Goal: Transaction & Acquisition: Download file/media

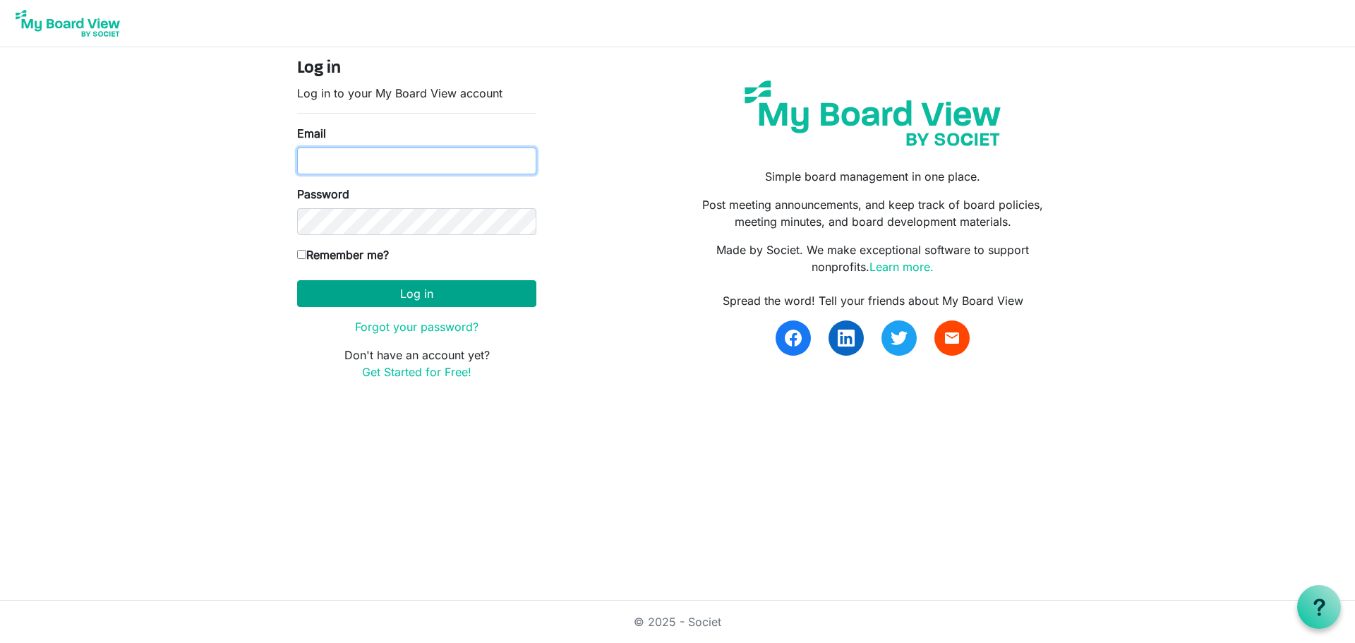
type input "[EMAIL_ADDRESS][DOMAIN_NAME]"
click at [423, 287] on button "Log in" at bounding box center [416, 293] width 239 height 27
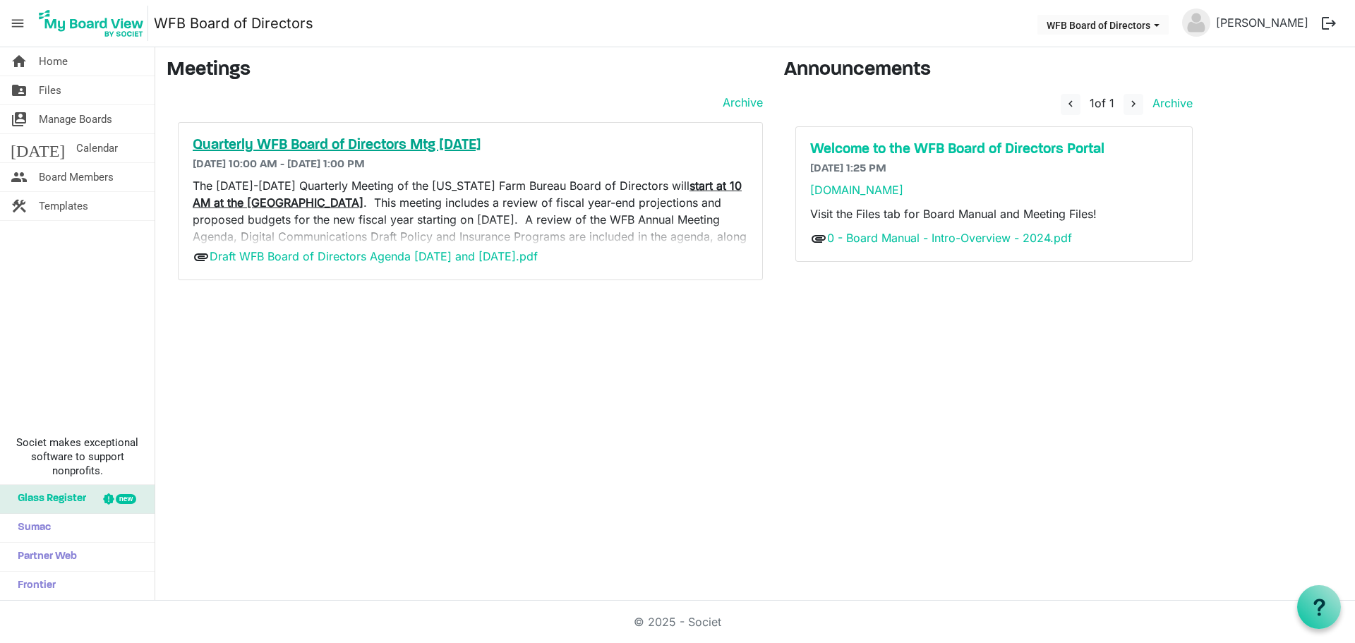
click at [268, 144] on h5 "Quarterly WFB Board of Directors Mtg Sept. 2025" at bounding box center [470, 145] width 555 height 17
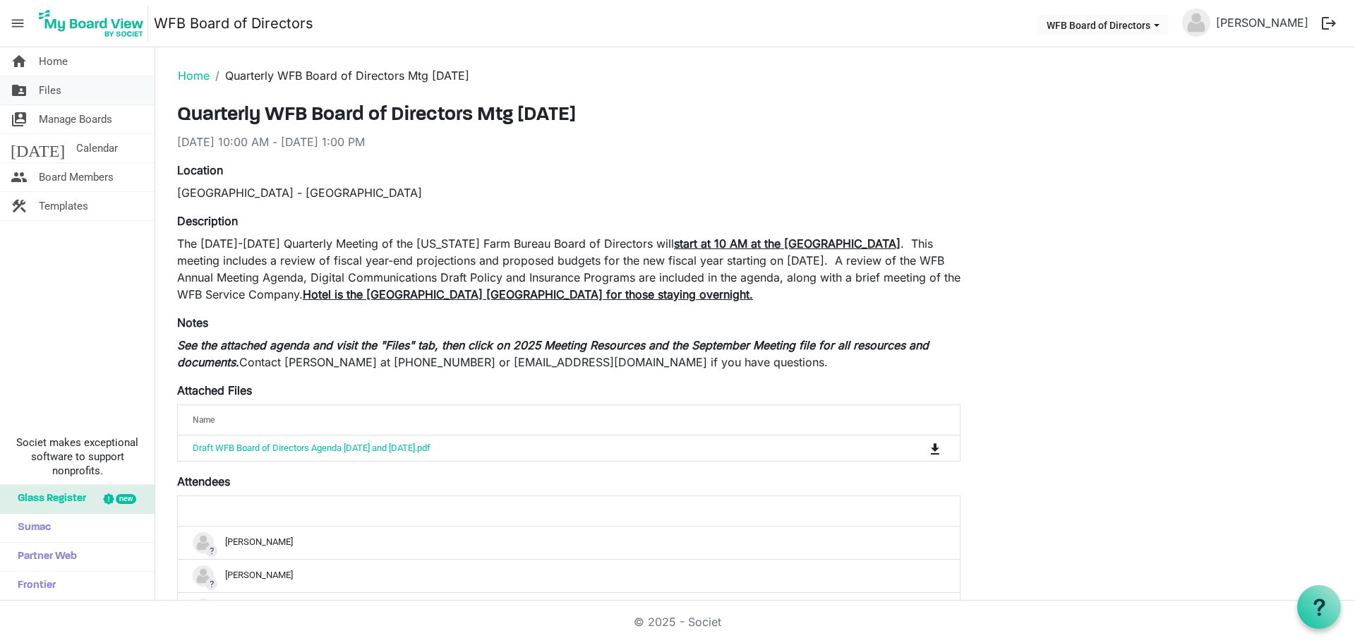
click at [56, 95] on span "Files" at bounding box center [50, 90] width 23 height 28
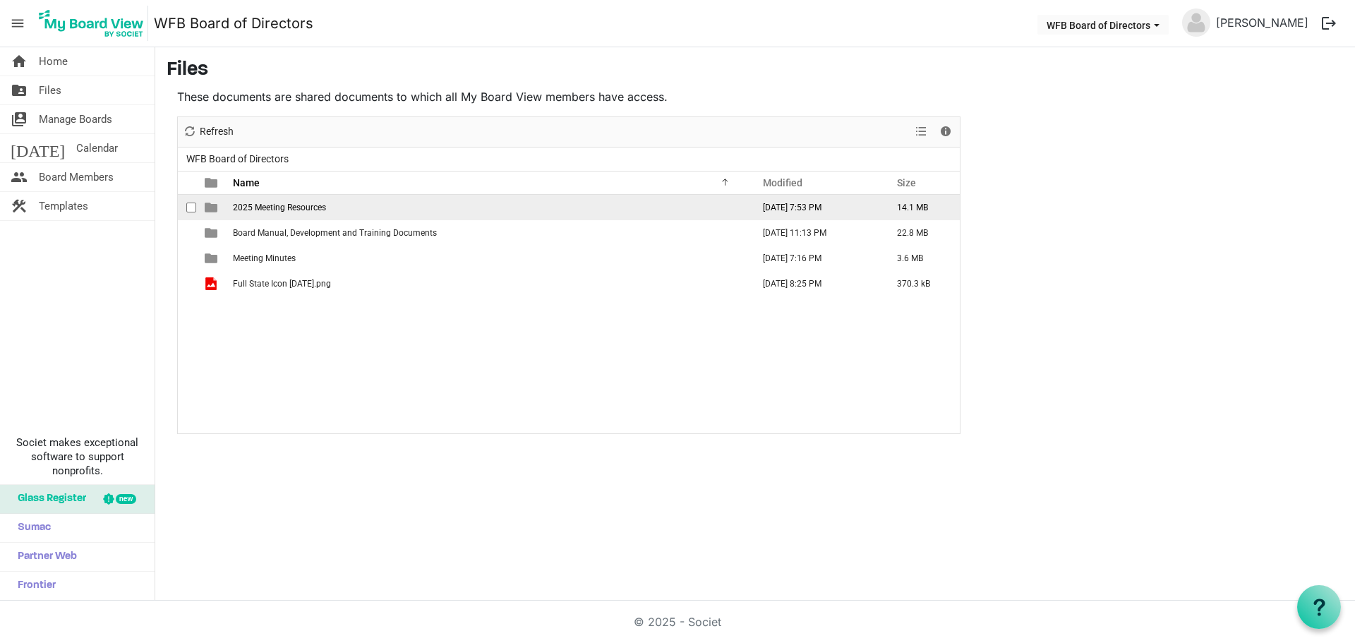
click at [288, 206] on span "2025 Meeting Resources" at bounding box center [279, 208] width 93 height 10
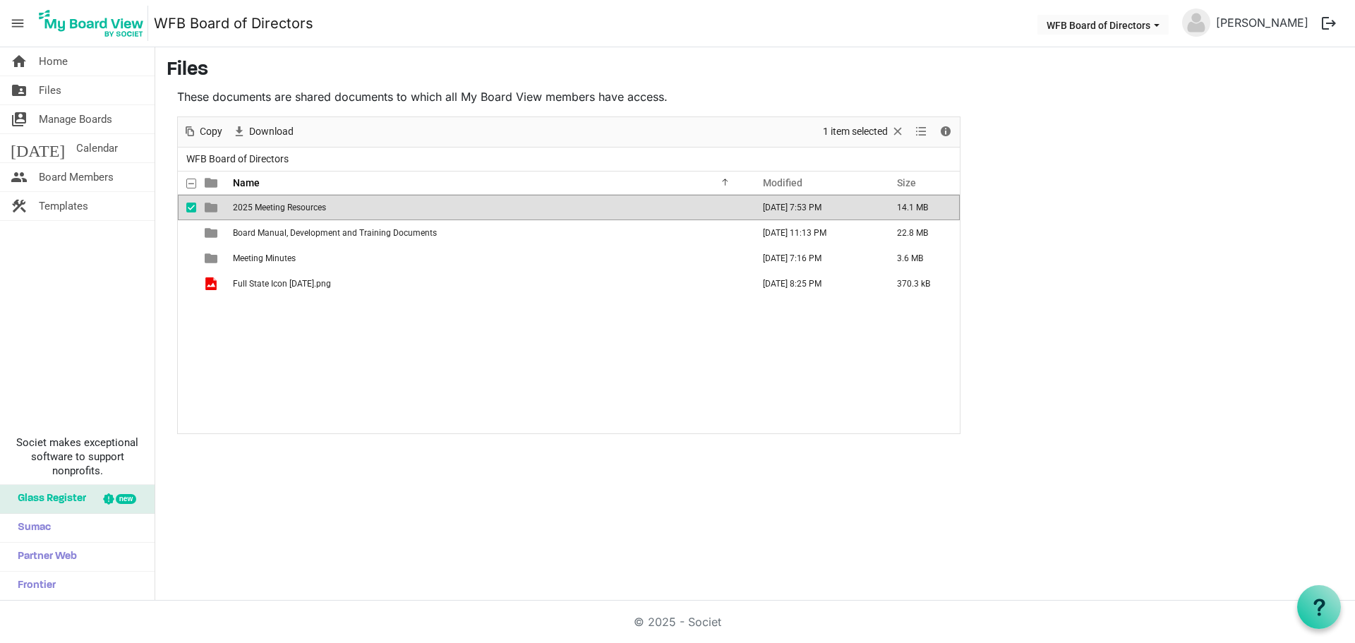
click at [288, 206] on span "2025 Meeting Resources" at bounding box center [279, 208] width 93 height 10
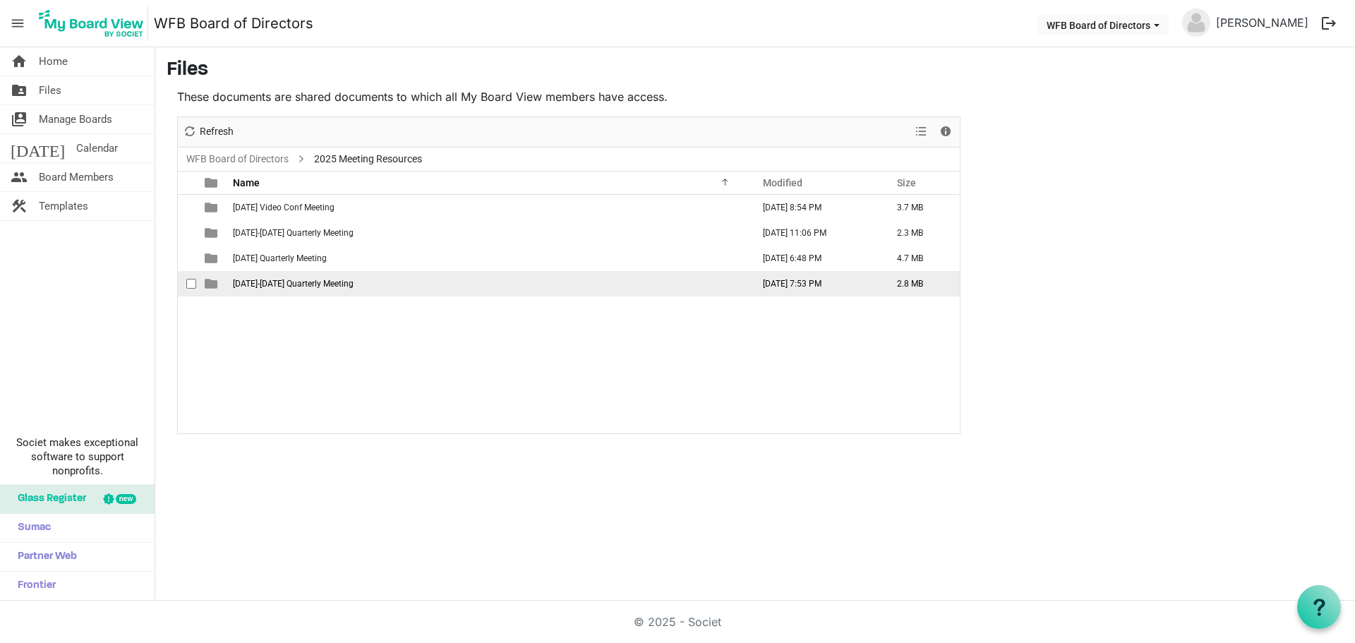
click at [272, 282] on span "September 18-19 Quarterly Meeting" at bounding box center [293, 284] width 121 height 10
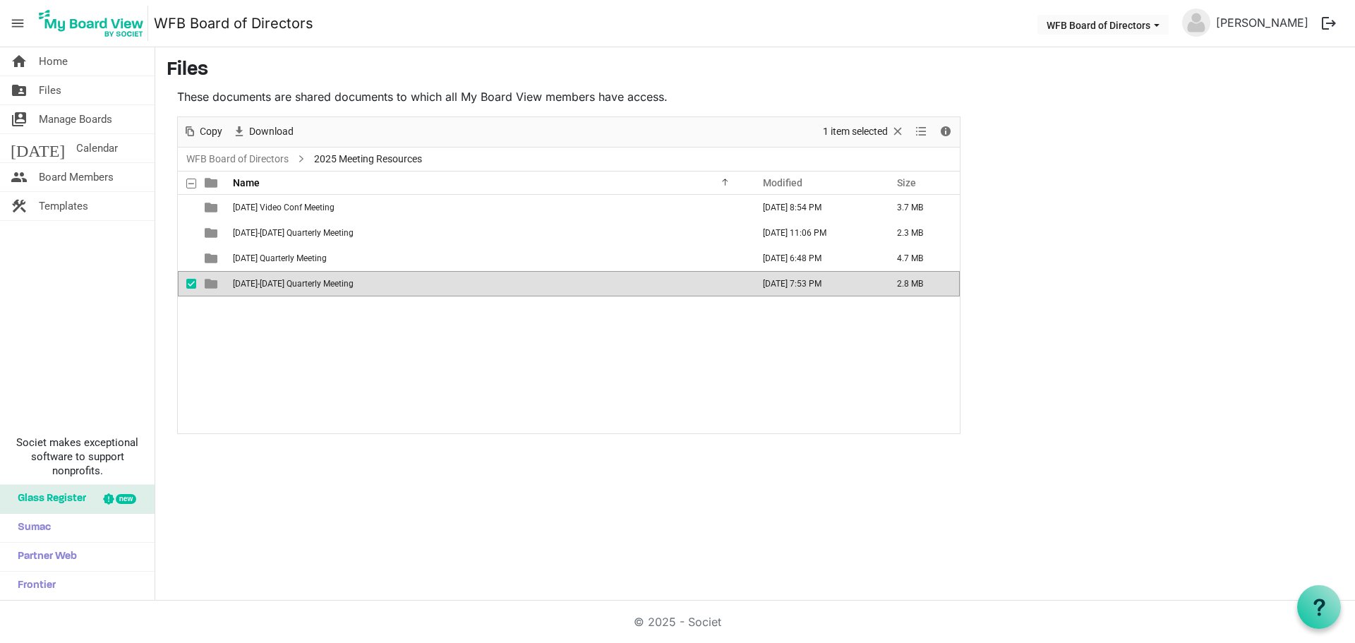
click at [272, 282] on span "September 18-19 Quarterly Meeting" at bounding box center [293, 284] width 121 height 10
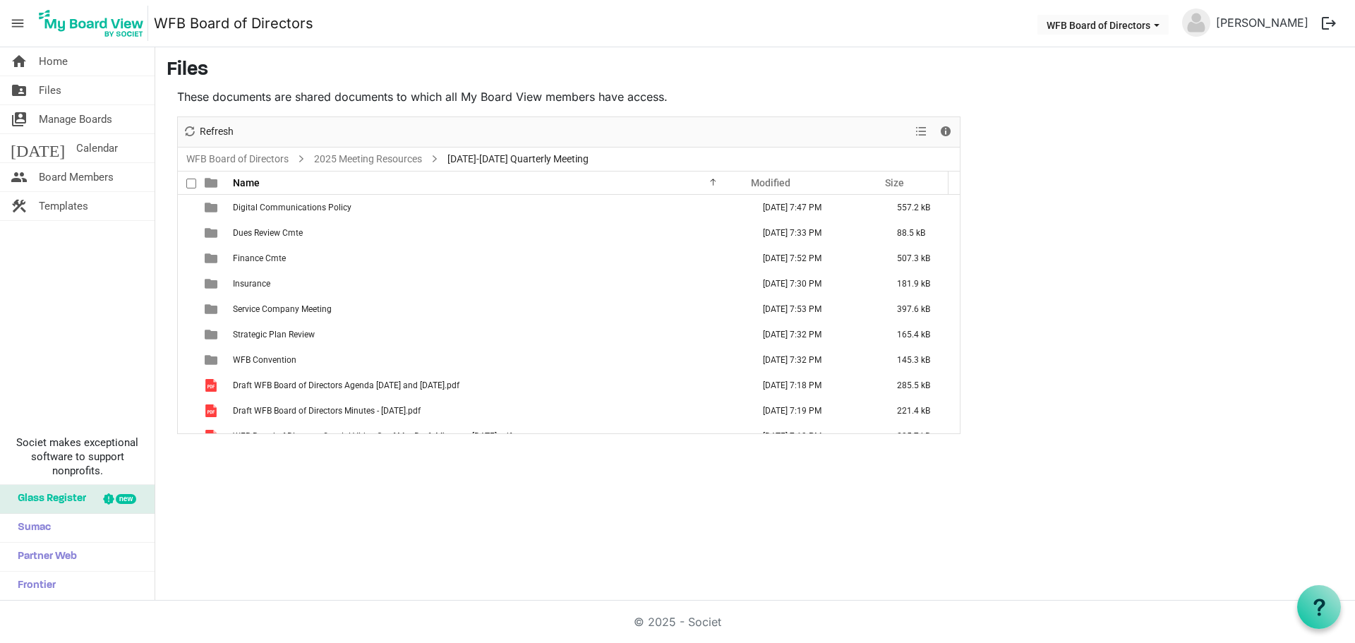
click at [195, 184] on div at bounding box center [194, 183] width 3 height 23
click at [191, 181] on span at bounding box center [191, 184] width 10 height 10
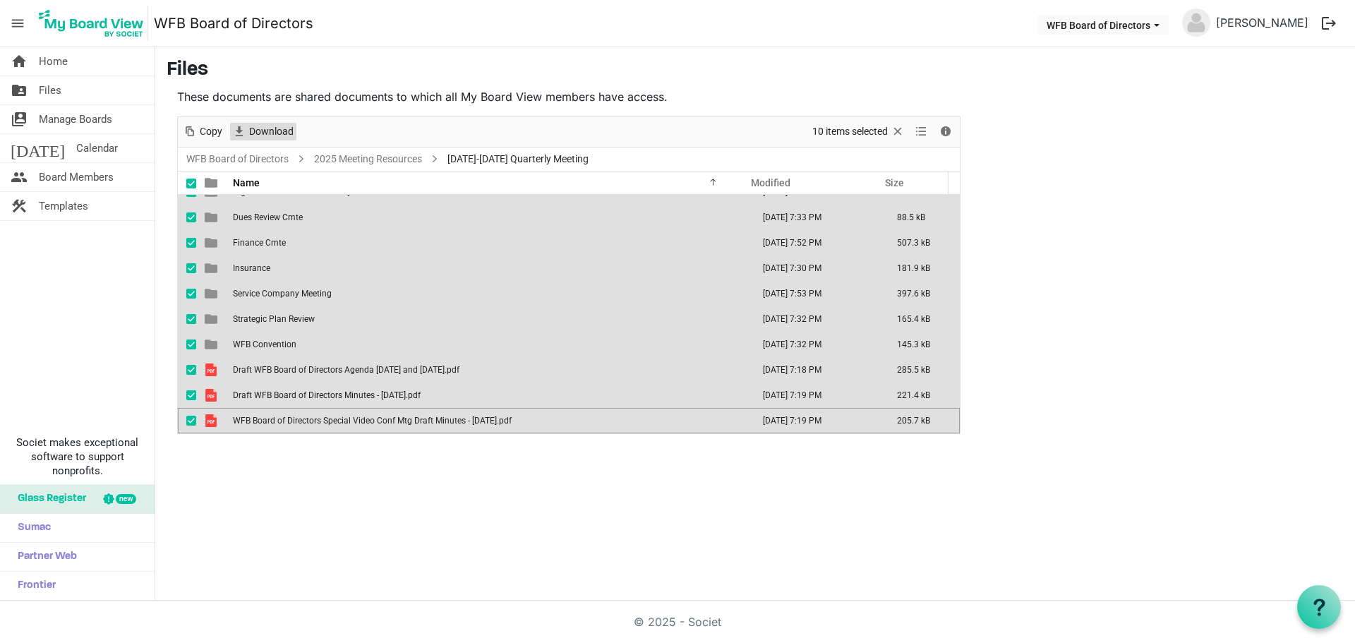
click at [266, 128] on span "Download" at bounding box center [271, 132] width 47 height 18
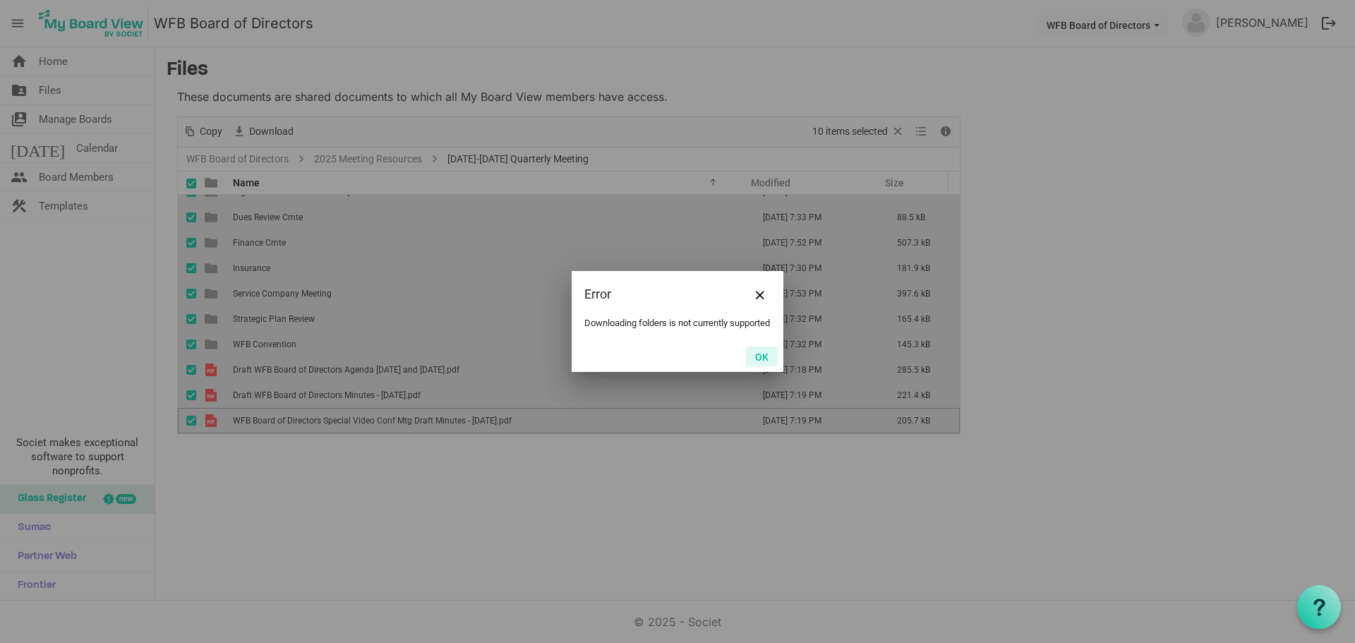
click at [769, 359] on button "OK" at bounding box center [762, 357] width 32 height 20
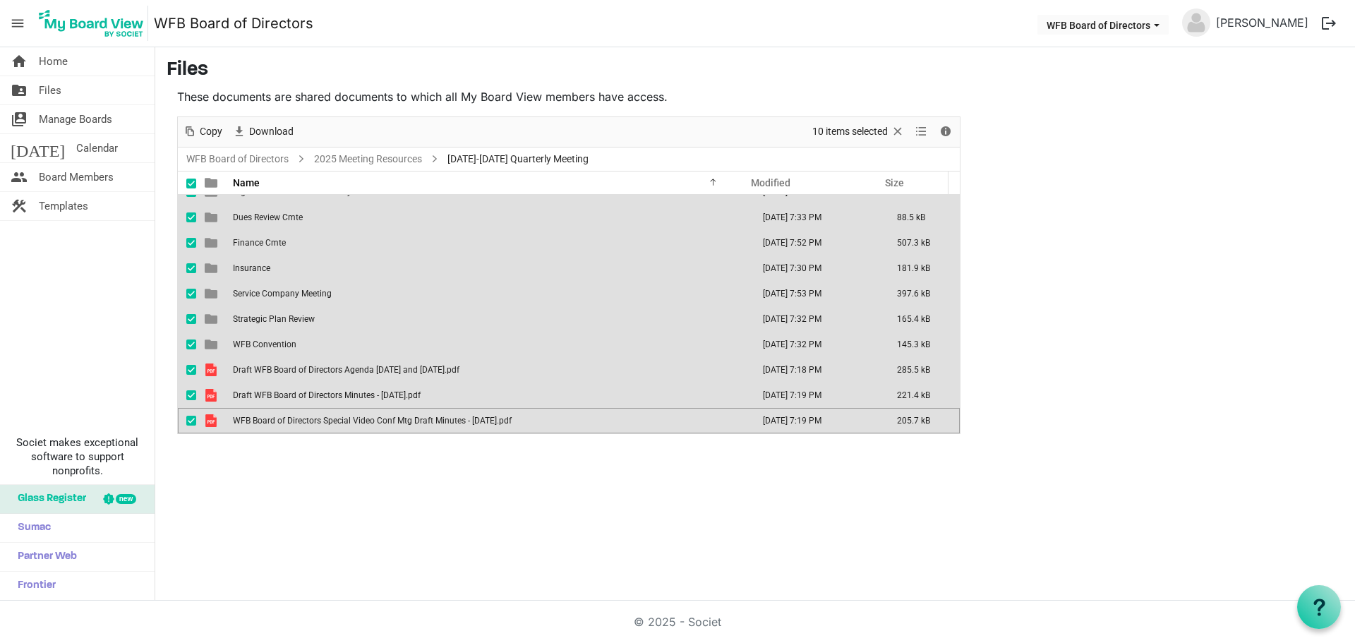
click at [191, 184] on span at bounding box center [191, 184] width 10 height 10
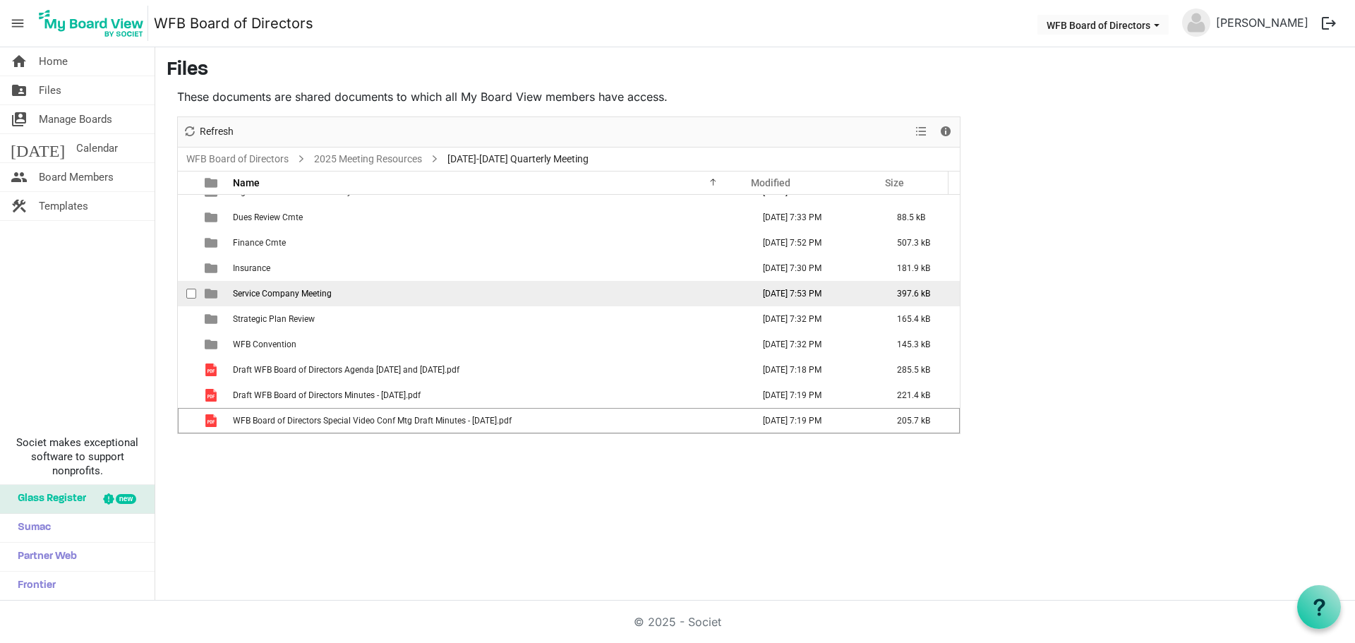
scroll to position [0, 0]
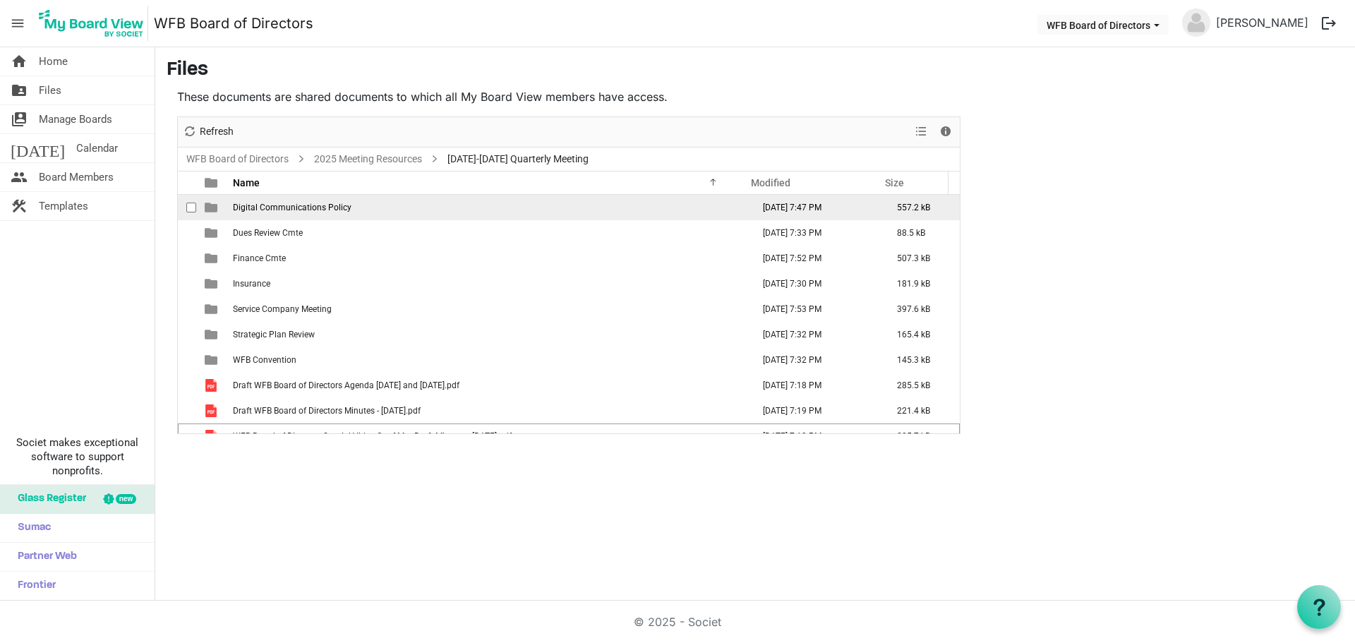
click at [192, 207] on span "checkbox" at bounding box center [191, 208] width 10 height 10
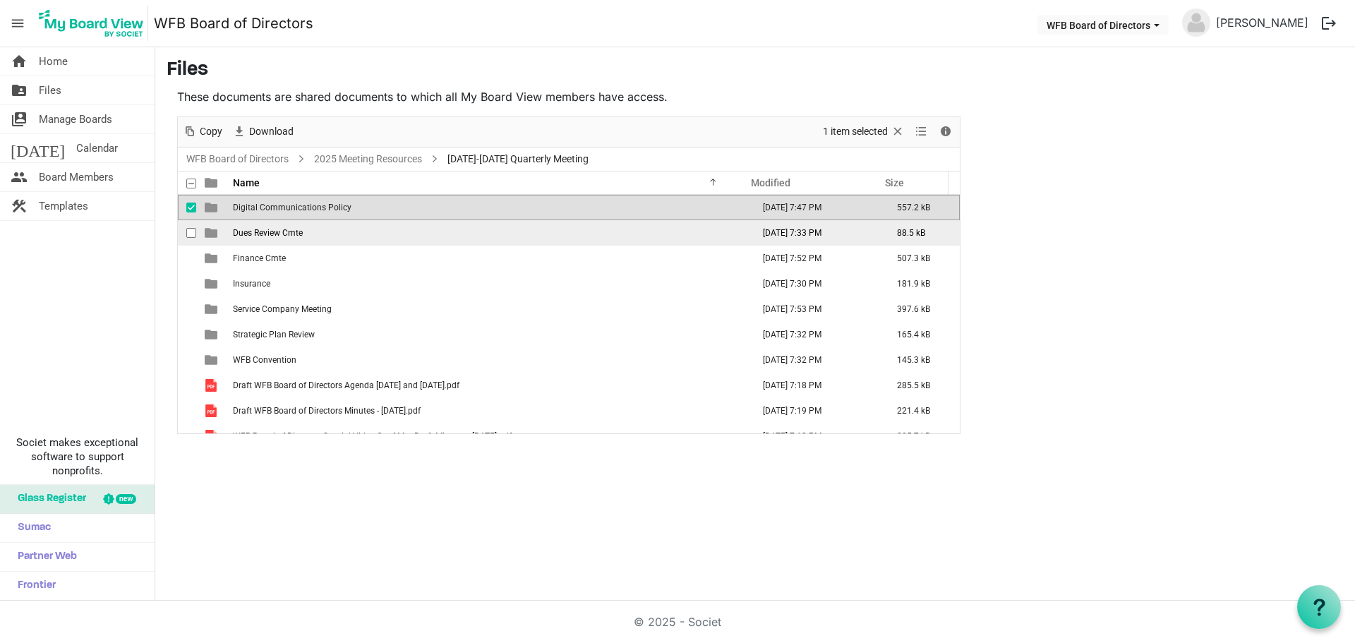
click at [187, 234] on span "checkbox" at bounding box center [191, 233] width 10 height 10
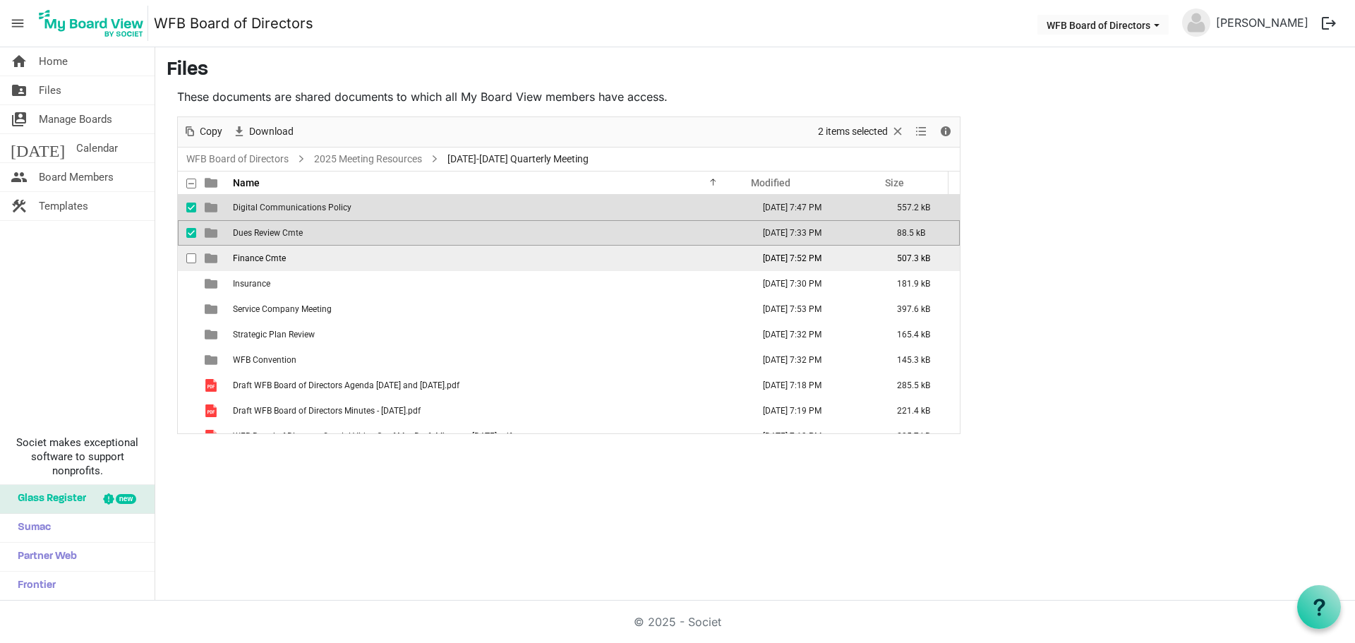
click at [191, 258] on span "checkbox" at bounding box center [191, 258] width 10 height 10
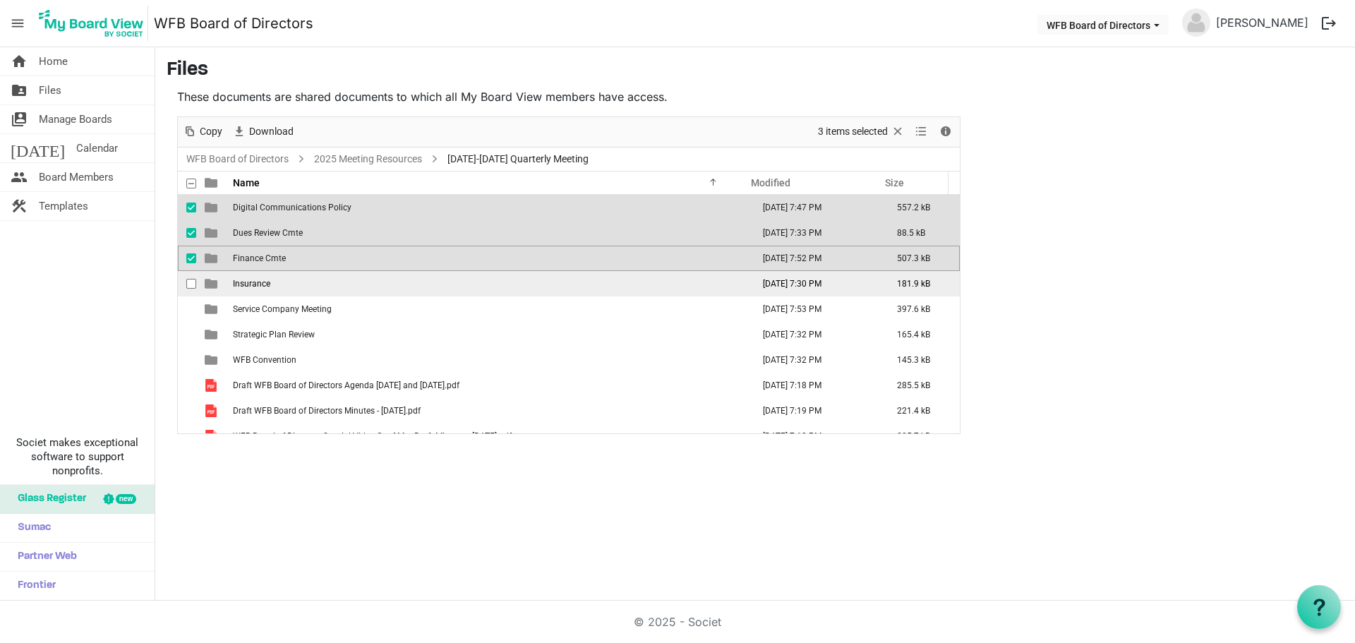
click at [188, 277] on div "checkbox" at bounding box center [194, 284] width 17 height 14
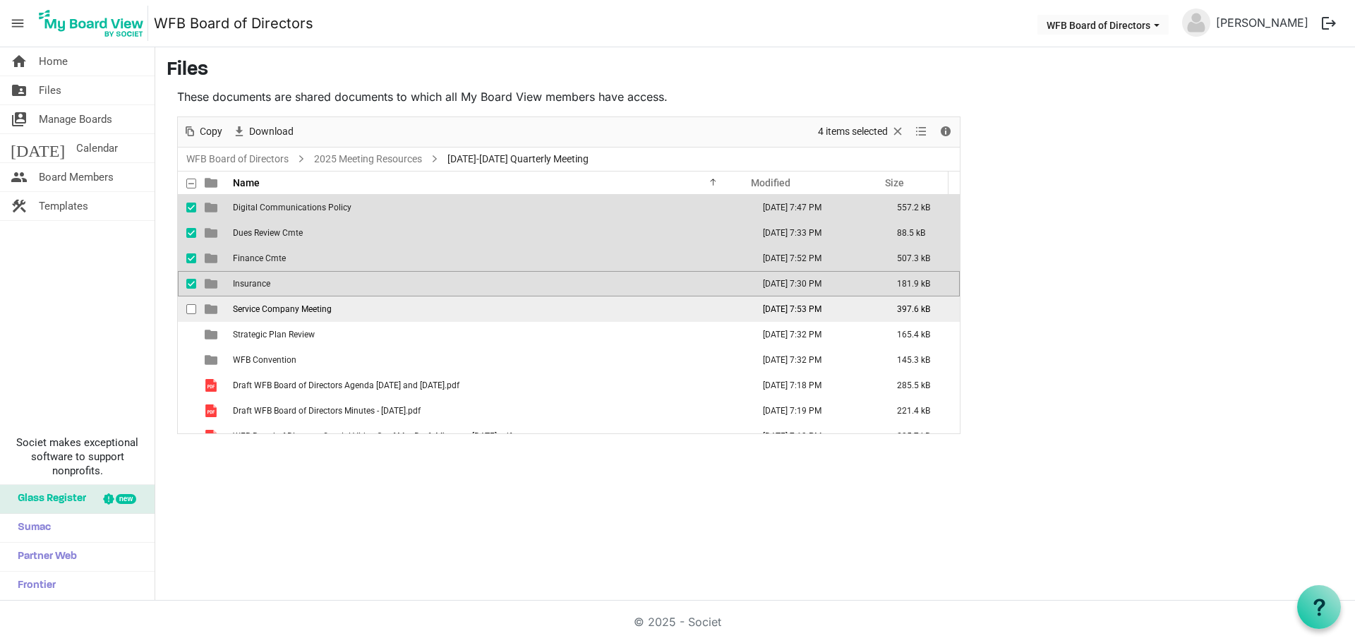
click at [191, 309] on span "checkbox" at bounding box center [191, 309] width 10 height 10
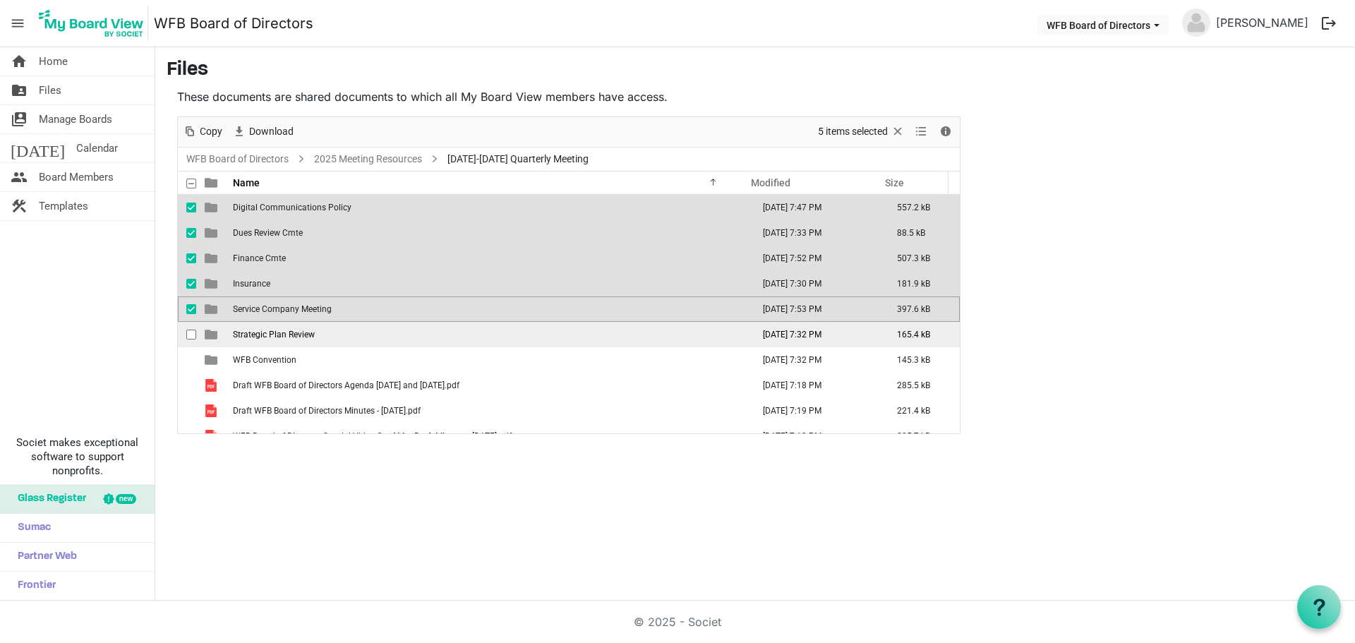
click at [188, 326] on td "checkbox" at bounding box center [187, 334] width 18 height 25
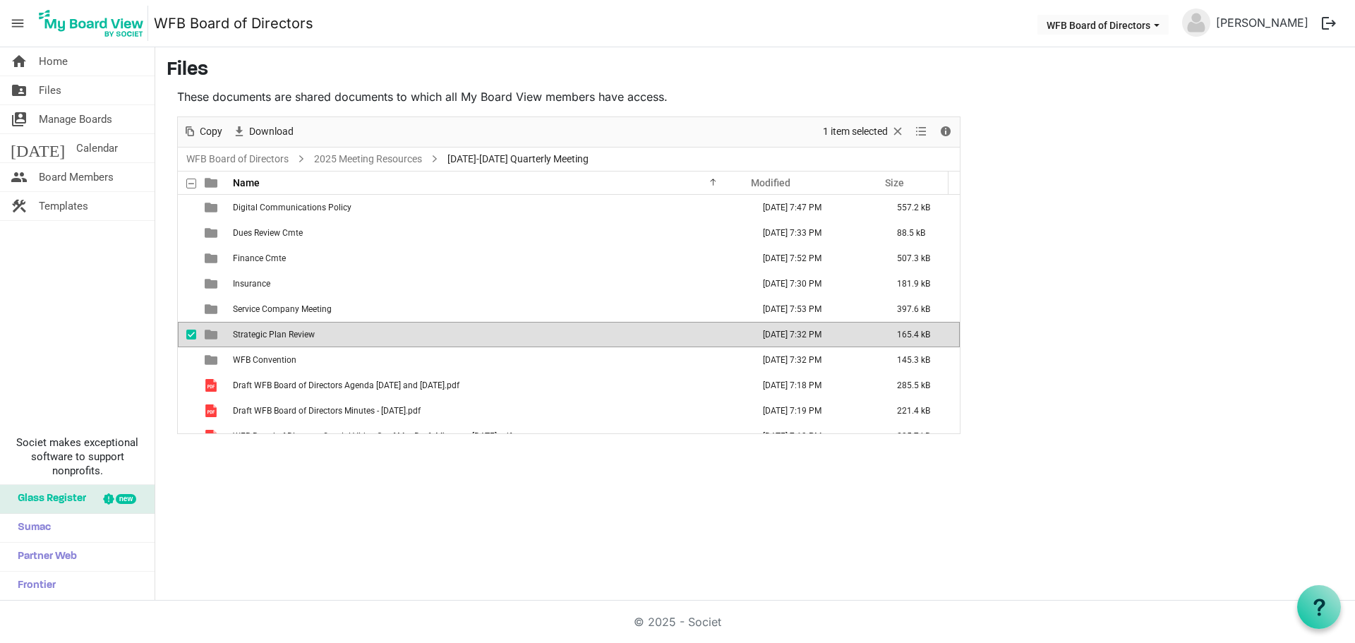
click at [191, 330] on span "checkbox" at bounding box center [191, 335] width 10 height 10
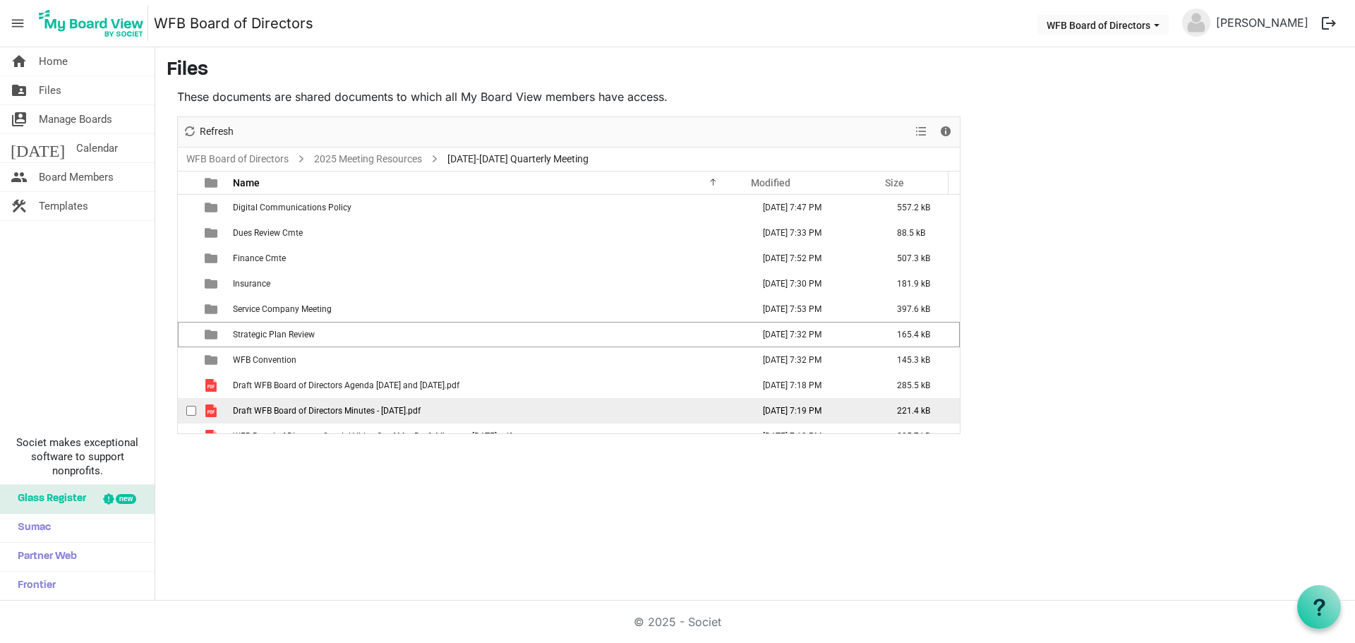
scroll to position [16, 0]
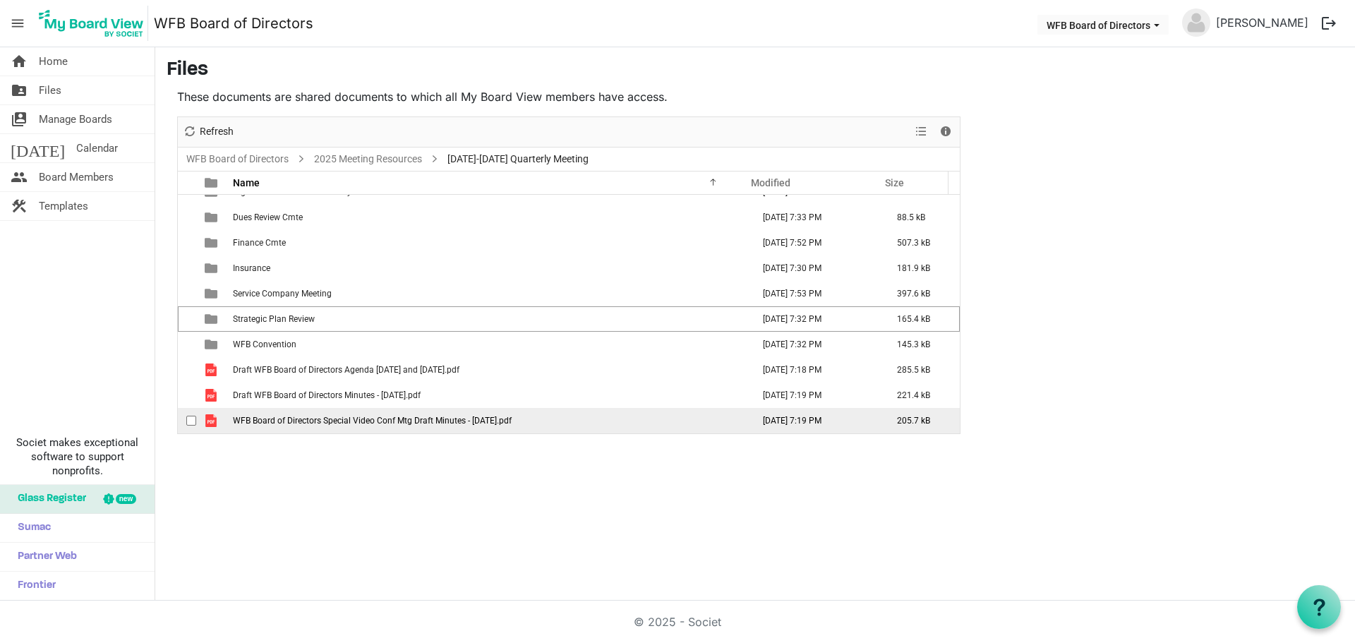
click at [187, 423] on span "checkbox" at bounding box center [191, 421] width 10 height 10
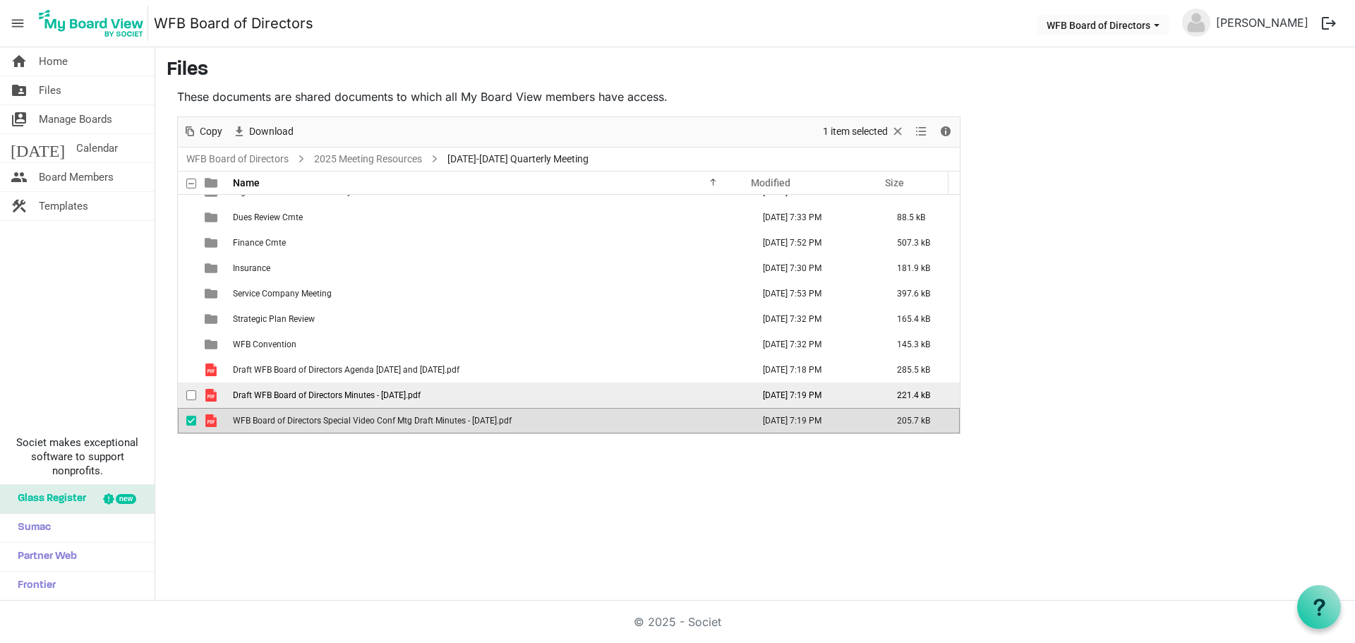
click at [189, 396] on span "checkbox" at bounding box center [191, 395] width 10 height 10
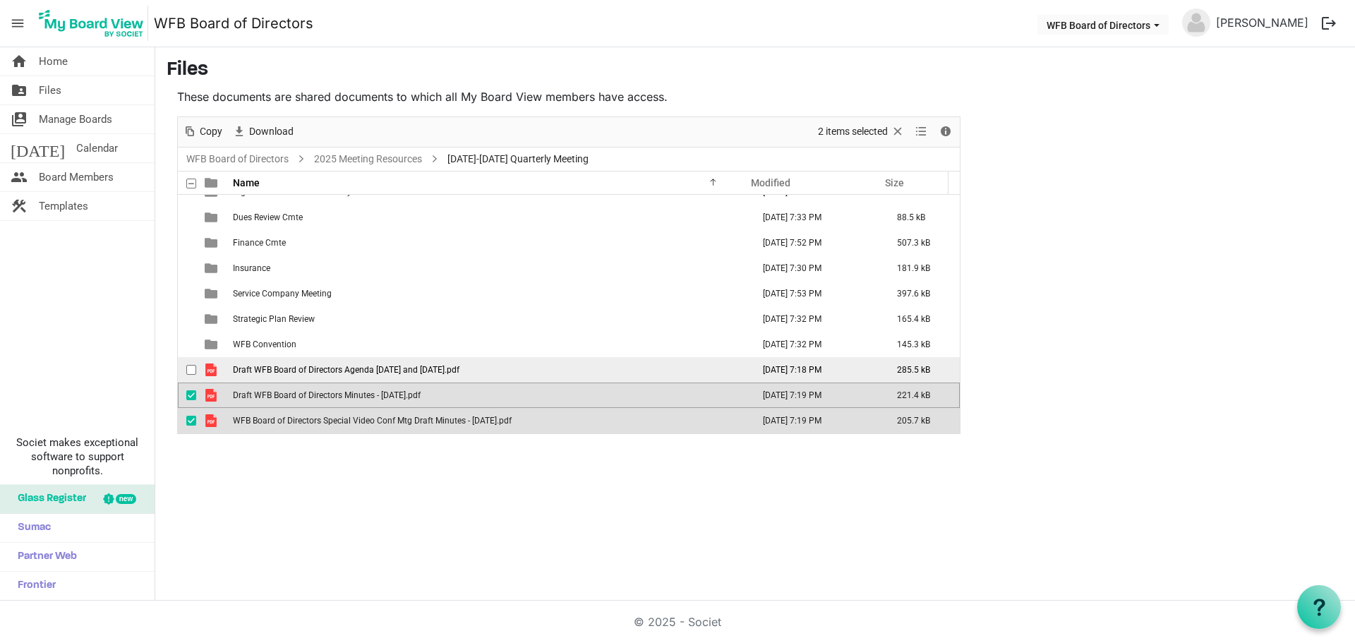
click at [191, 370] on span "checkbox" at bounding box center [191, 370] width 10 height 10
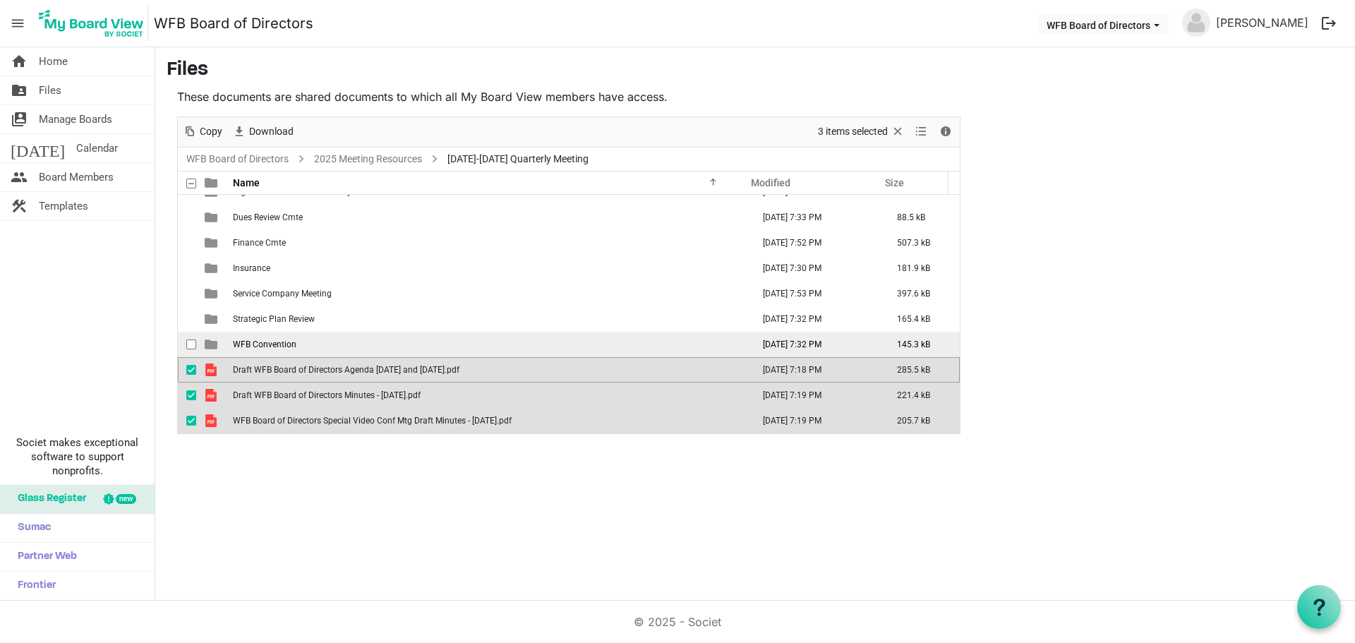
click at [191, 343] on span "checkbox" at bounding box center [191, 344] width 10 height 10
click at [273, 132] on span "Download" at bounding box center [271, 132] width 47 height 18
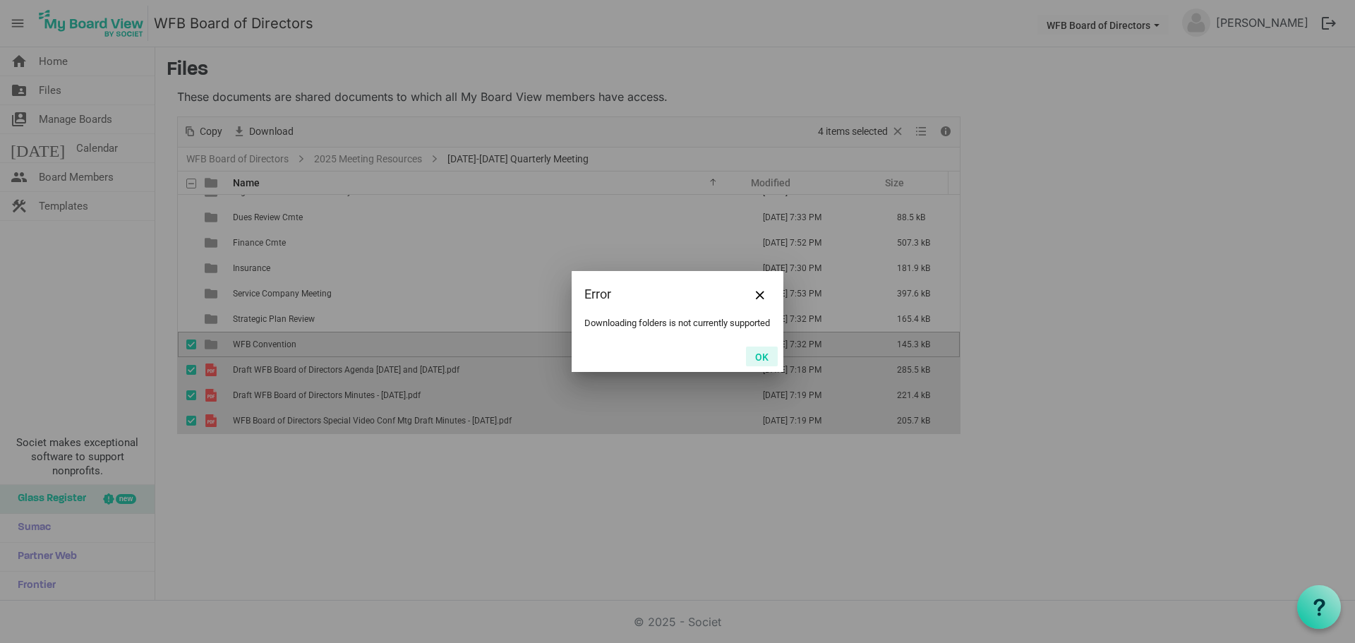
click at [751, 357] on button "OK" at bounding box center [762, 357] width 32 height 20
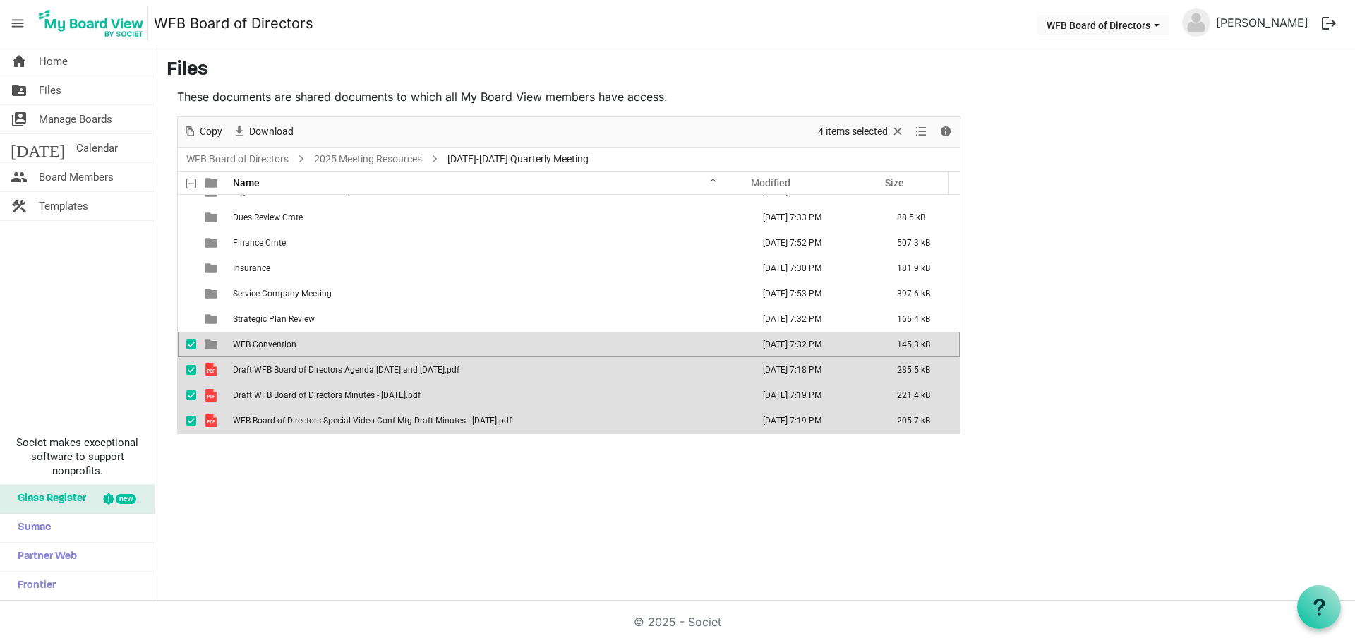
click at [191, 342] on span "checkbox" at bounding box center [191, 344] width 10 height 10
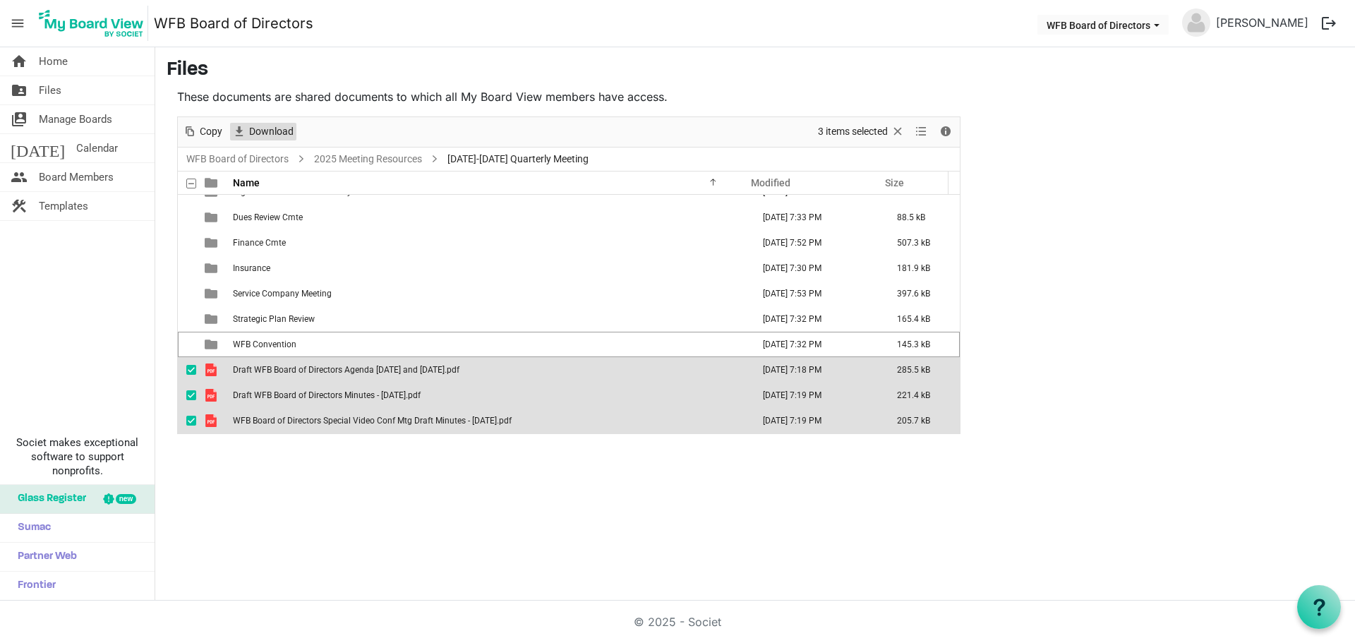
click at [259, 132] on span "Download" at bounding box center [271, 132] width 47 height 18
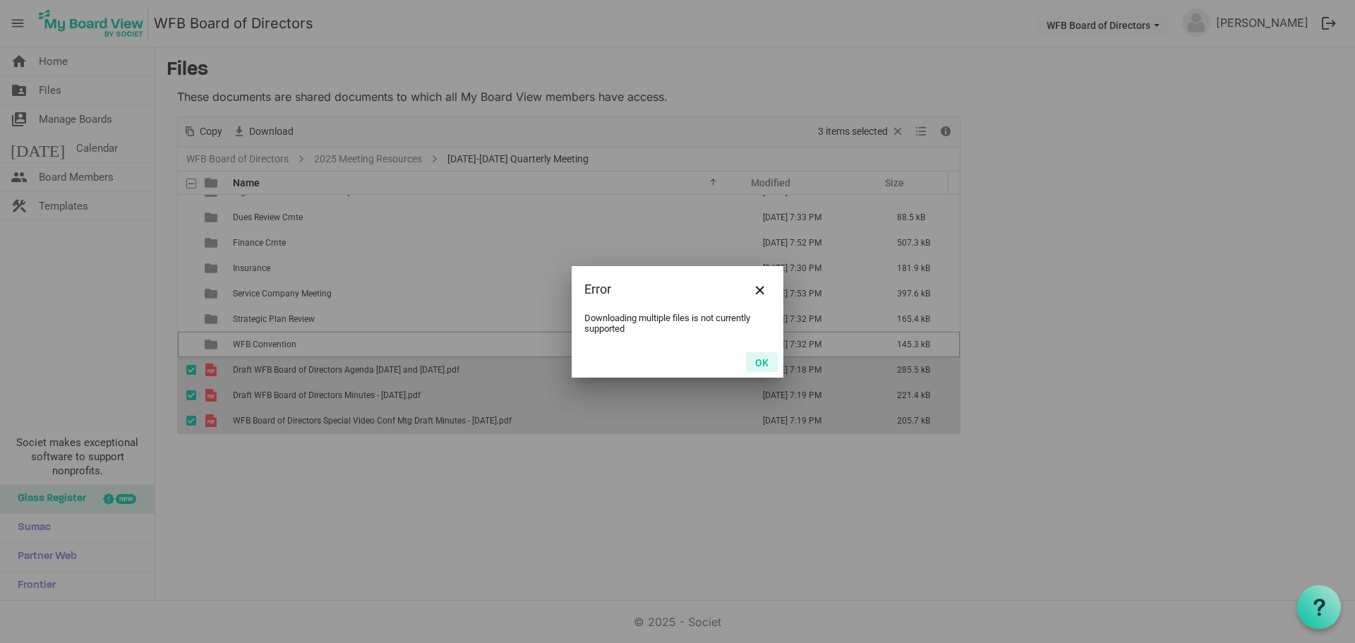
click at [762, 358] on button "OK" at bounding box center [762, 362] width 32 height 20
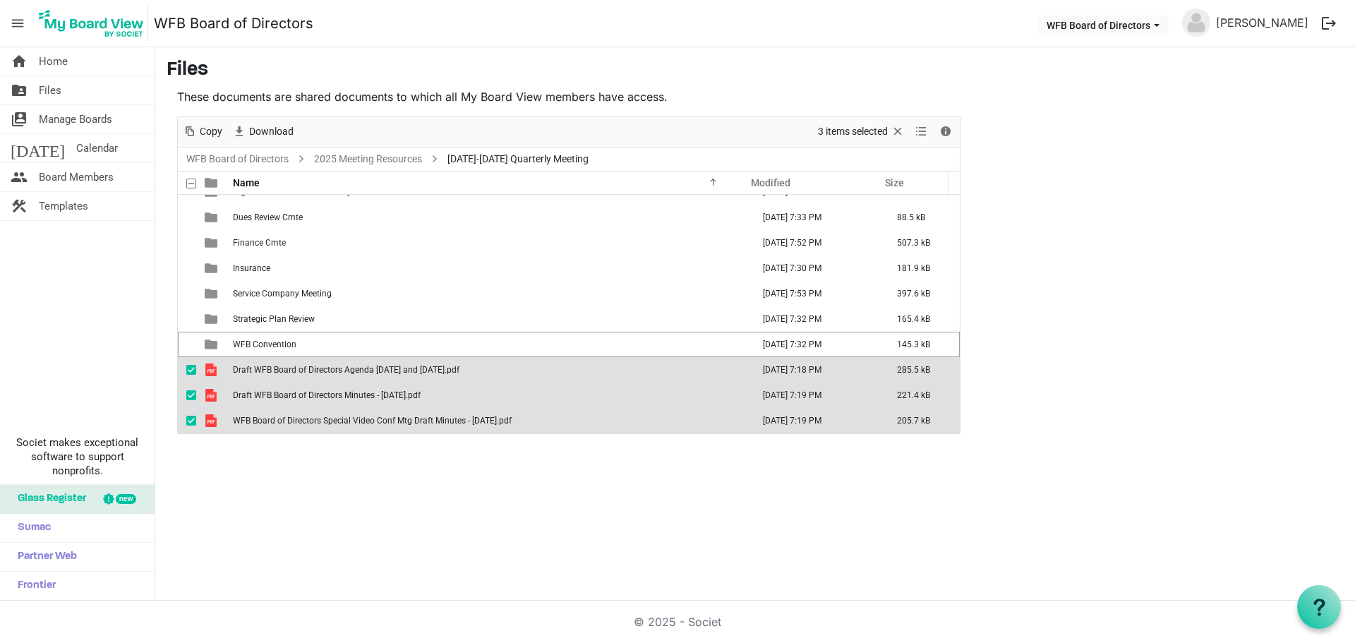
click at [196, 396] on span "checkbox" at bounding box center [191, 395] width 10 height 10
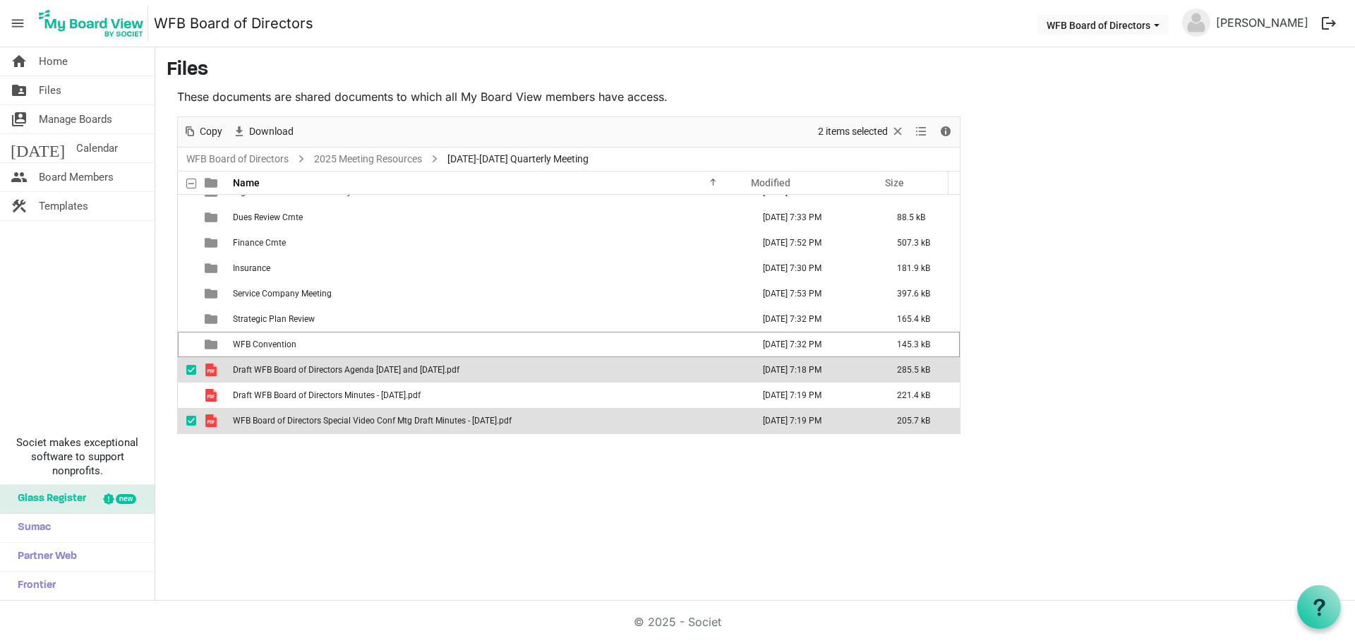
click at [192, 371] on span "checkbox" at bounding box center [191, 370] width 10 height 10
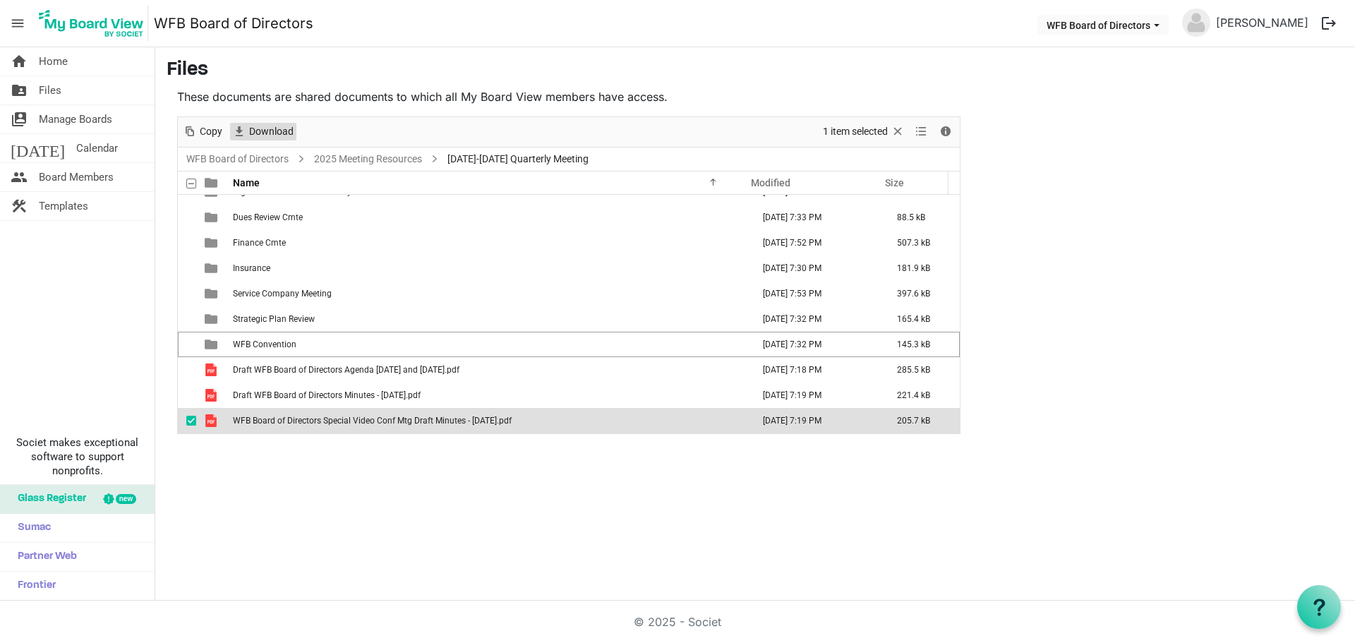
click at [265, 131] on span "Download" at bounding box center [271, 132] width 47 height 18
click at [192, 421] on span "checkbox" at bounding box center [191, 421] width 10 height 10
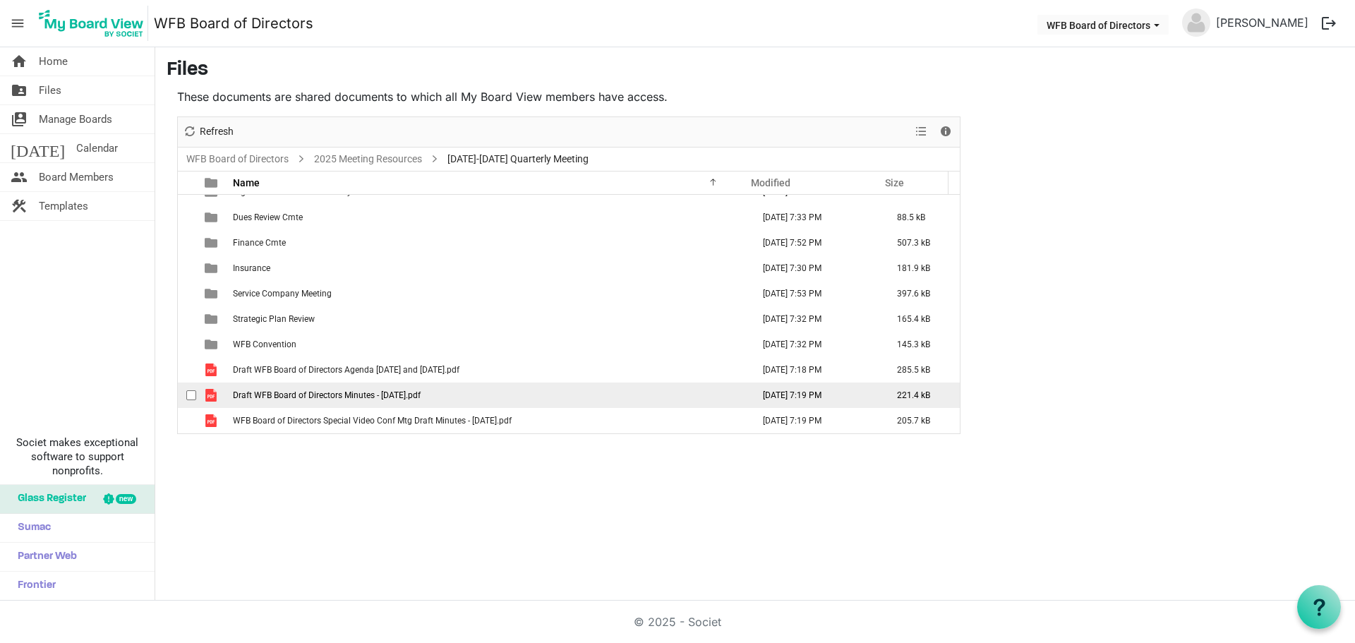
click at [191, 398] on span "checkbox" at bounding box center [191, 395] width 10 height 10
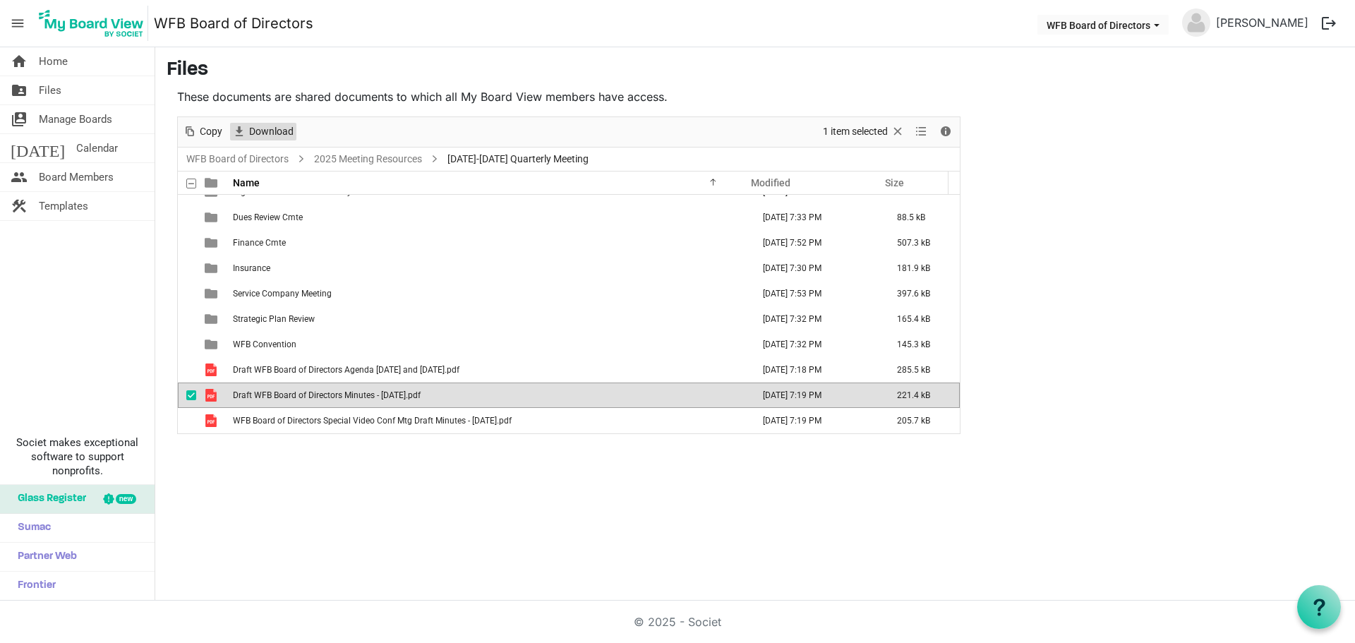
click at [257, 132] on span "Download" at bounding box center [271, 132] width 47 height 18
click at [190, 395] on span "checkbox" at bounding box center [191, 395] width 10 height 10
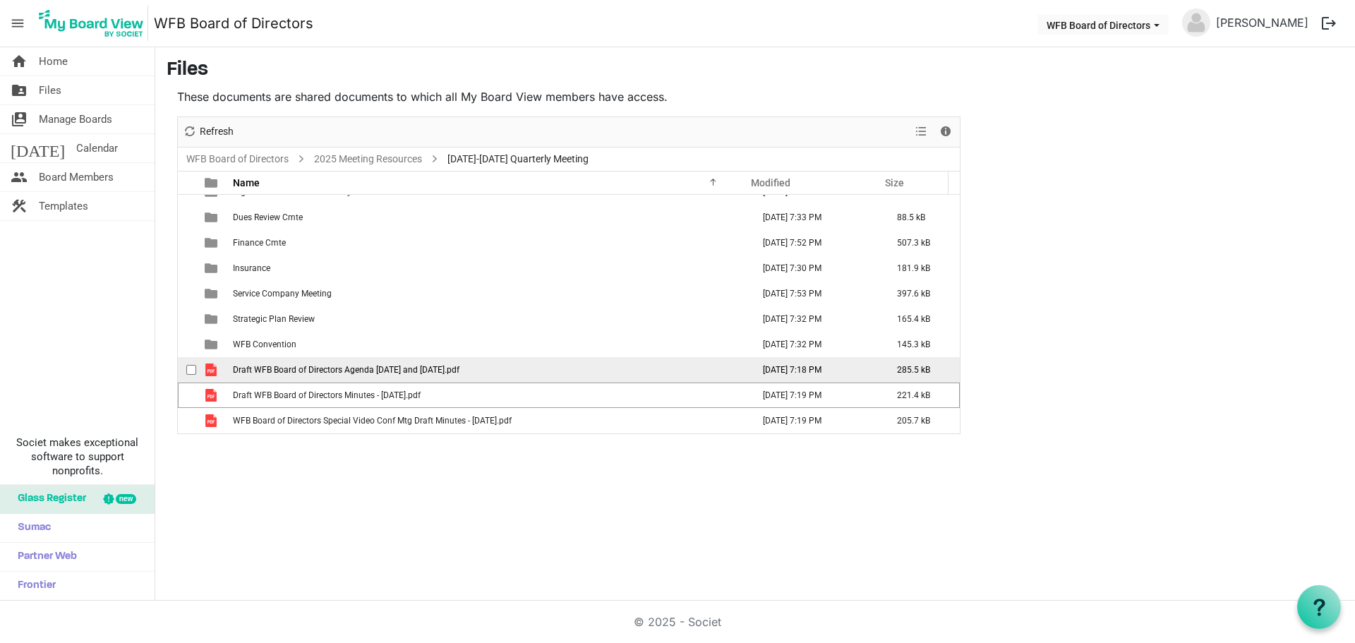
click at [189, 368] on span "checkbox" at bounding box center [191, 370] width 10 height 10
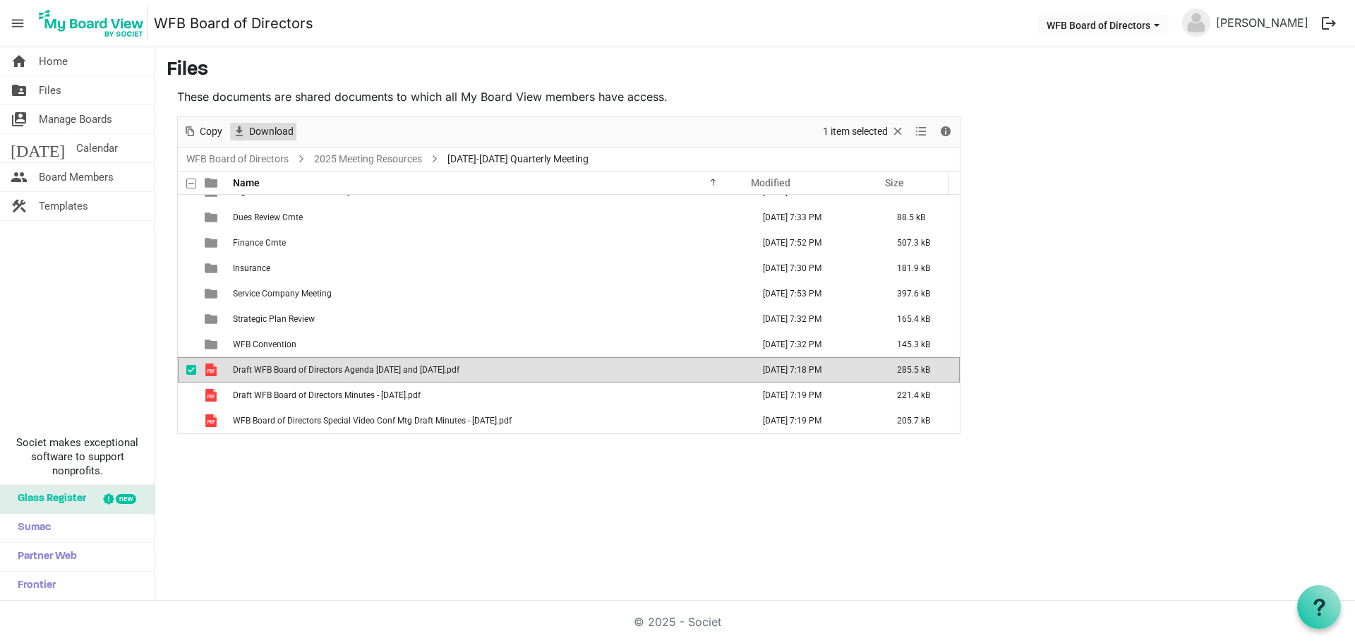
click at [265, 128] on span "Download" at bounding box center [271, 132] width 47 height 18
click at [188, 369] on span "checkbox" at bounding box center [191, 370] width 10 height 10
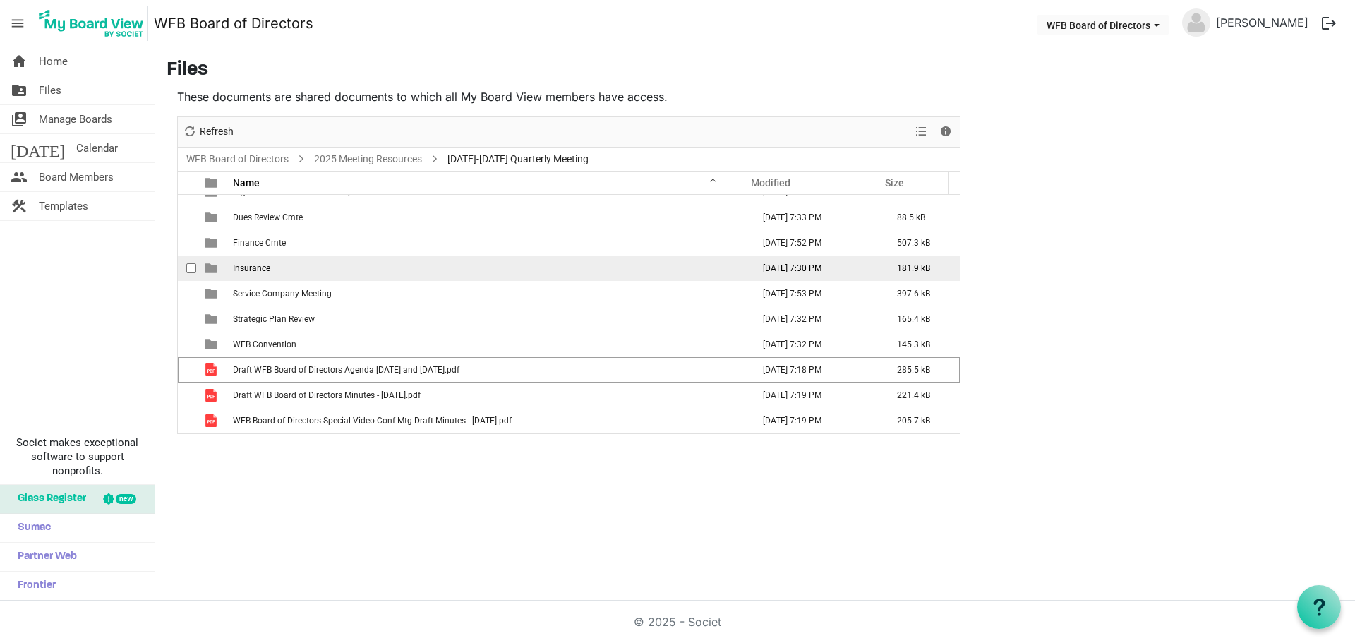
scroll to position [0, 0]
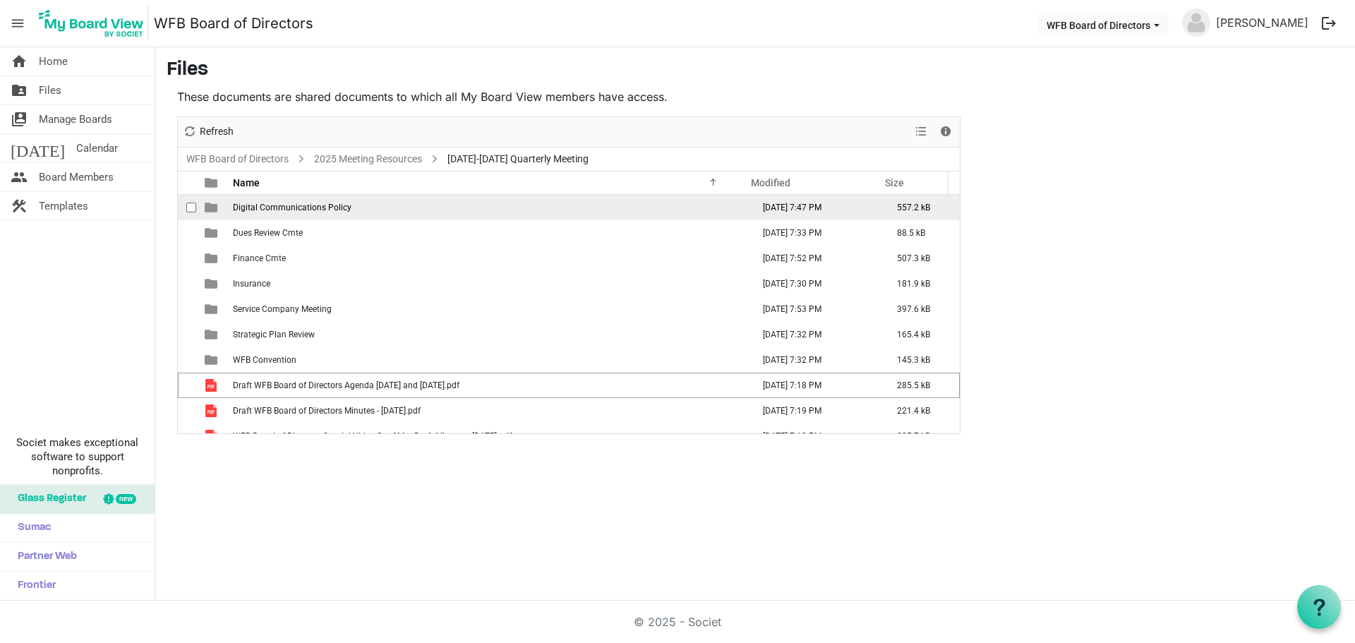
click at [270, 210] on span "Digital Communications Policy" at bounding box center [292, 208] width 119 height 10
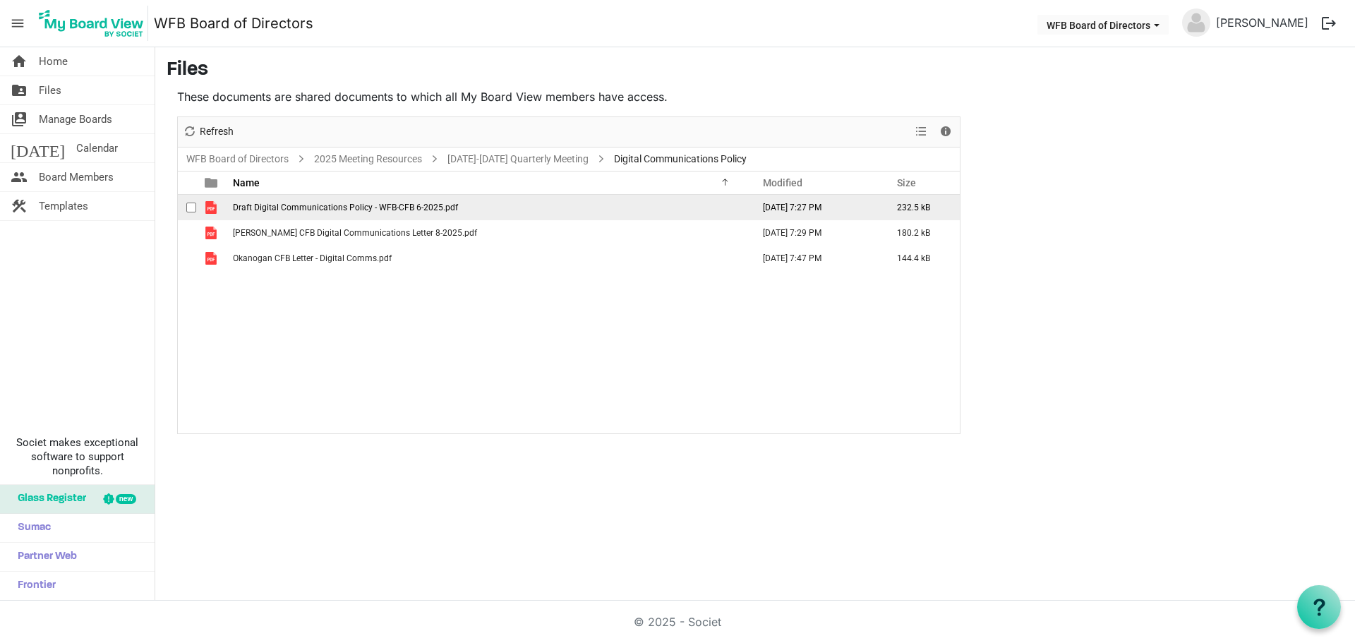
click at [191, 205] on span "checkbox" at bounding box center [191, 208] width 10 height 10
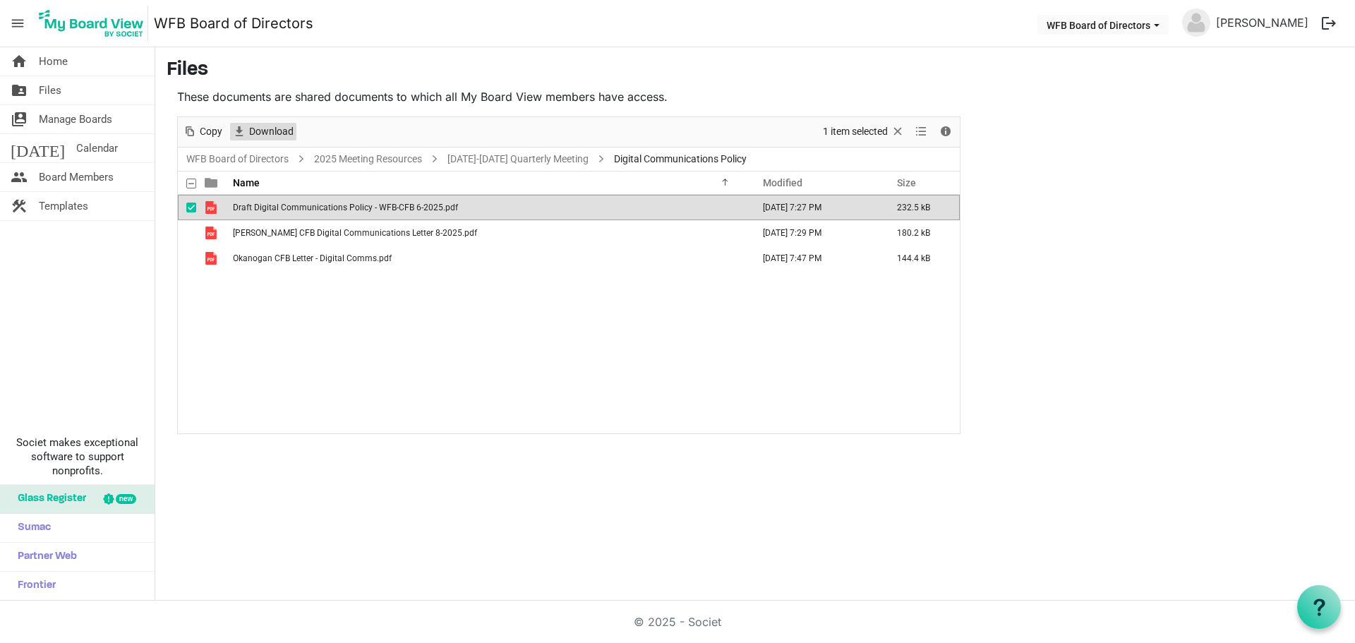
click at [261, 129] on span "Download" at bounding box center [271, 132] width 47 height 18
click at [191, 205] on span "checkbox" at bounding box center [191, 208] width 10 height 10
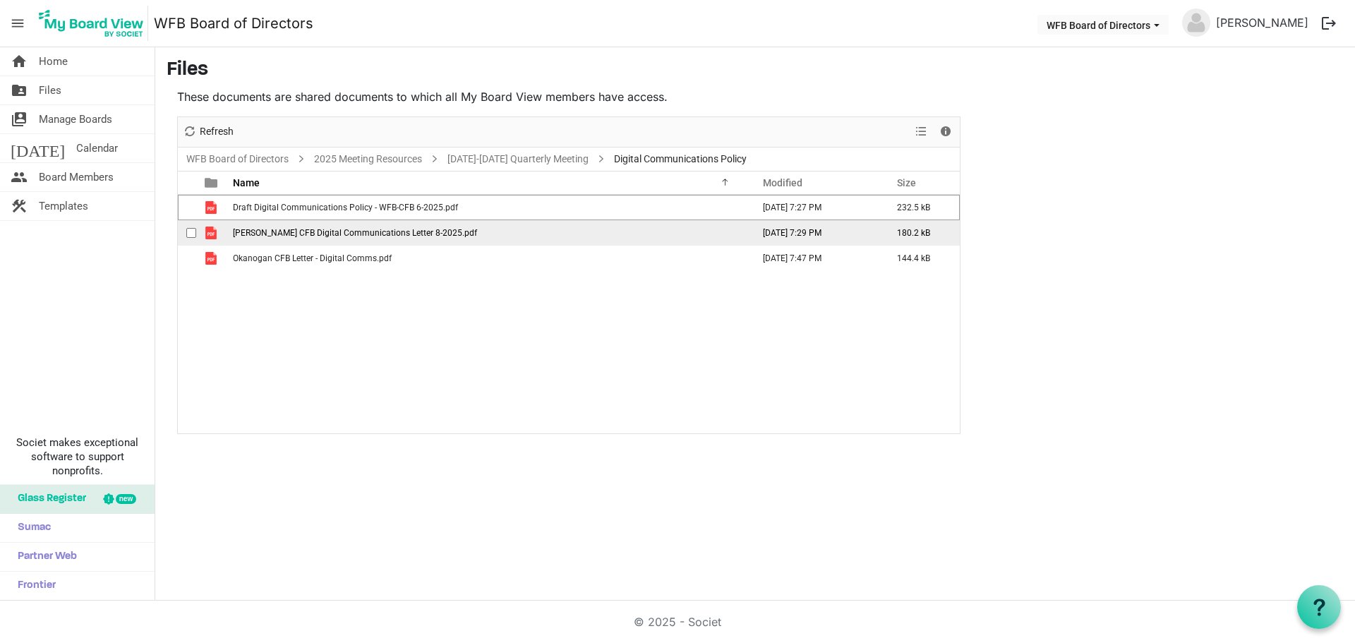
drag, startPoint x: 191, startPoint y: 234, endPoint x: 198, endPoint y: 227, distance: 10.0
click at [191, 234] on span "checkbox" at bounding box center [191, 233] width 10 height 10
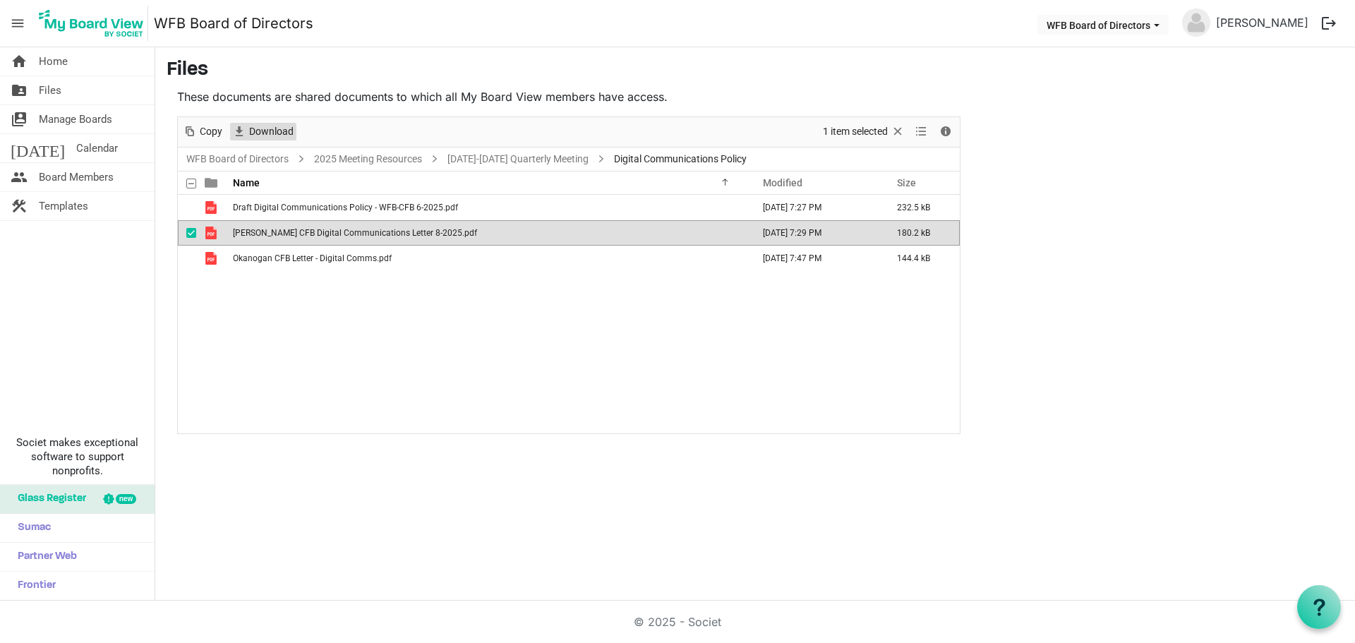
click at [260, 126] on span "Download" at bounding box center [271, 132] width 47 height 18
click at [187, 233] on span "checkbox" at bounding box center [191, 233] width 10 height 10
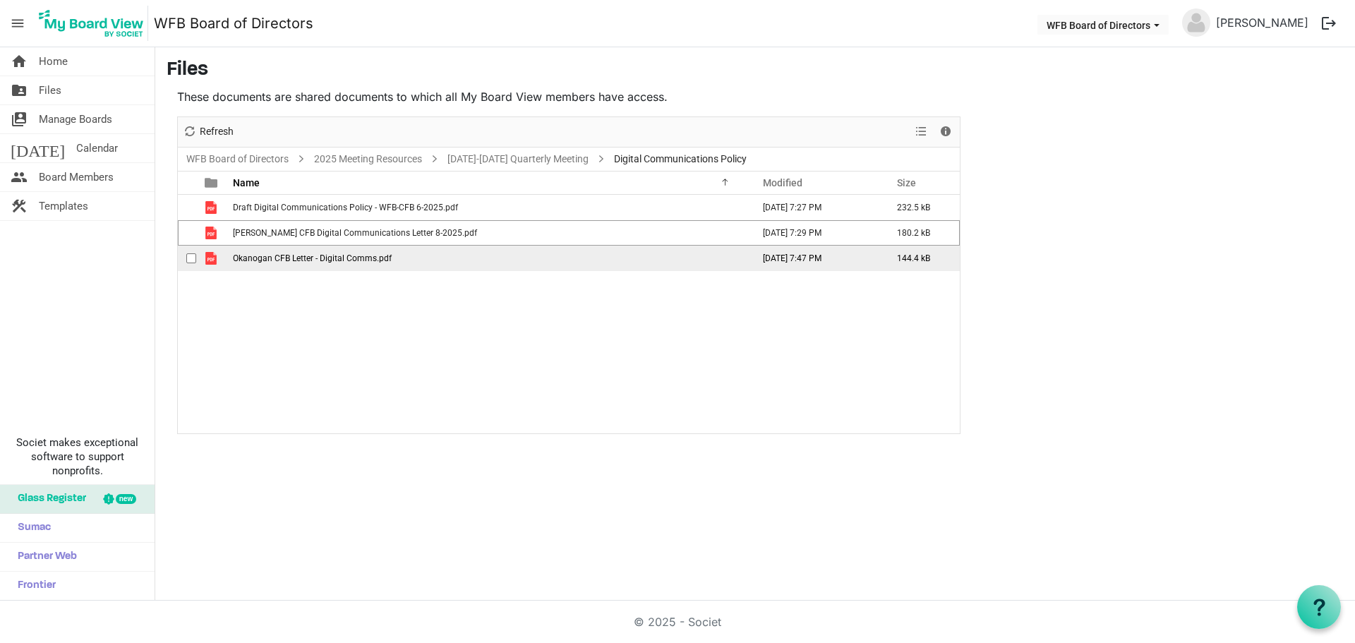
click at [192, 261] on span "checkbox" at bounding box center [191, 258] width 10 height 10
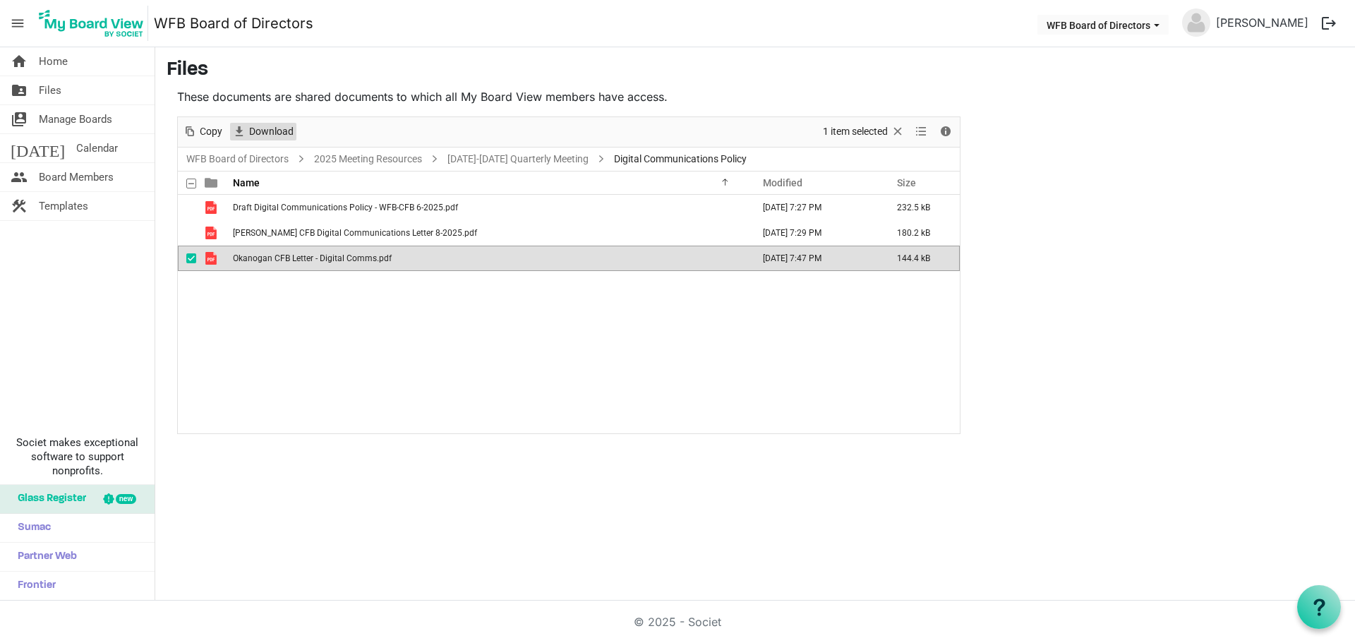
click at [263, 133] on span "Download" at bounding box center [271, 132] width 47 height 18
click at [544, 154] on link "September 18-19 Quarterly Meeting" at bounding box center [518, 159] width 147 height 18
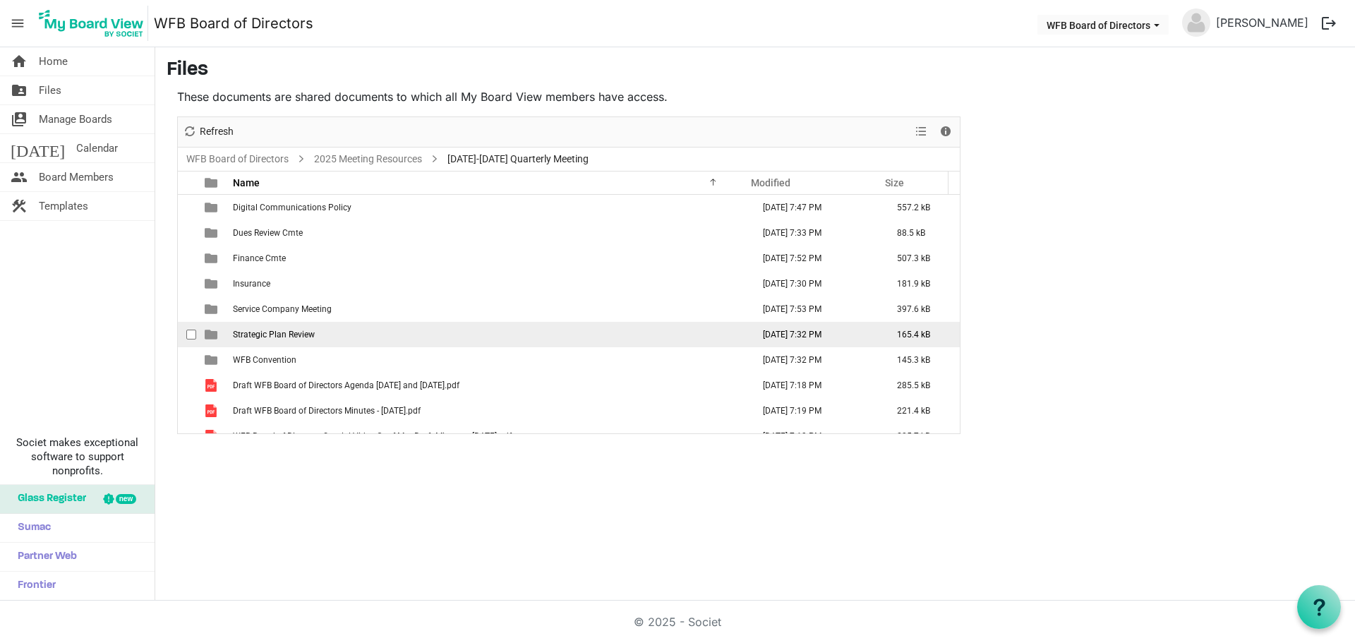
click at [270, 336] on span "Strategic Plan Review" at bounding box center [274, 335] width 82 height 10
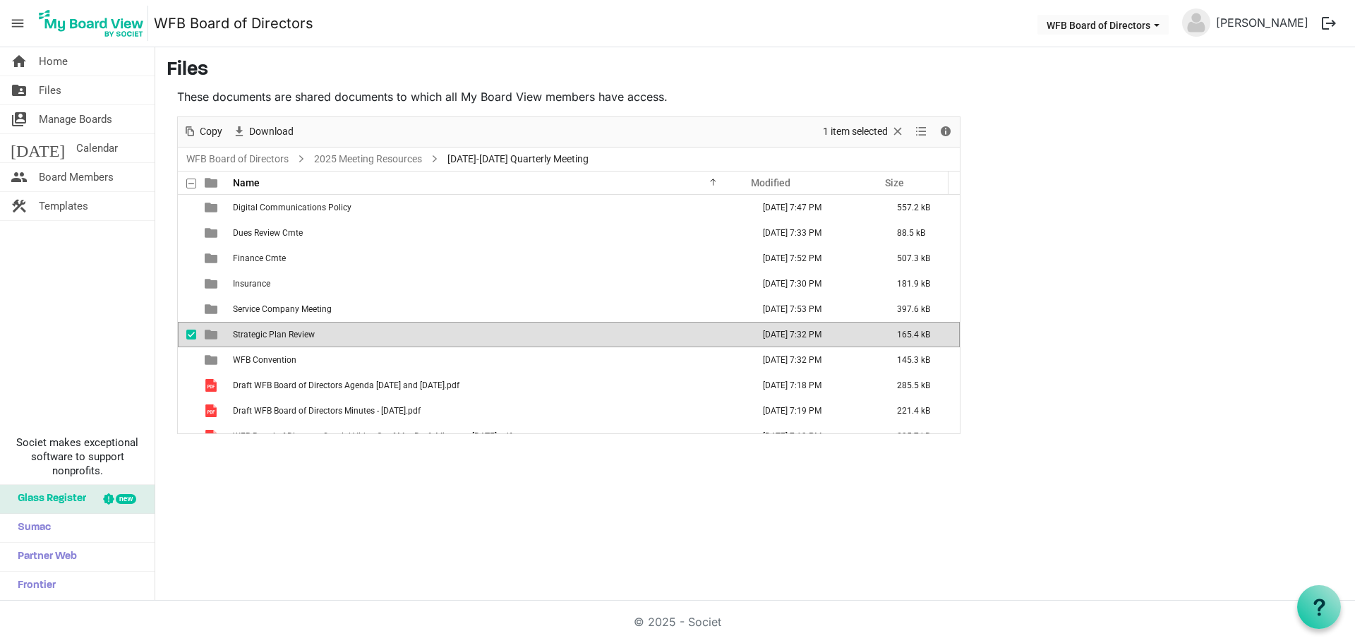
click at [270, 336] on span "Strategic Plan Review" at bounding box center [274, 335] width 82 height 10
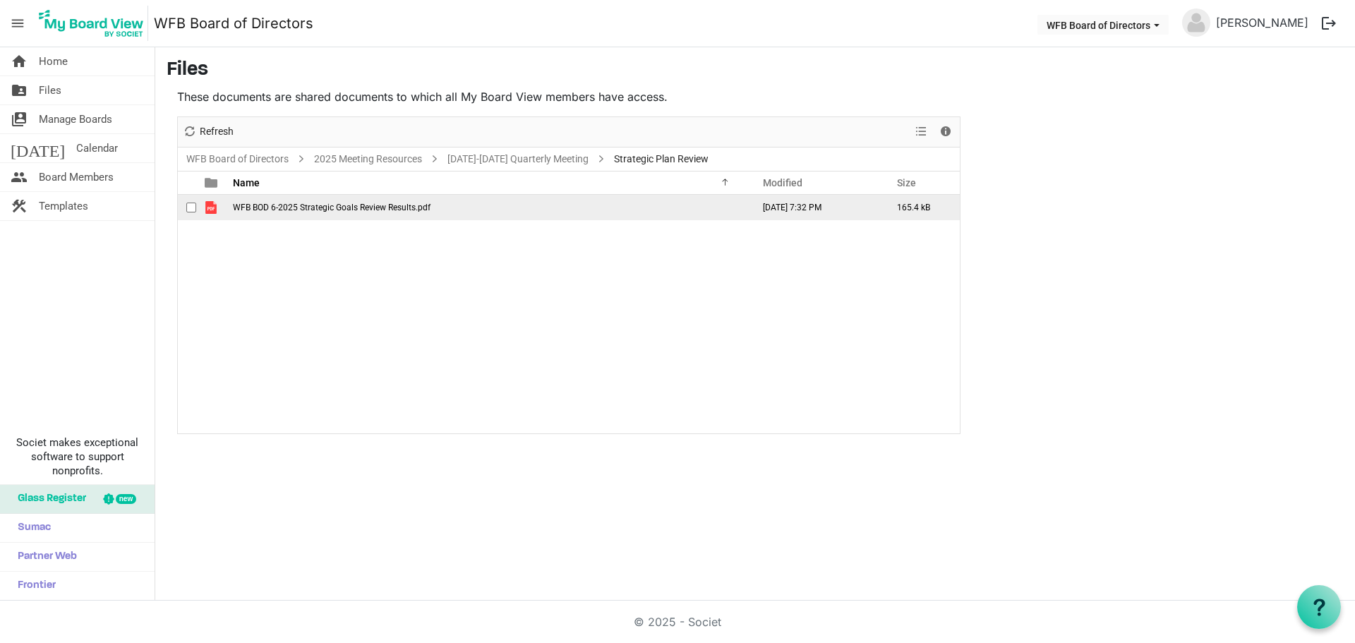
click at [191, 209] on span "checkbox" at bounding box center [191, 208] width 10 height 10
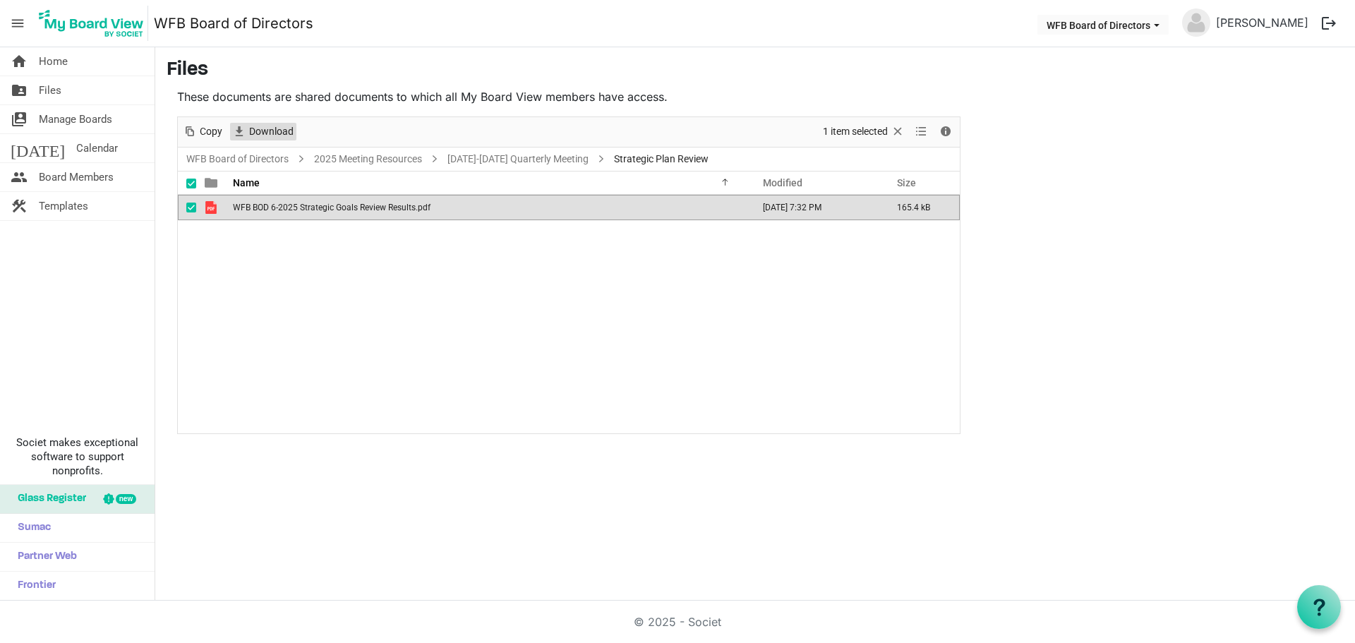
click at [272, 128] on span "Download" at bounding box center [271, 132] width 47 height 18
click at [495, 163] on link "September 18-19 Quarterly Meeting" at bounding box center [518, 159] width 147 height 18
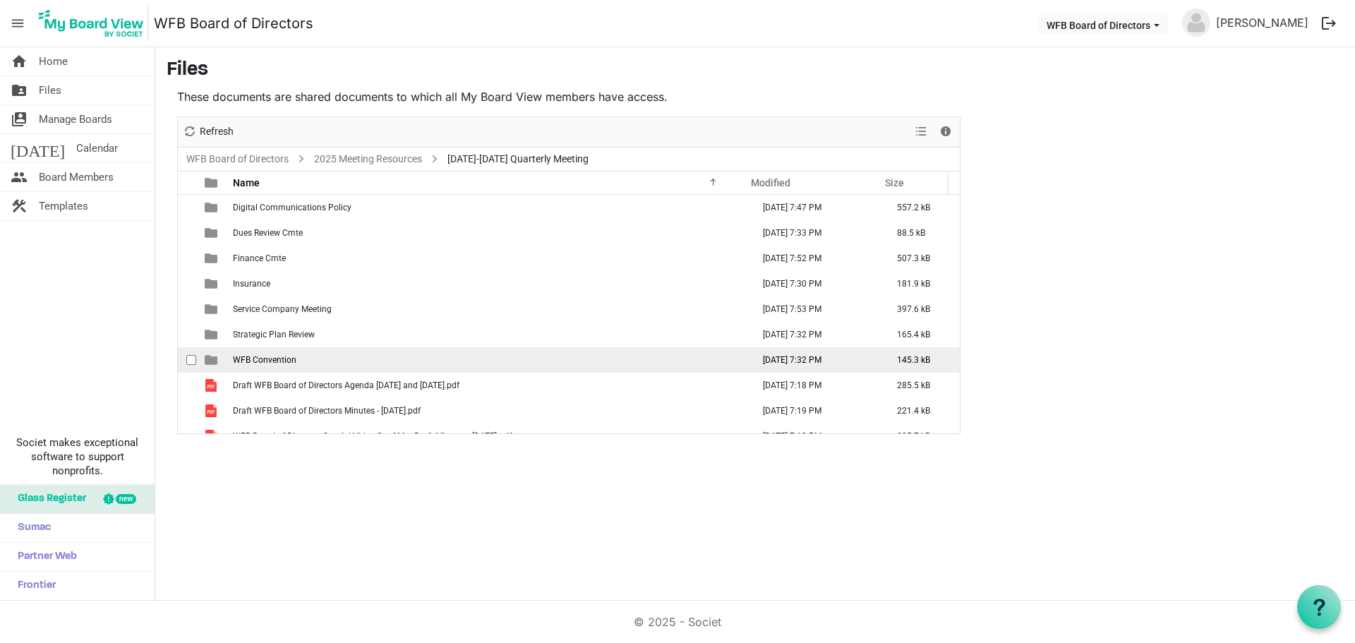
click at [253, 356] on span "WFB Convention" at bounding box center [265, 360] width 64 height 10
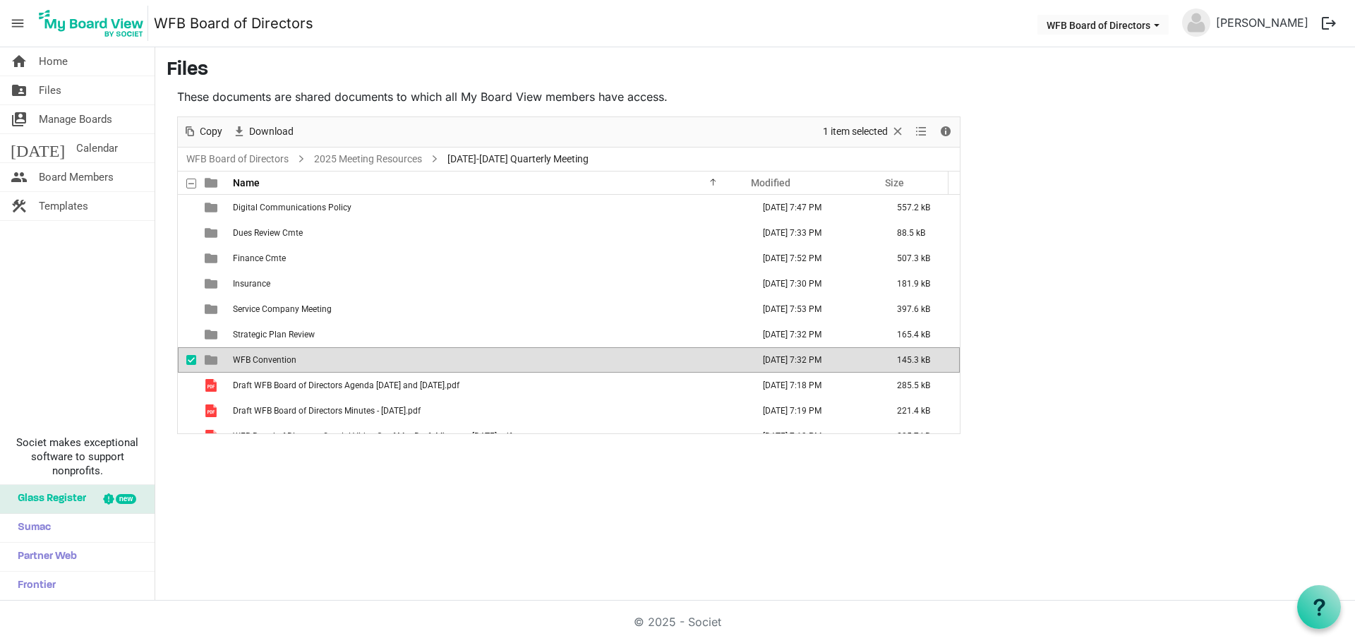
click at [253, 356] on span "WFB Convention" at bounding box center [265, 360] width 64 height 10
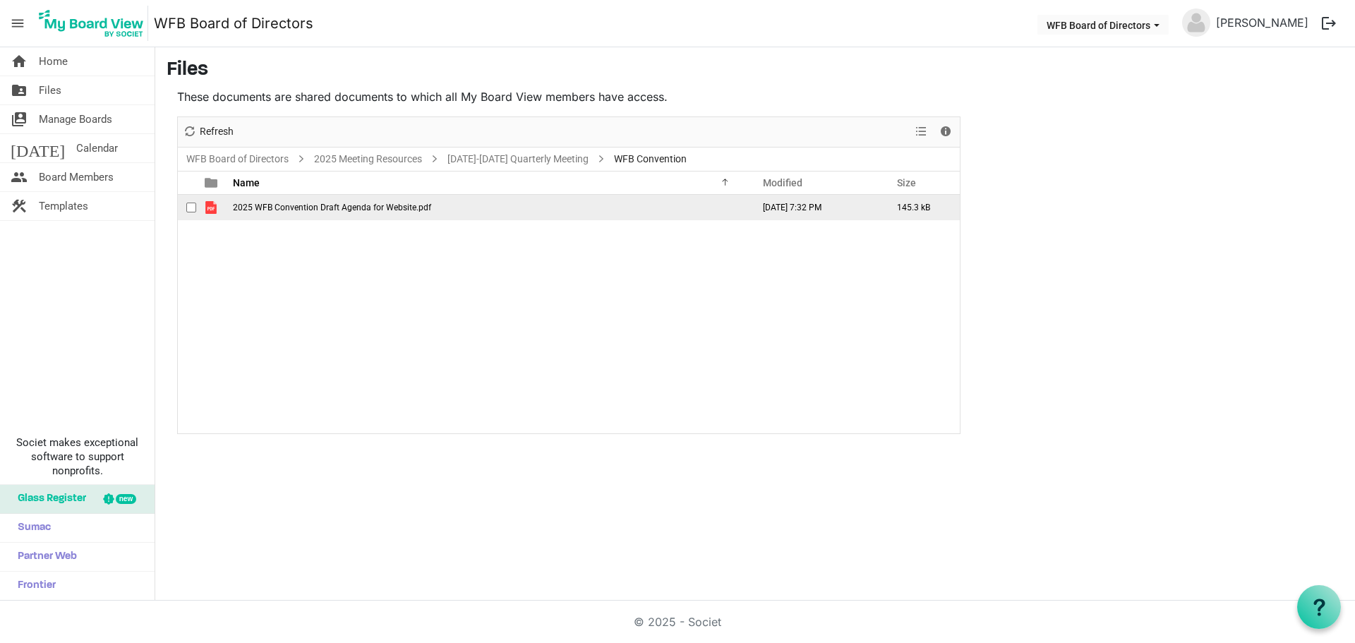
click at [187, 208] on span "checkbox" at bounding box center [191, 208] width 10 height 10
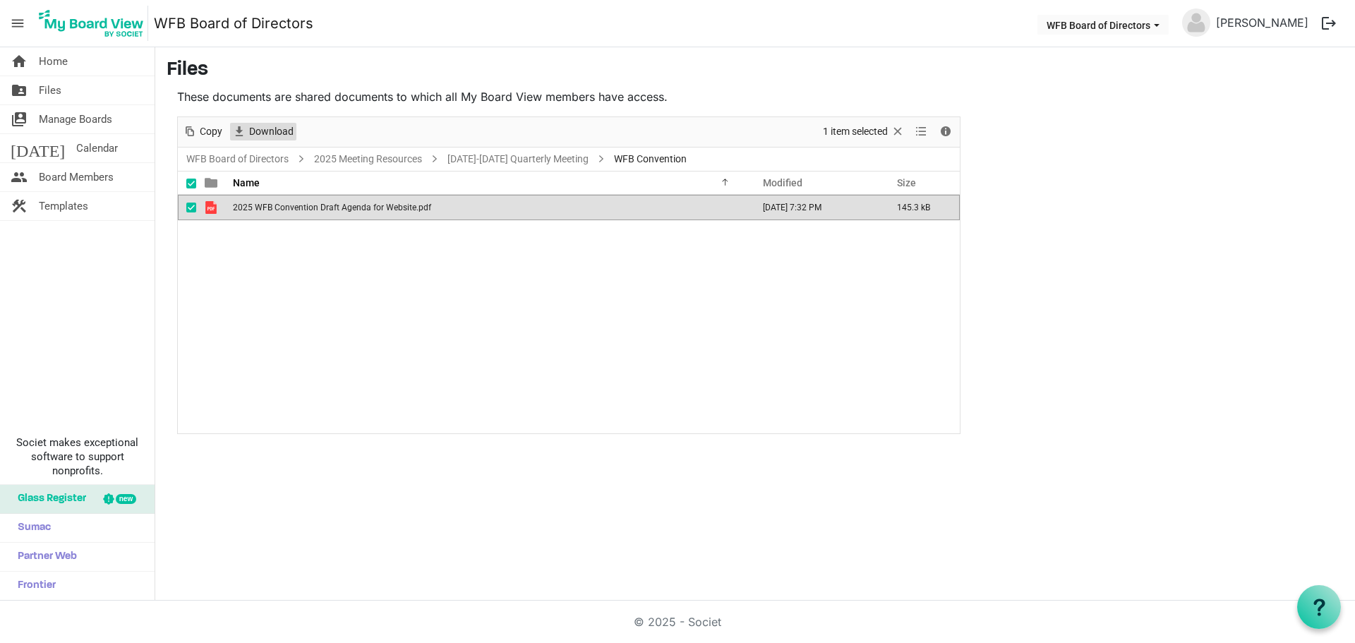
click at [253, 133] on span "Download" at bounding box center [271, 132] width 47 height 18
click at [479, 155] on link "September 18-19 Quarterly Meeting" at bounding box center [518, 159] width 147 height 18
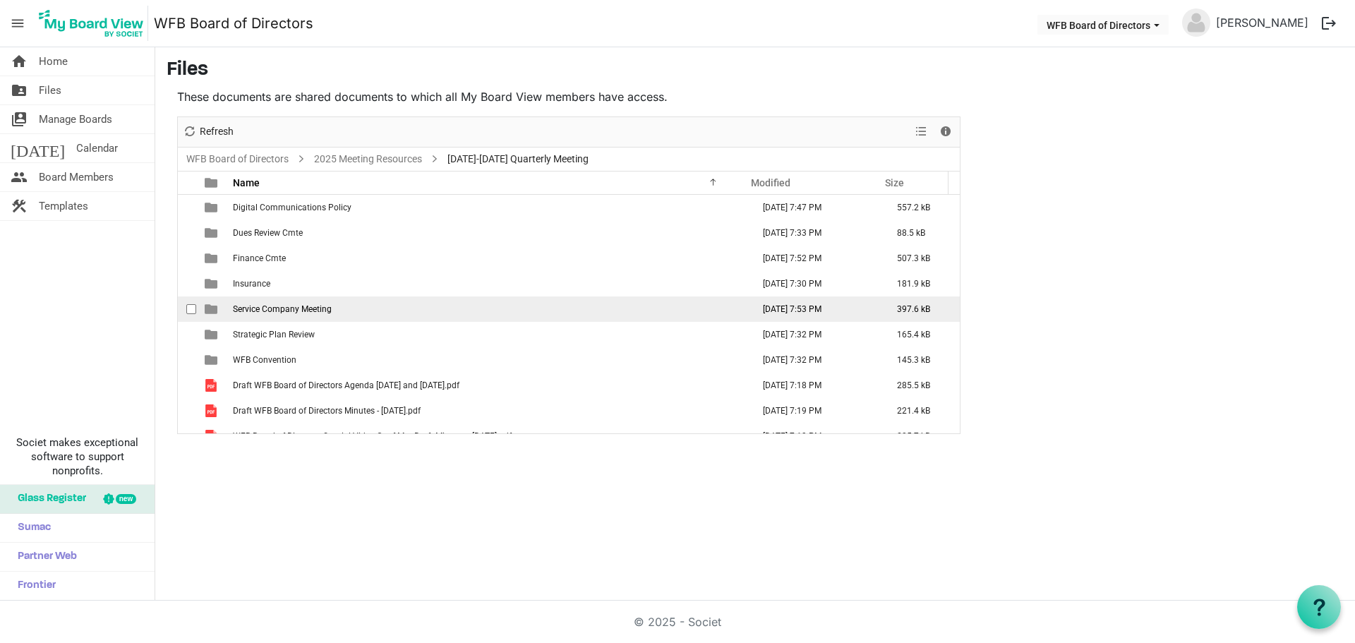
click at [264, 312] on span "Service Company Meeting" at bounding box center [282, 309] width 99 height 10
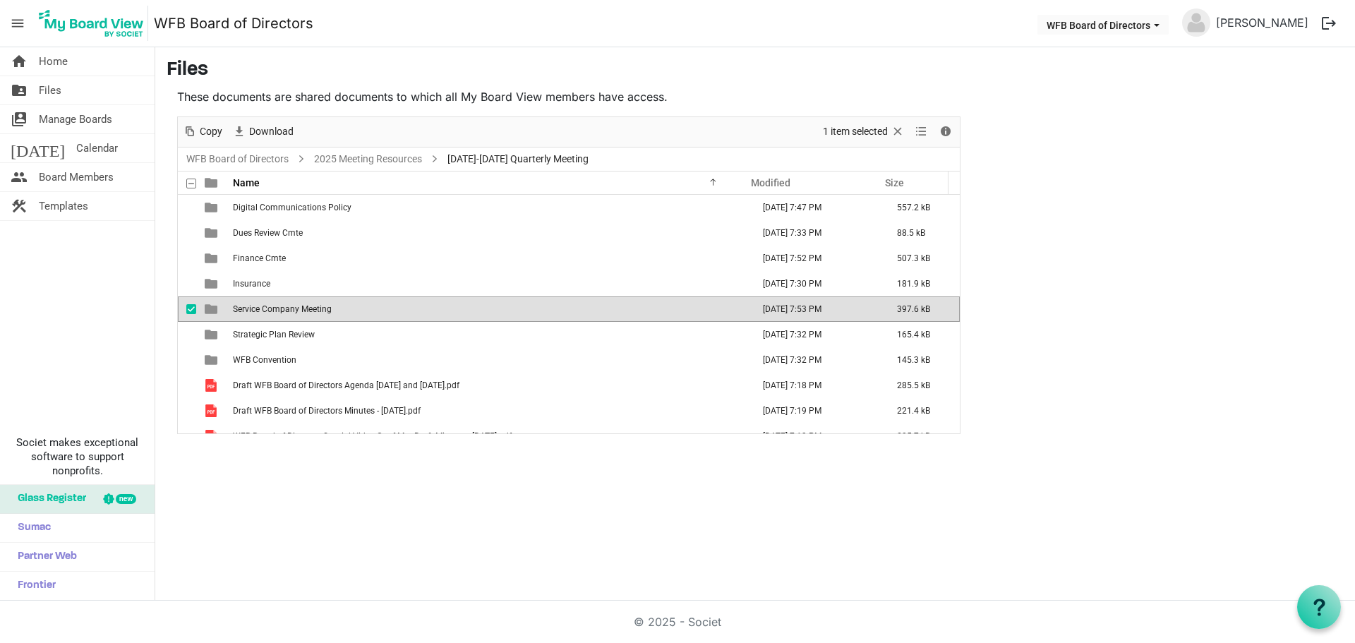
click at [264, 312] on span "Service Company Meeting" at bounding box center [282, 309] width 99 height 10
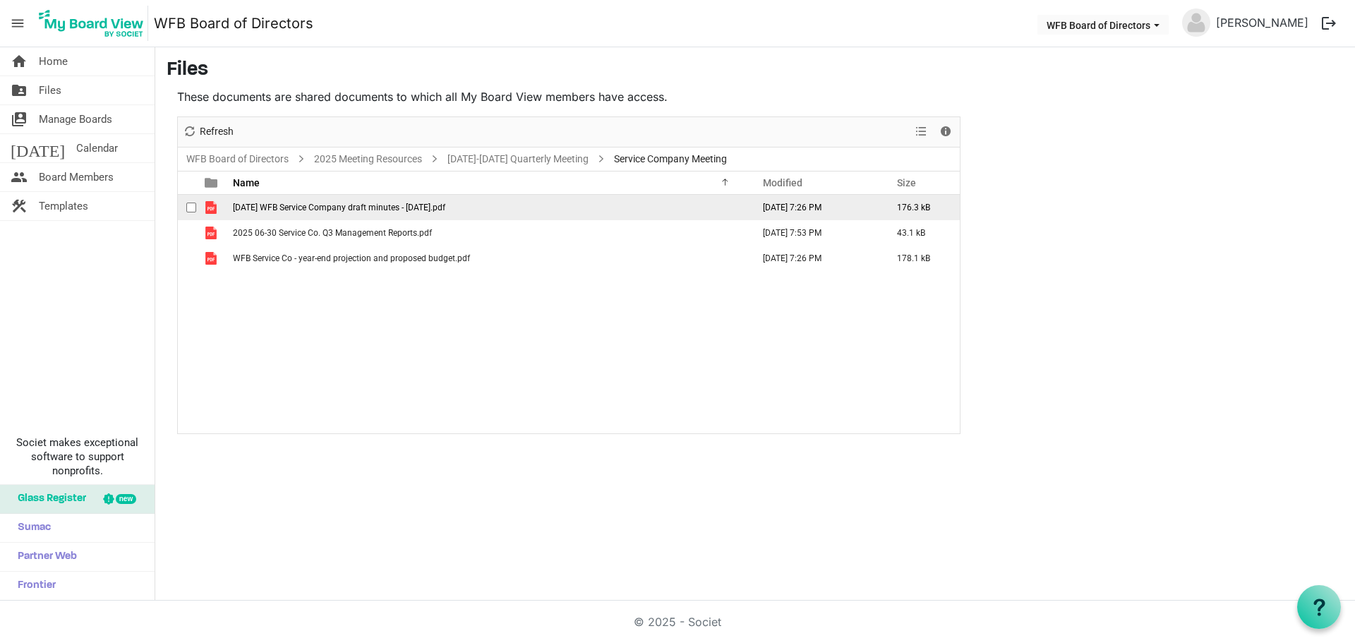
click at [191, 205] on span "checkbox" at bounding box center [191, 208] width 10 height 10
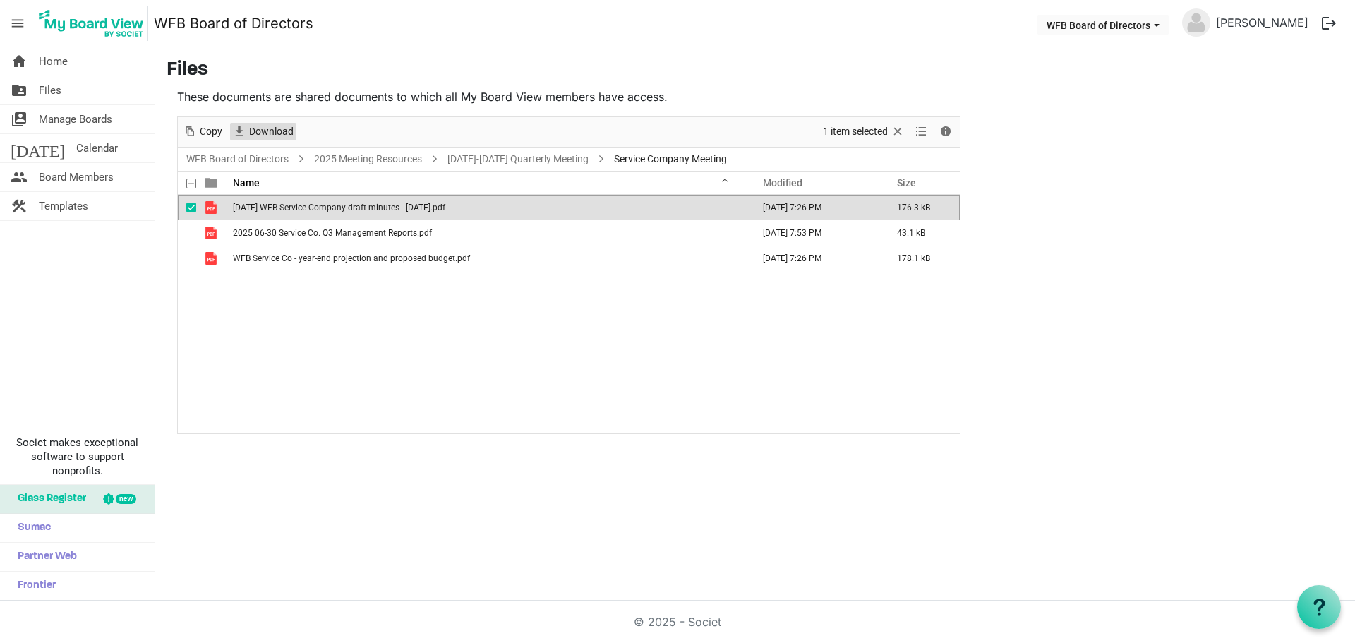
click at [275, 128] on span "Download" at bounding box center [271, 132] width 47 height 18
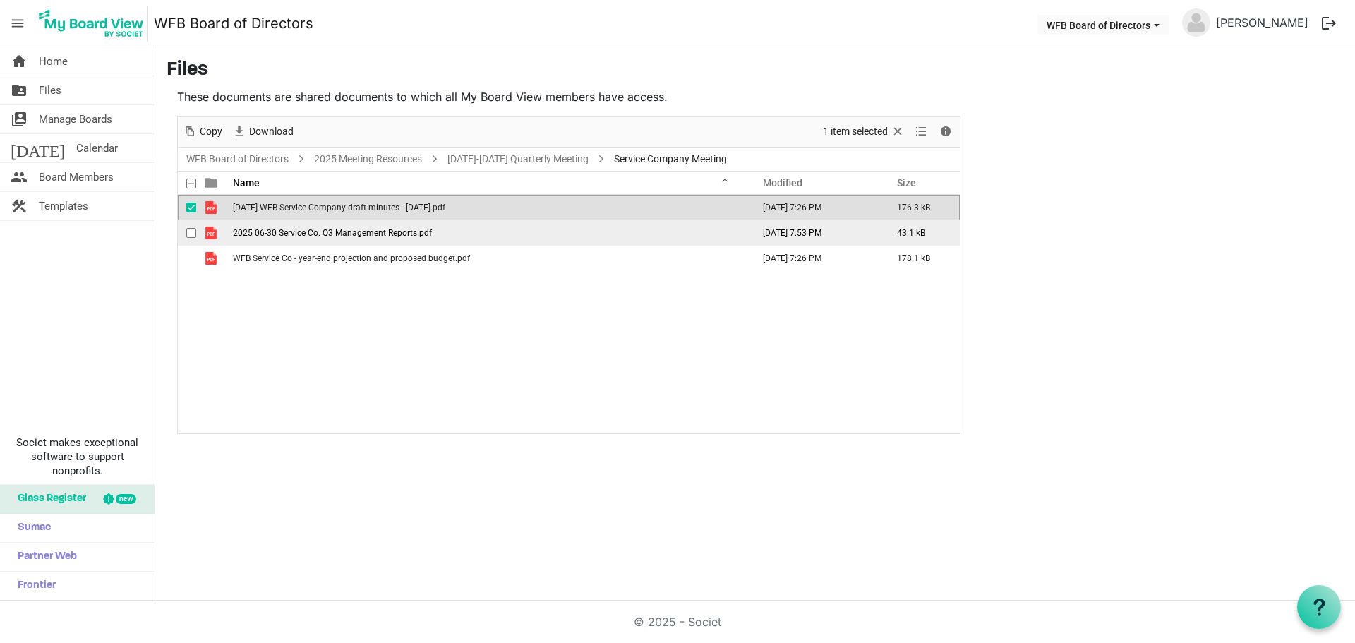
click at [193, 236] on span "checkbox" at bounding box center [191, 233] width 10 height 10
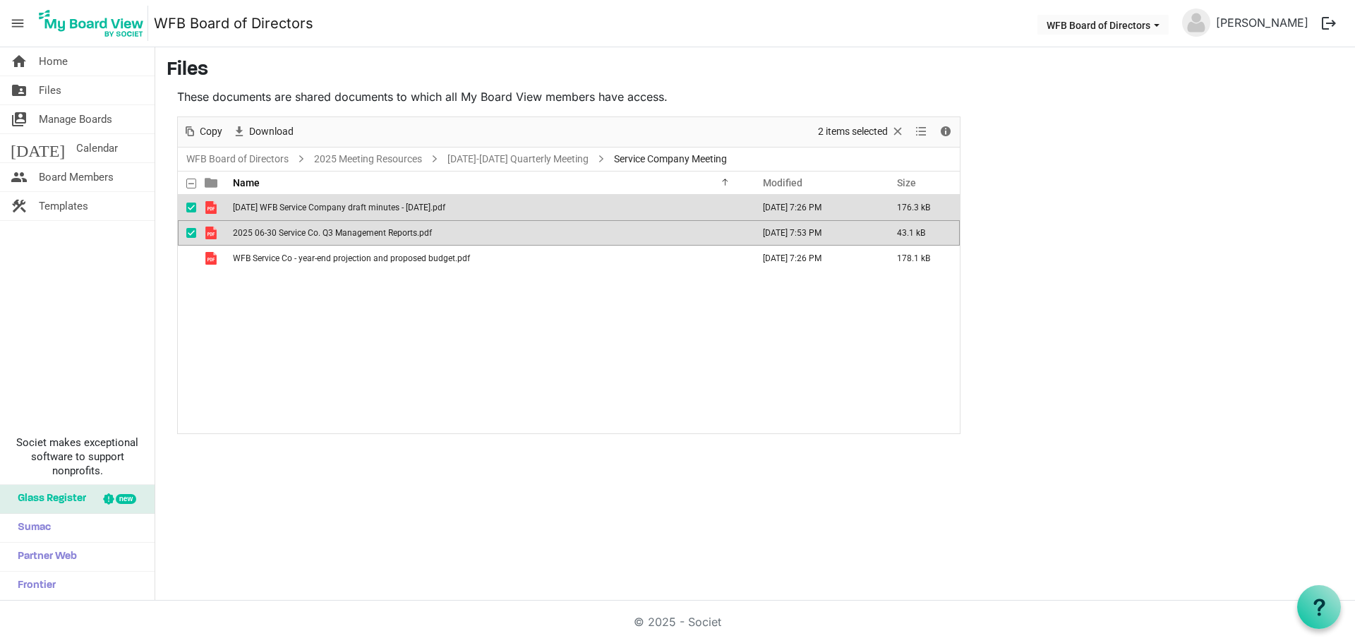
click at [191, 209] on span "checkbox" at bounding box center [191, 208] width 10 height 10
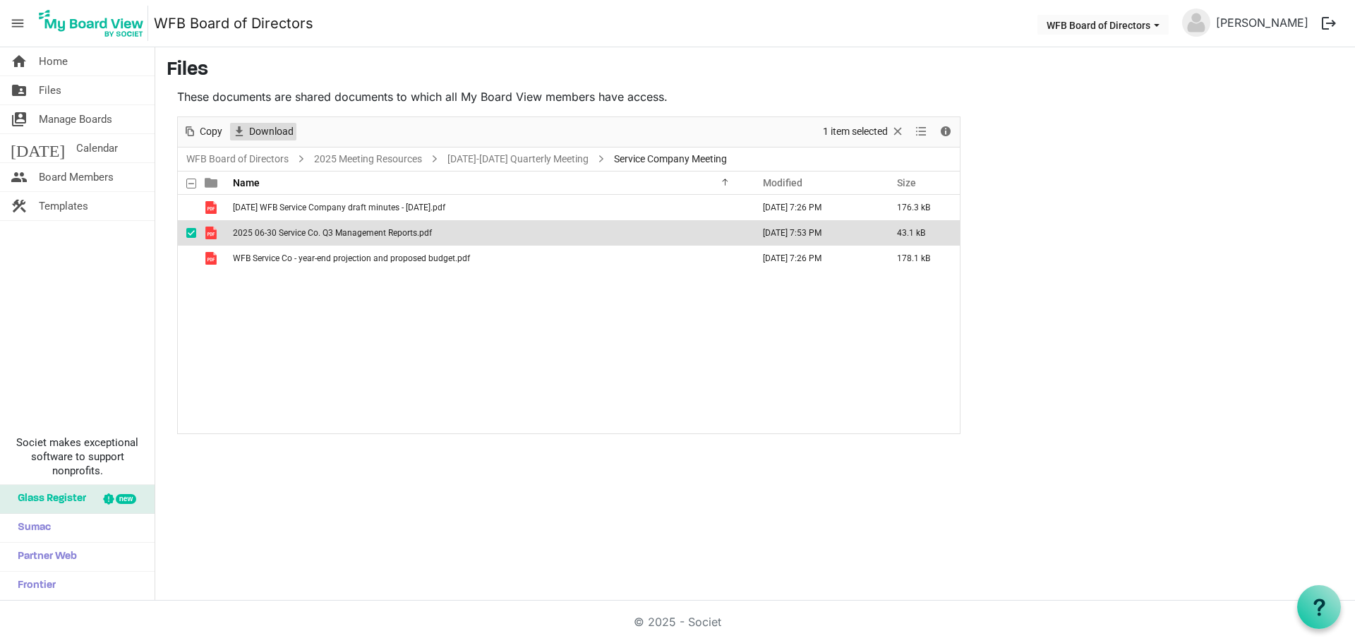
click at [263, 131] on span "Download" at bounding box center [271, 132] width 47 height 18
click at [188, 234] on span "checkbox" at bounding box center [191, 233] width 10 height 10
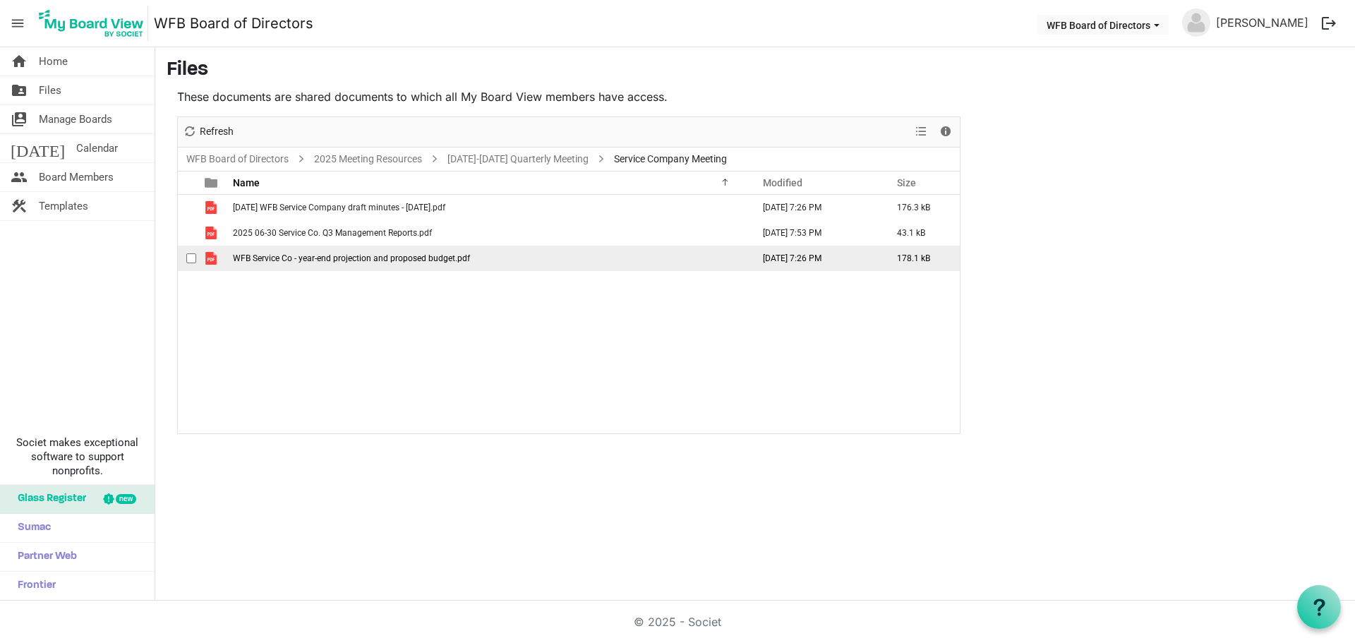
click at [191, 255] on span "checkbox" at bounding box center [191, 258] width 10 height 10
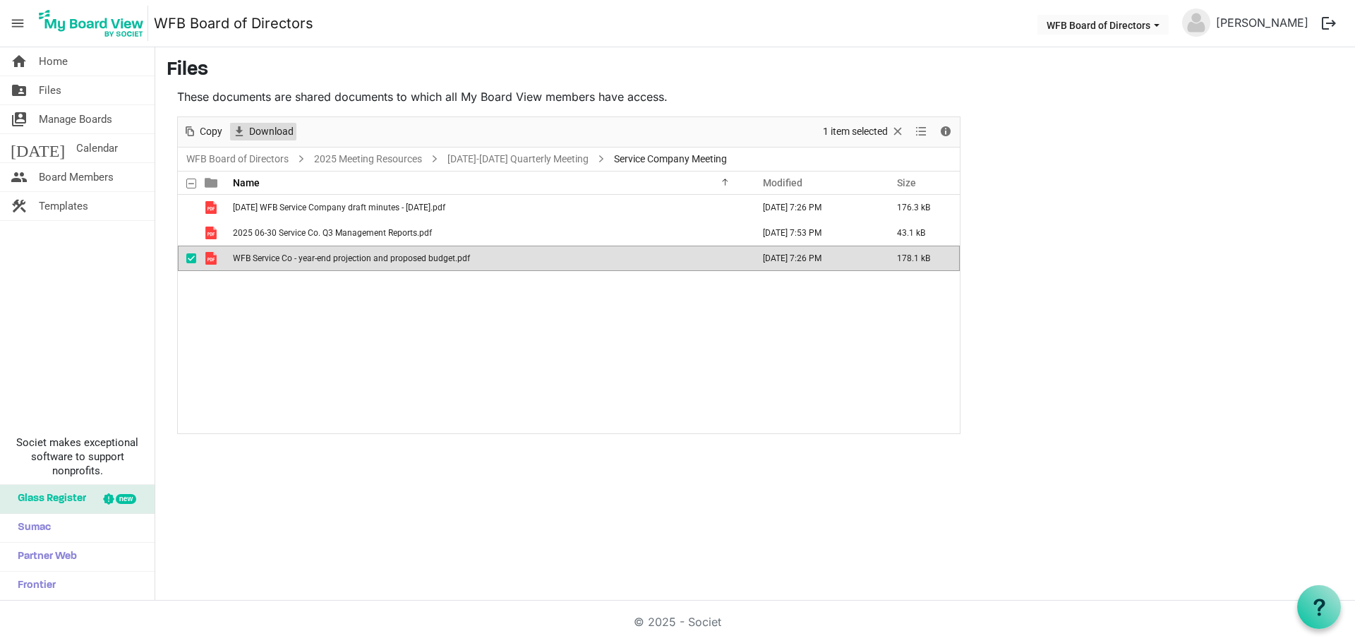
drag, startPoint x: 270, startPoint y: 132, endPoint x: 344, endPoint y: 145, distance: 74.5
click at [270, 131] on span "Download" at bounding box center [271, 132] width 47 height 18
click at [515, 160] on link "September 18-19 Quarterly Meeting" at bounding box center [518, 159] width 147 height 18
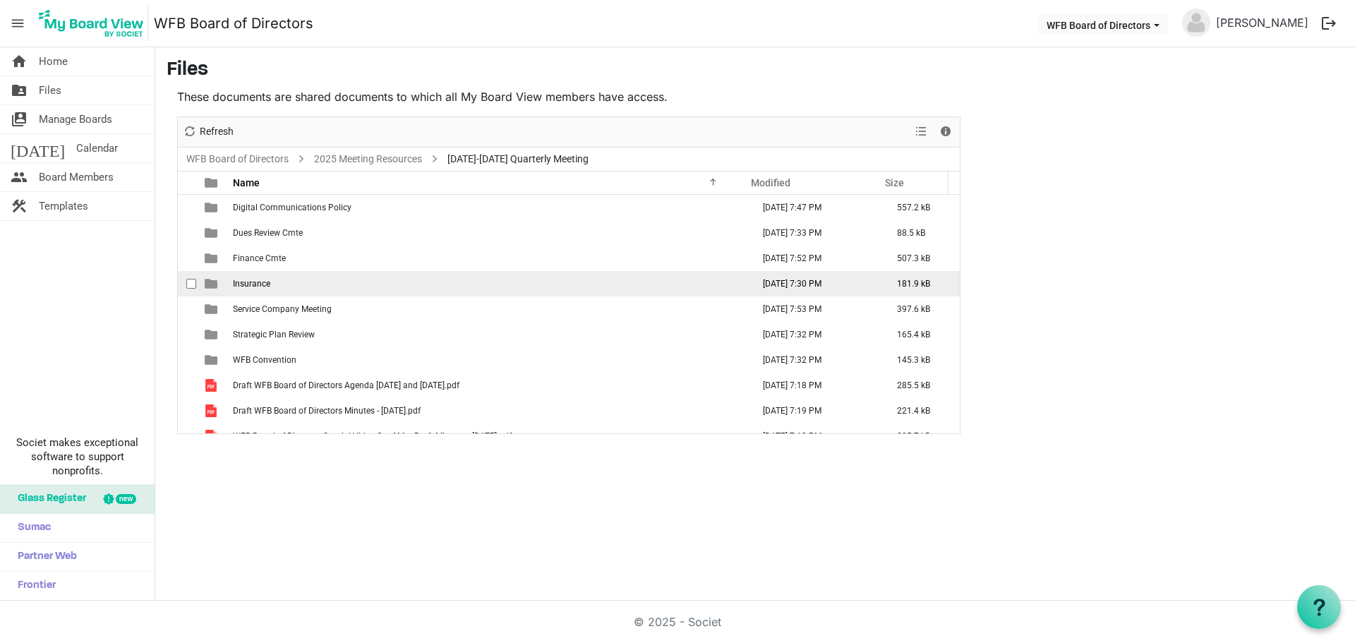
click at [250, 282] on span "Insurance" at bounding box center [251, 284] width 37 height 10
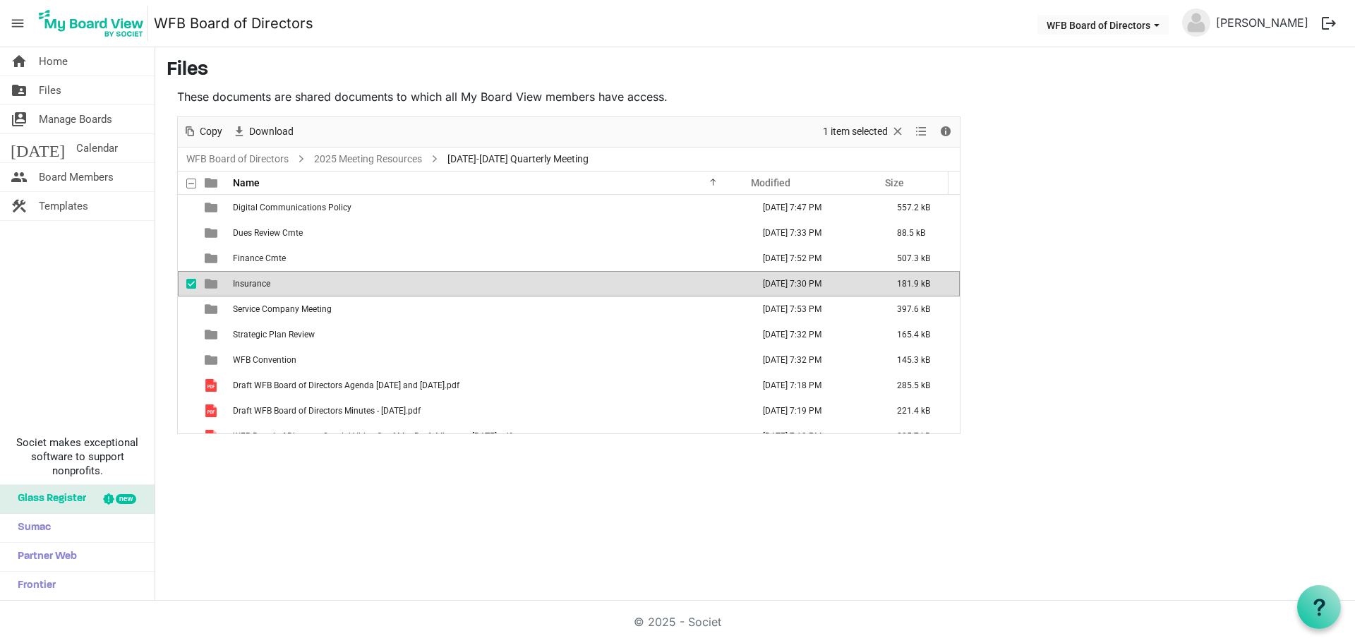
click at [250, 282] on span "Insurance" at bounding box center [251, 284] width 37 height 10
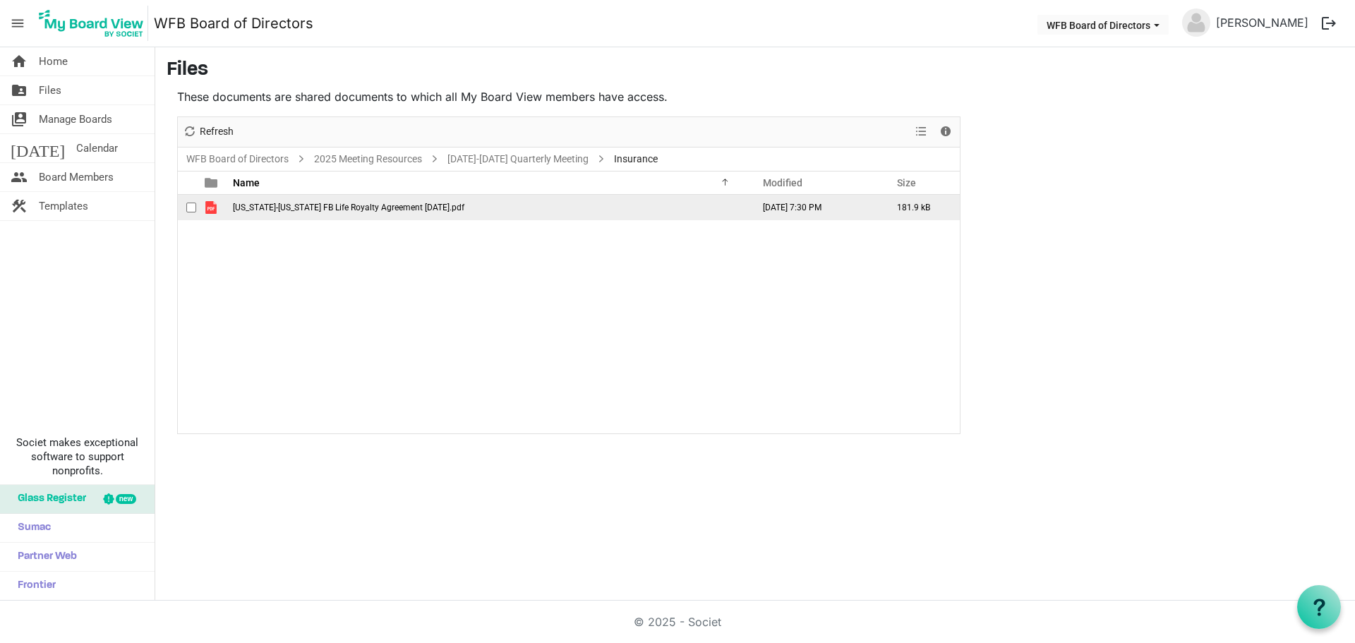
click at [189, 209] on span "checkbox" at bounding box center [191, 208] width 10 height 10
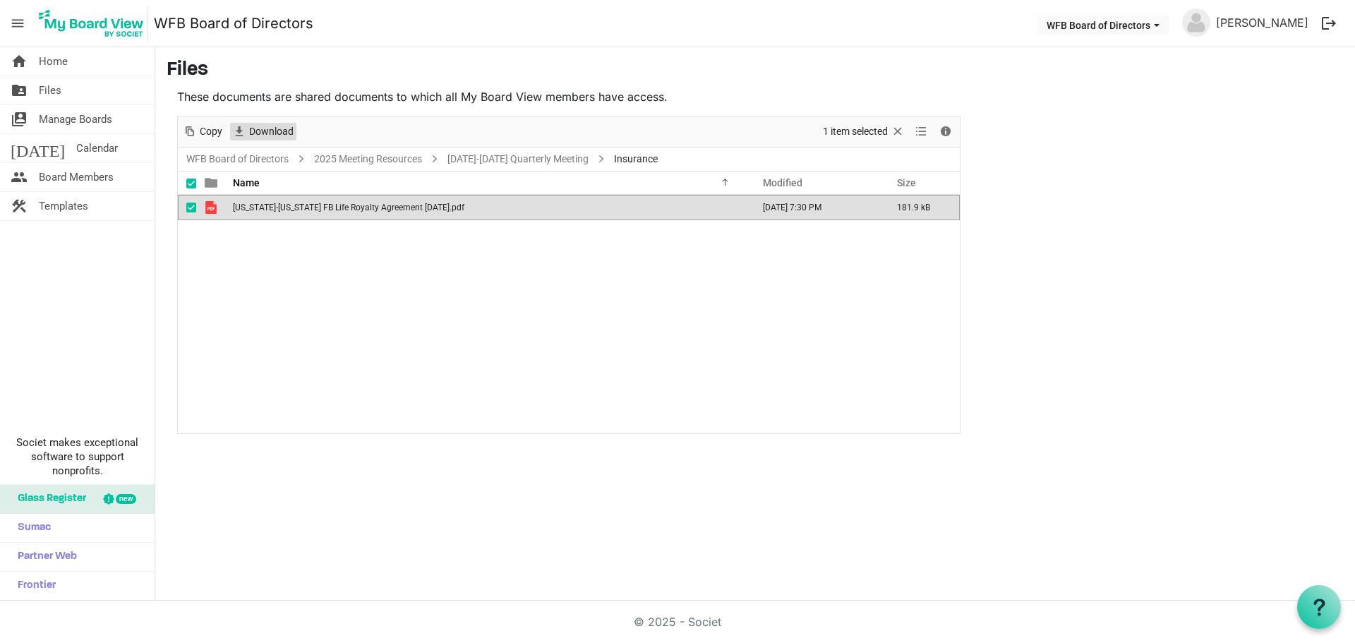
click at [260, 133] on span "Download" at bounding box center [271, 132] width 47 height 18
click at [543, 152] on link "September 18-19 Quarterly Meeting" at bounding box center [518, 159] width 147 height 18
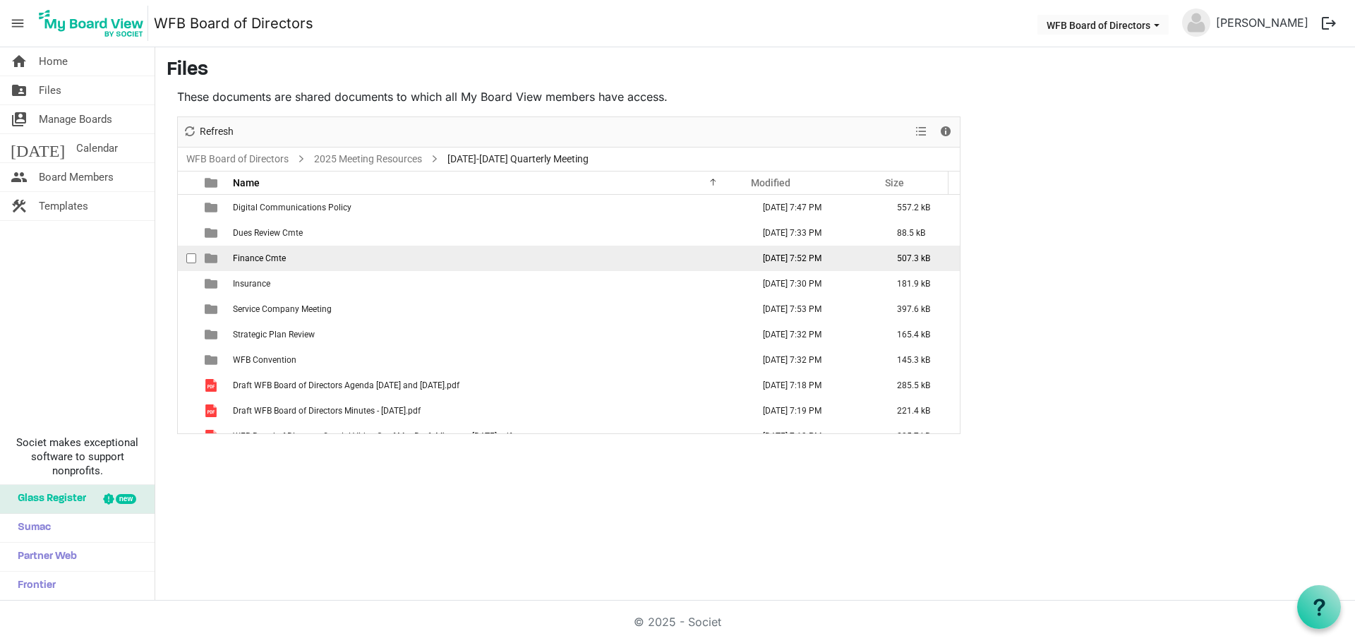
click at [247, 256] on span "Finance Cmte" at bounding box center [259, 258] width 53 height 10
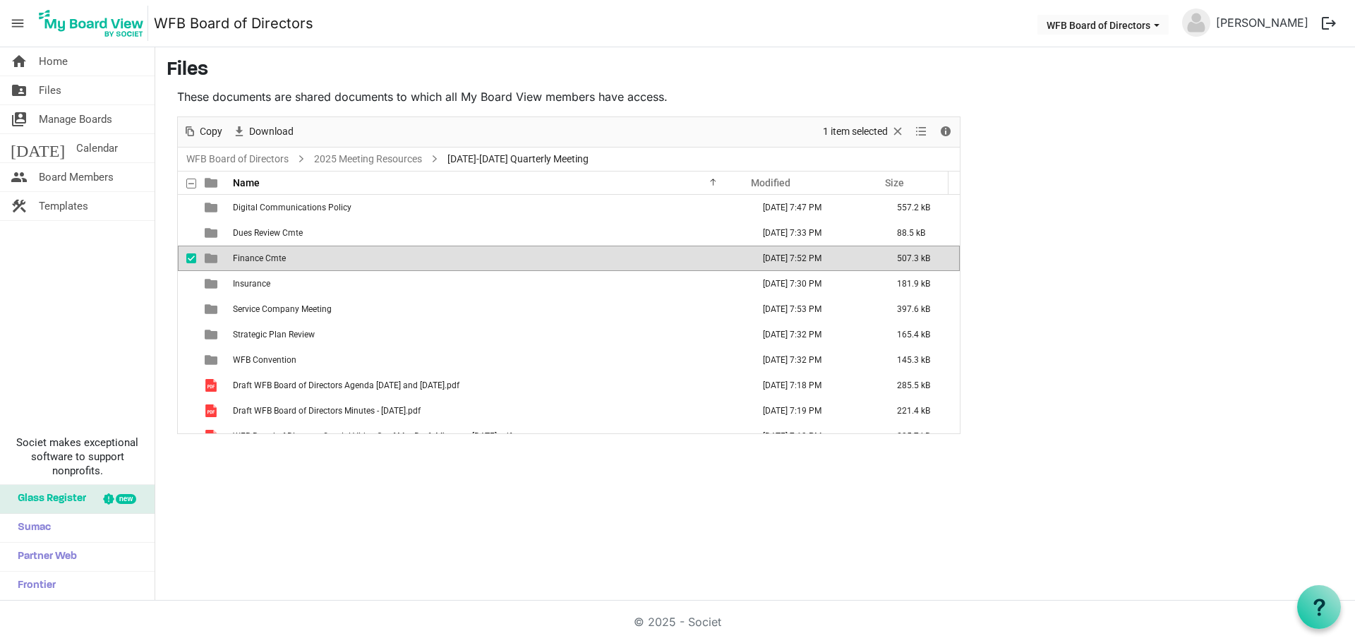
click at [247, 256] on span "Finance Cmte" at bounding box center [259, 258] width 53 height 10
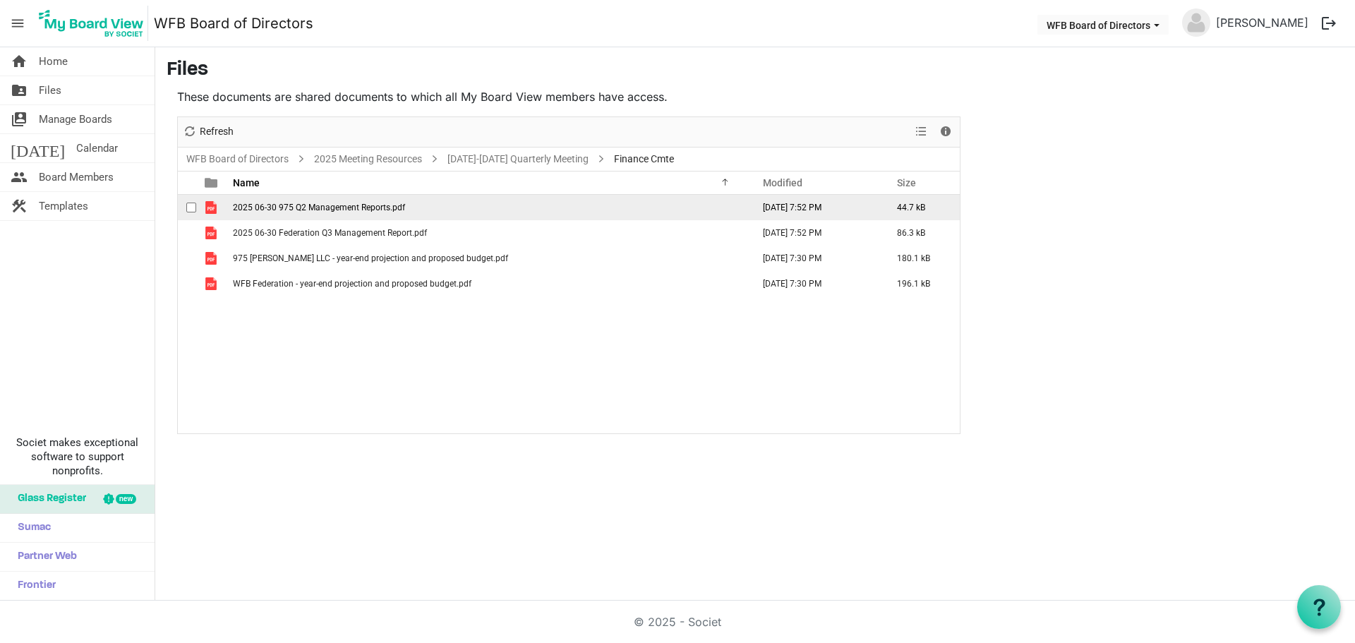
click at [192, 208] on span "checkbox" at bounding box center [191, 208] width 10 height 10
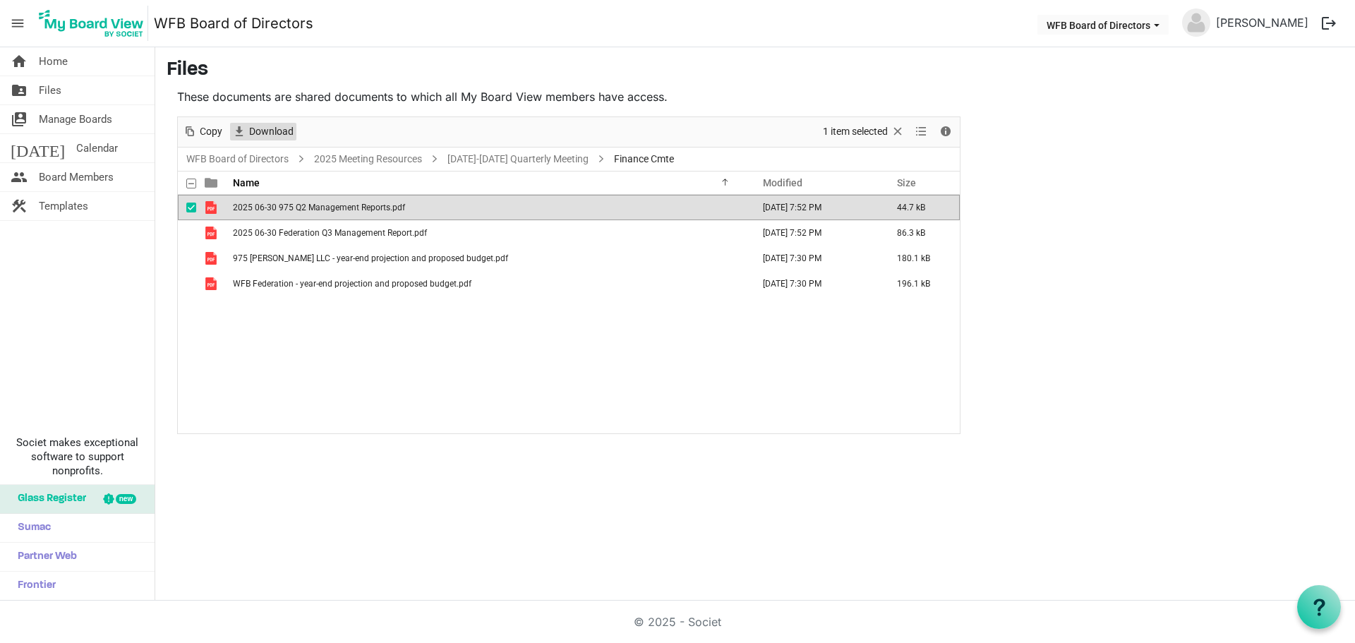
click at [258, 126] on span "Download" at bounding box center [271, 132] width 47 height 18
click at [190, 207] on span "checkbox" at bounding box center [191, 208] width 10 height 10
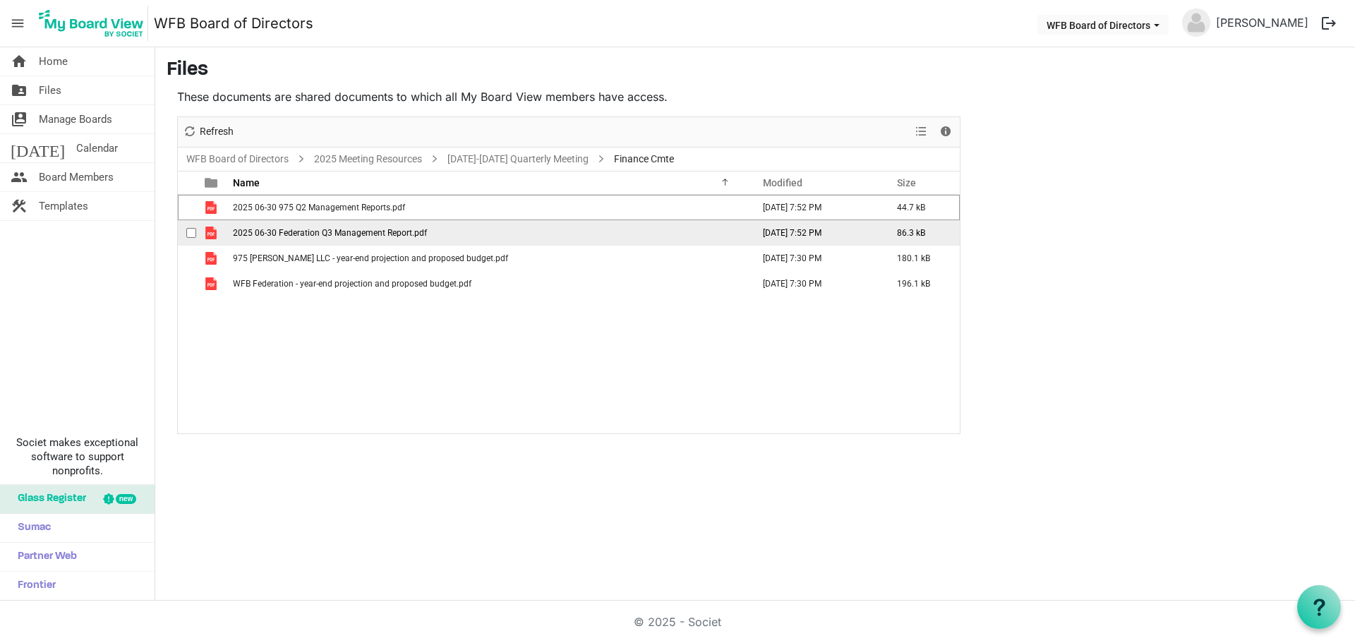
click at [189, 229] on span "checkbox" at bounding box center [191, 233] width 10 height 10
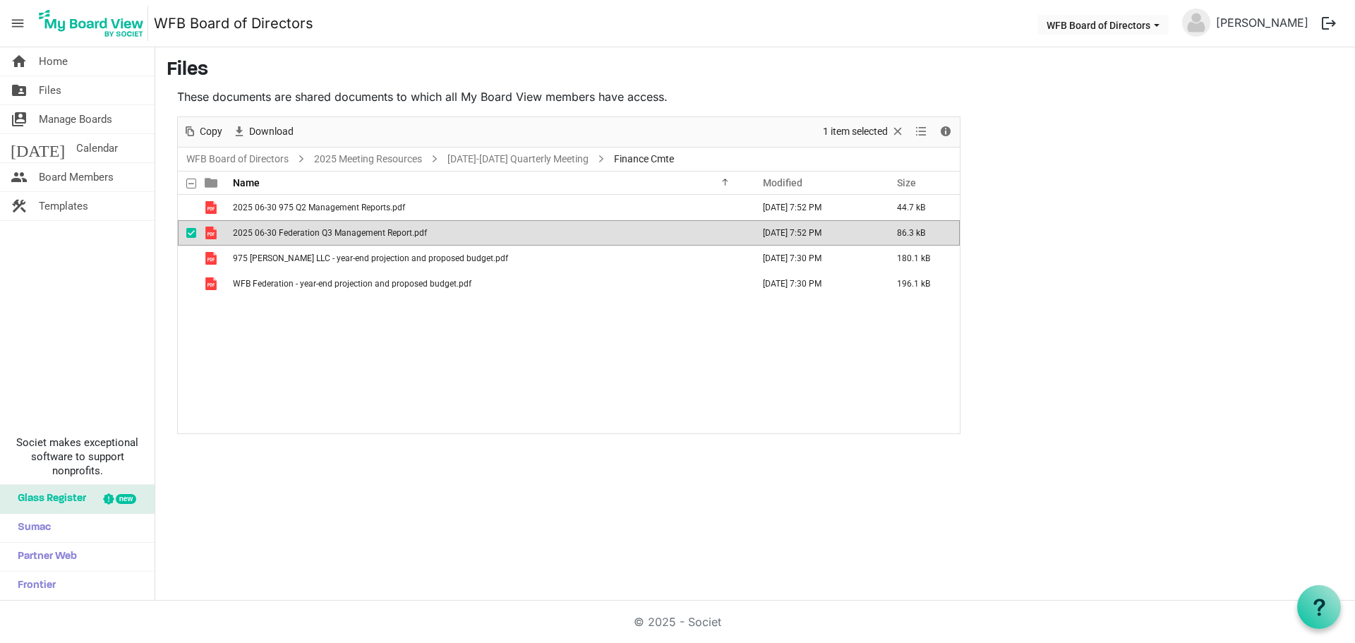
click at [260, 121] on div "Download" at bounding box center [262, 132] width 71 height 30
click at [260, 131] on span "Download" at bounding box center [271, 132] width 47 height 18
click at [189, 233] on span "checkbox" at bounding box center [191, 233] width 10 height 10
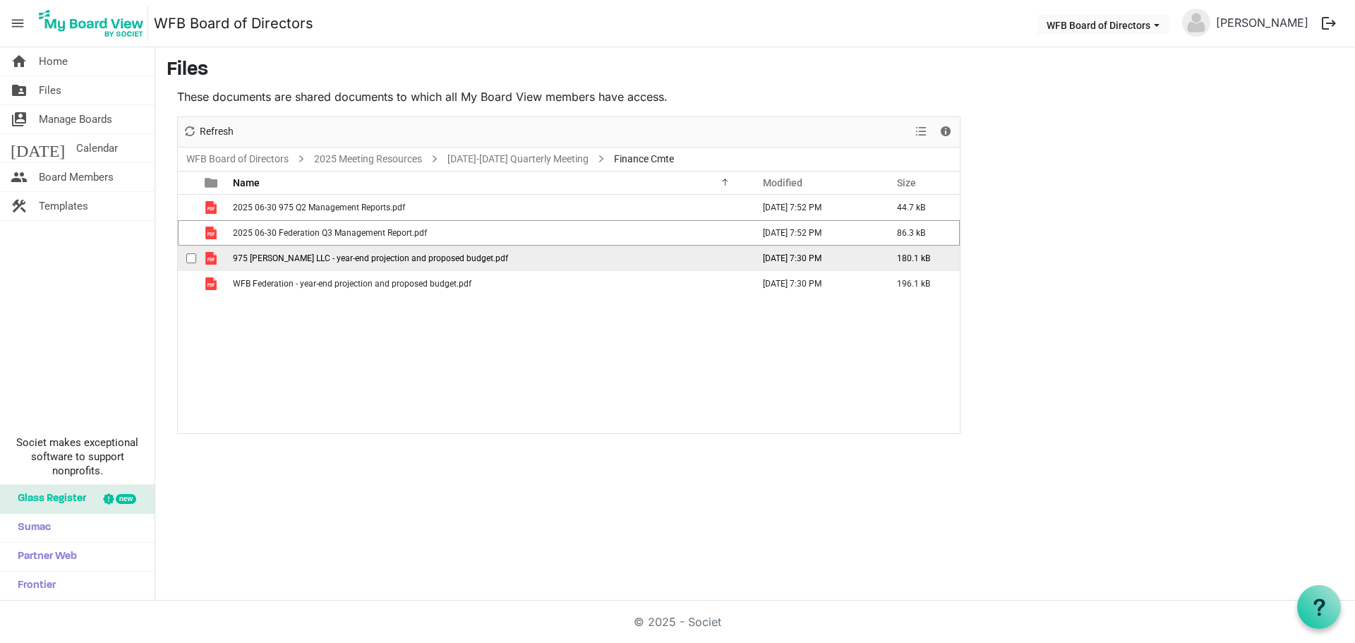
click at [193, 259] on span "checkbox" at bounding box center [191, 258] width 10 height 10
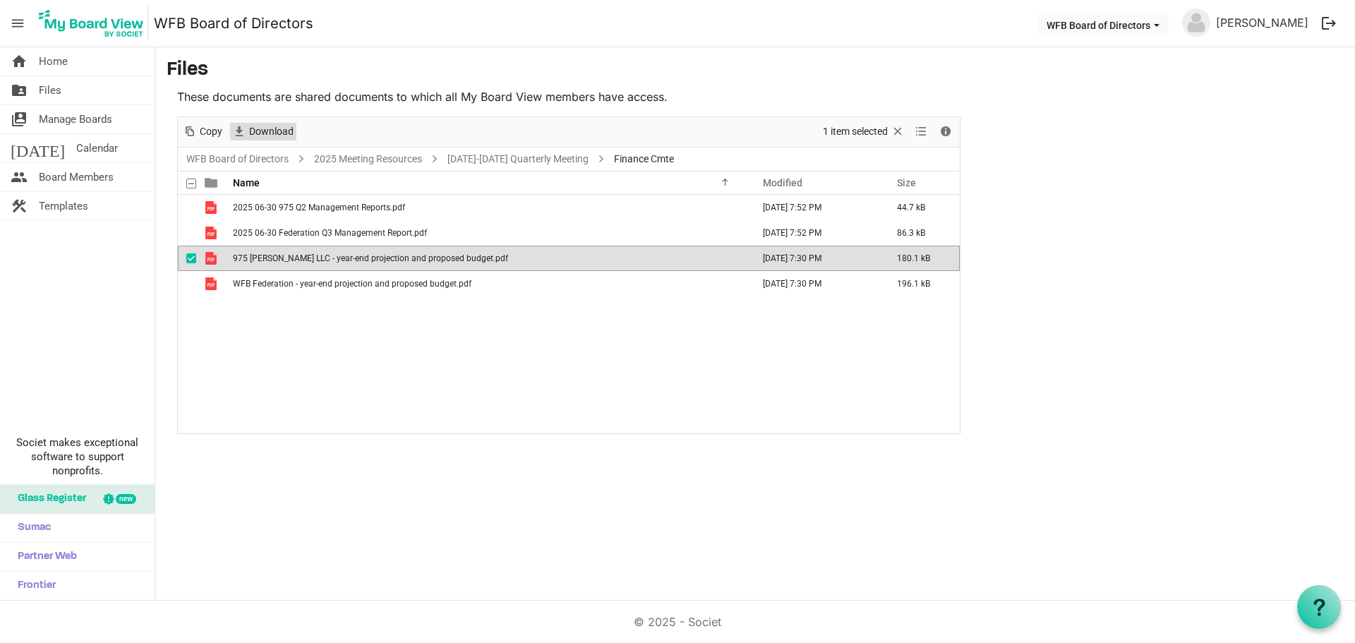
click at [272, 131] on span "Download" at bounding box center [271, 132] width 47 height 18
click at [189, 258] on span "checkbox" at bounding box center [191, 258] width 10 height 10
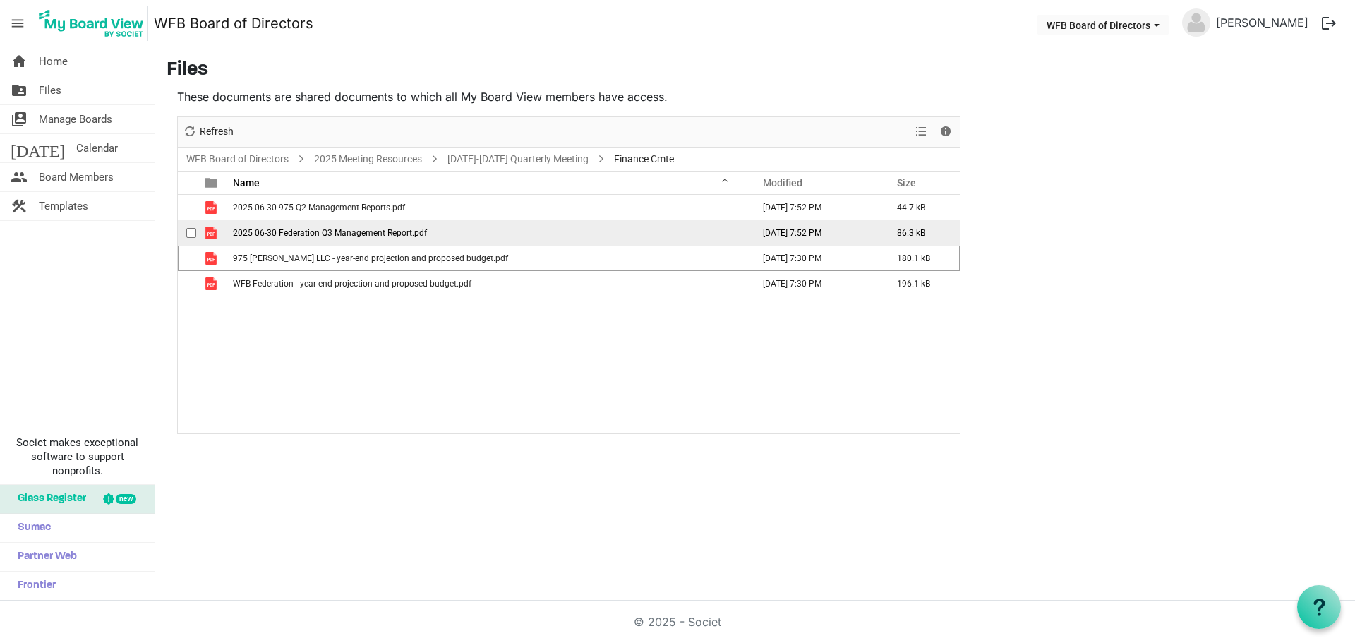
drag, startPoint x: 194, startPoint y: 286, endPoint x: 222, endPoint y: 222, distance: 69.2
click at [194, 286] on span "checkbox" at bounding box center [191, 284] width 10 height 10
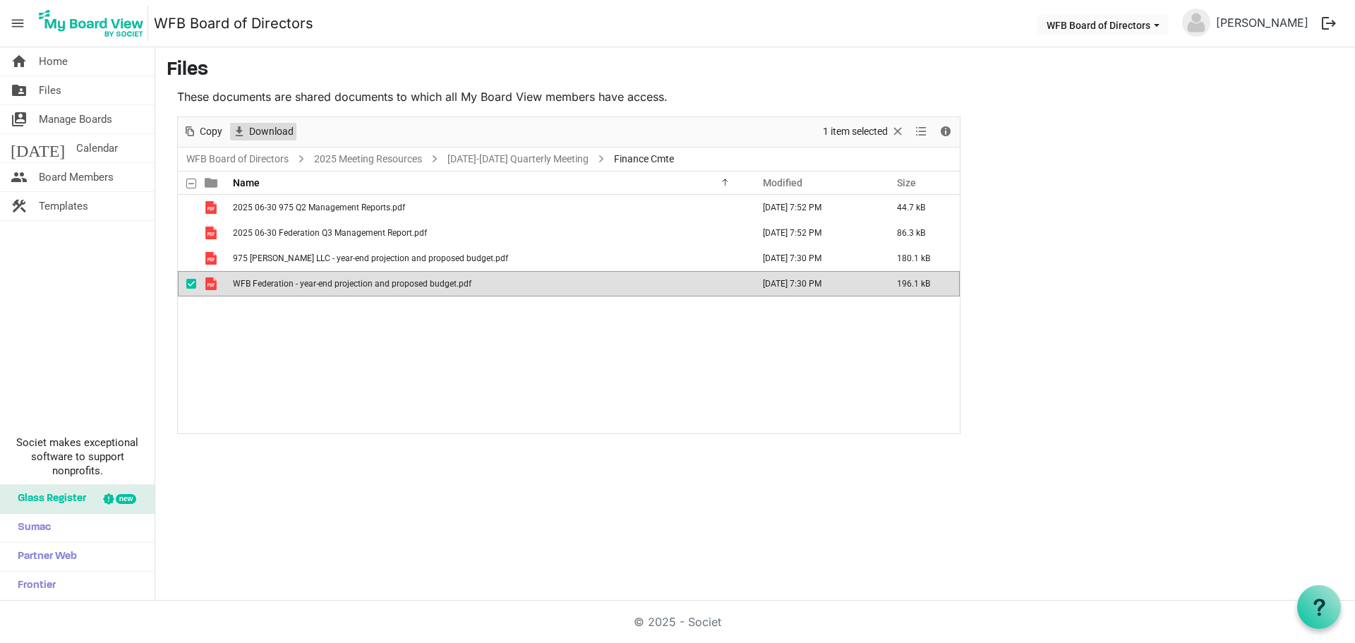
click at [248, 123] on span "Download" at bounding box center [271, 132] width 47 height 18
click at [567, 156] on link "September 18-19 Quarterly Meeting" at bounding box center [518, 159] width 147 height 18
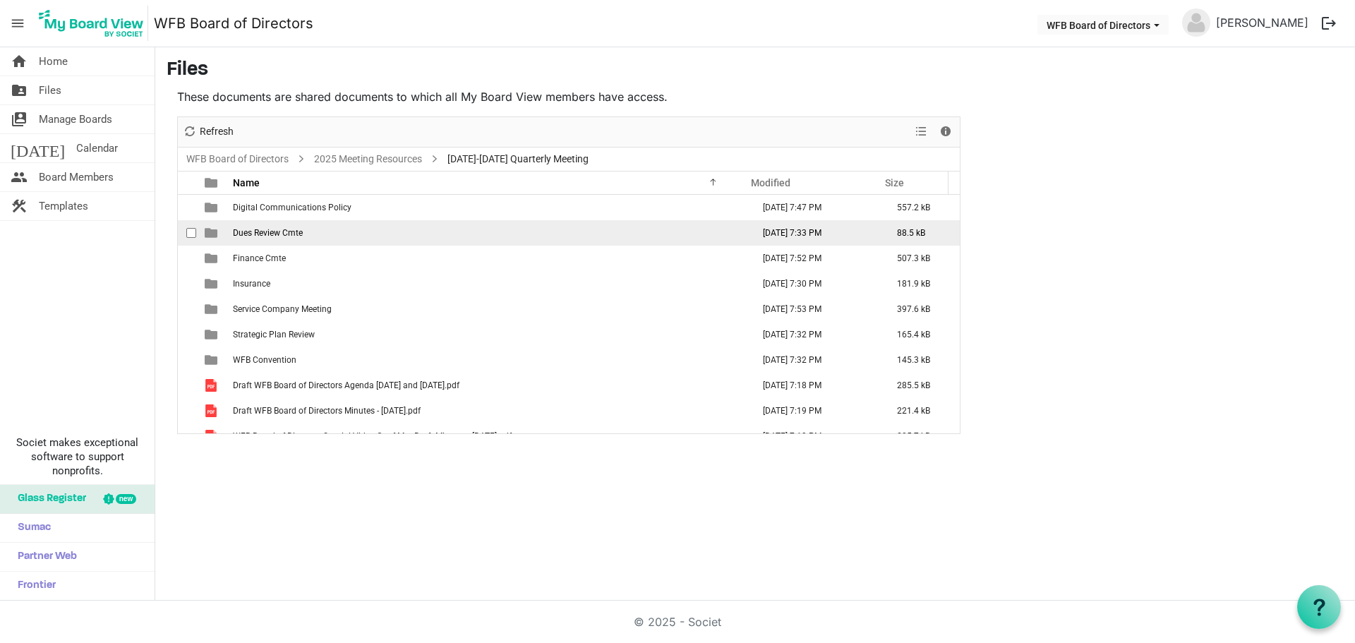
click at [246, 238] on td "Dues Review Cmte" at bounding box center [488, 232] width 519 height 25
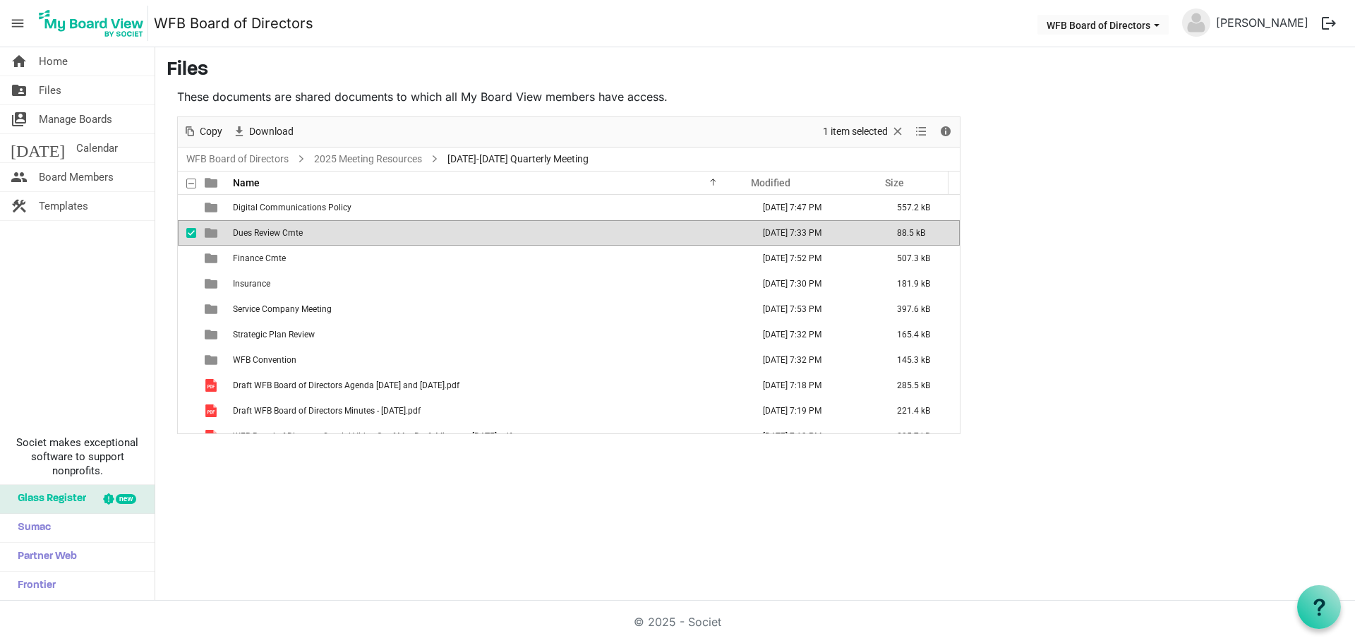
click at [246, 238] on td "Dues Review Cmte" at bounding box center [488, 232] width 519 height 25
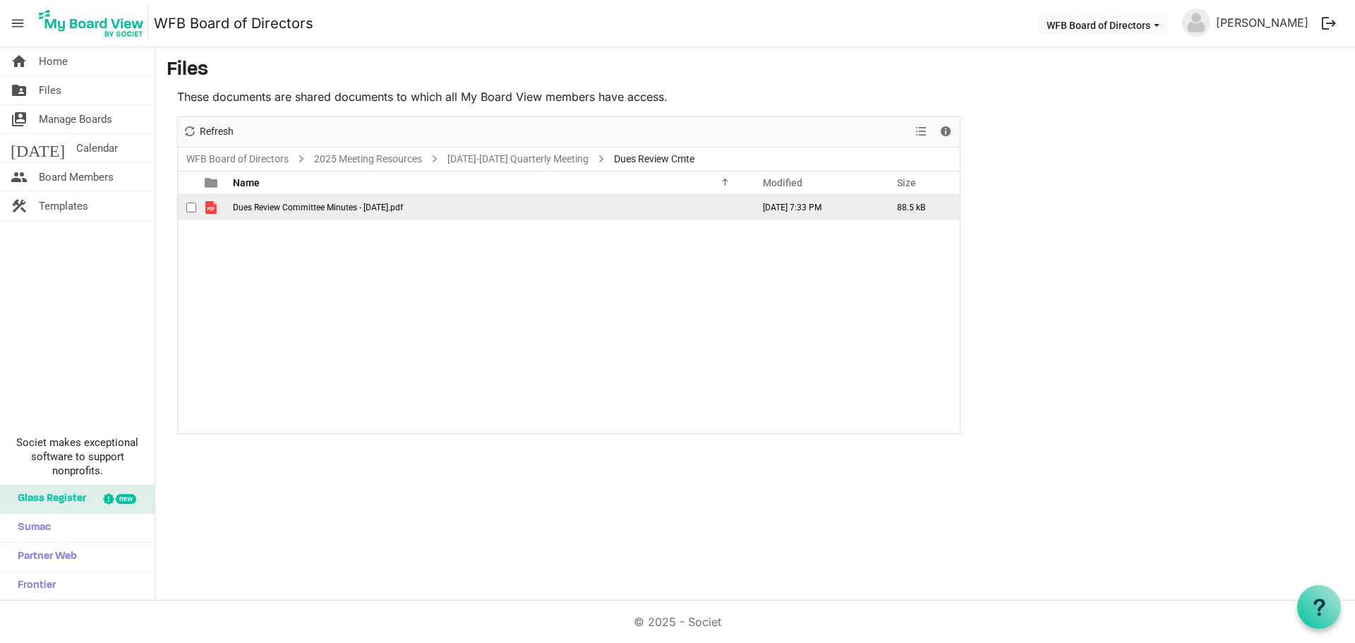
click at [188, 205] on span "checkbox" at bounding box center [191, 208] width 10 height 10
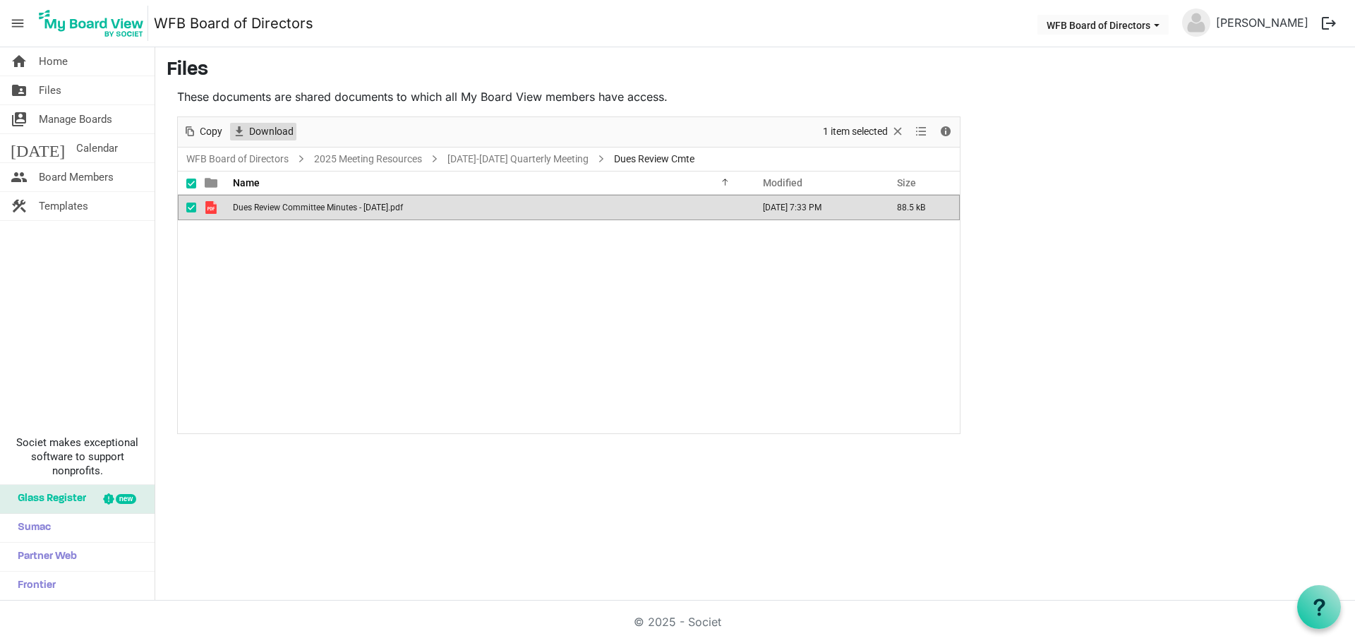
click at [267, 131] on span "Download" at bounding box center [271, 132] width 47 height 18
click at [472, 157] on link "September 18-19 Quarterly Meeting" at bounding box center [518, 159] width 147 height 18
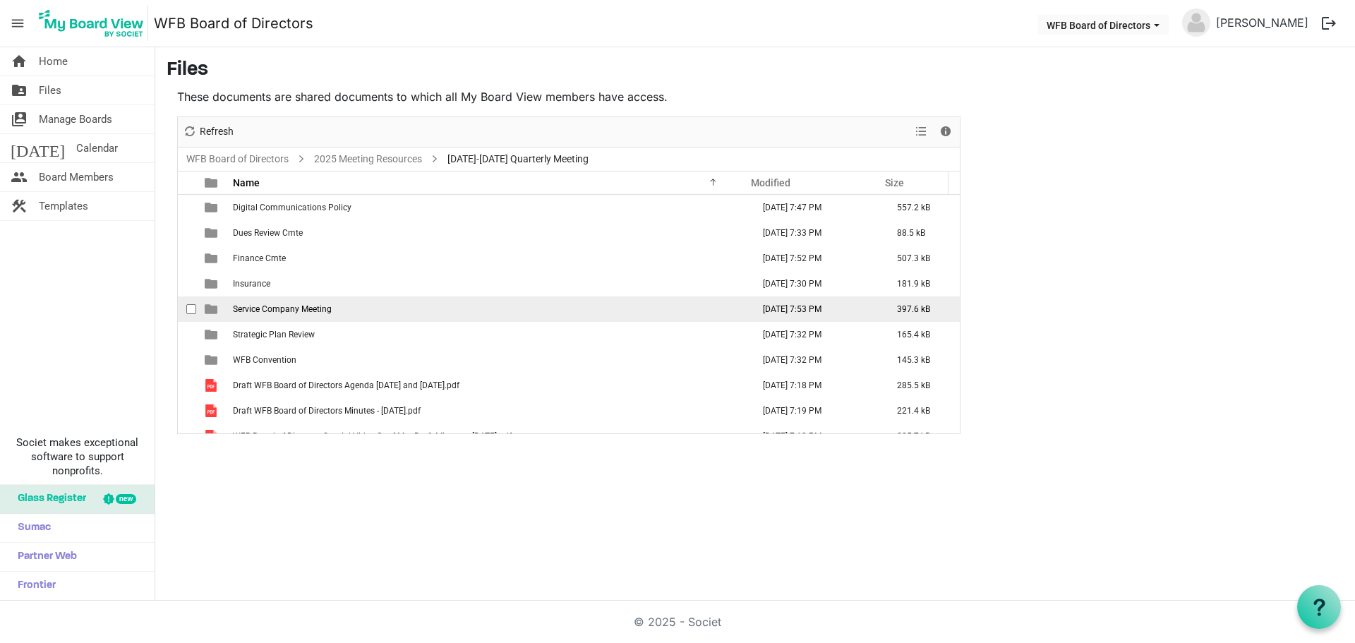
scroll to position [16, 0]
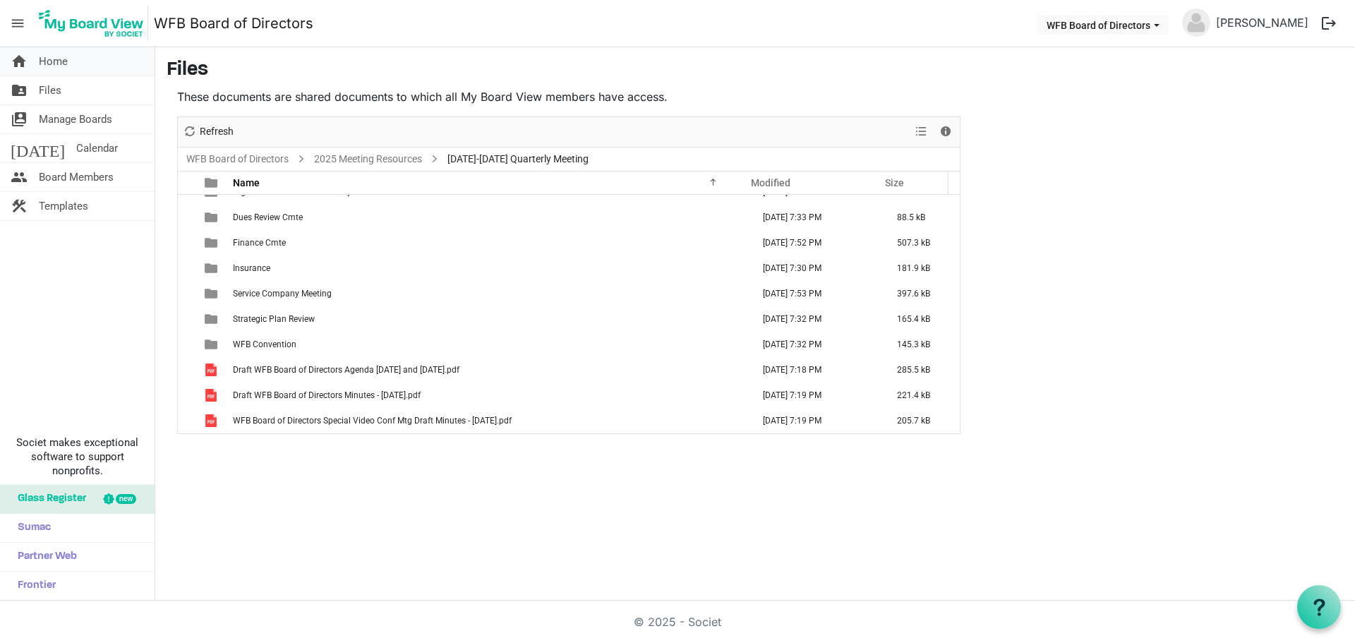
click at [50, 61] on span "Home" at bounding box center [53, 61] width 29 height 28
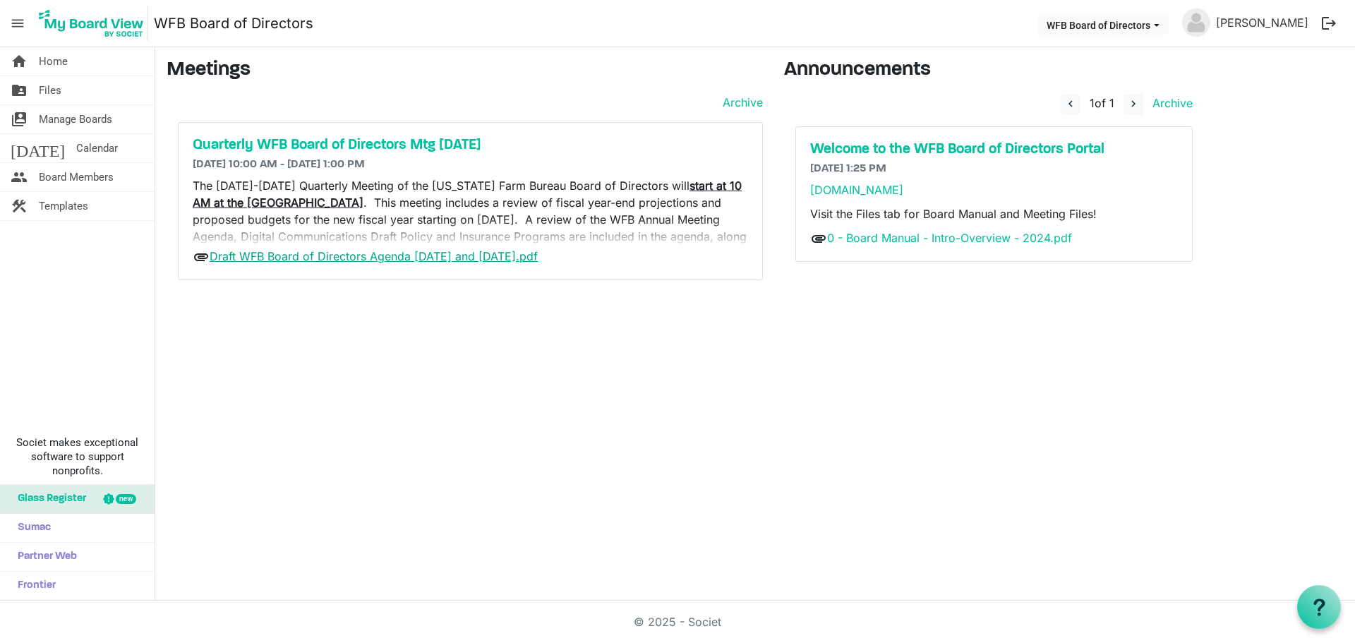
click at [327, 254] on link "Draft WFB Board of Directors Agenda 9-18 and 9-19-2025.pdf" at bounding box center [374, 256] width 328 height 14
click at [48, 84] on span "Files" at bounding box center [50, 90] width 23 height 28
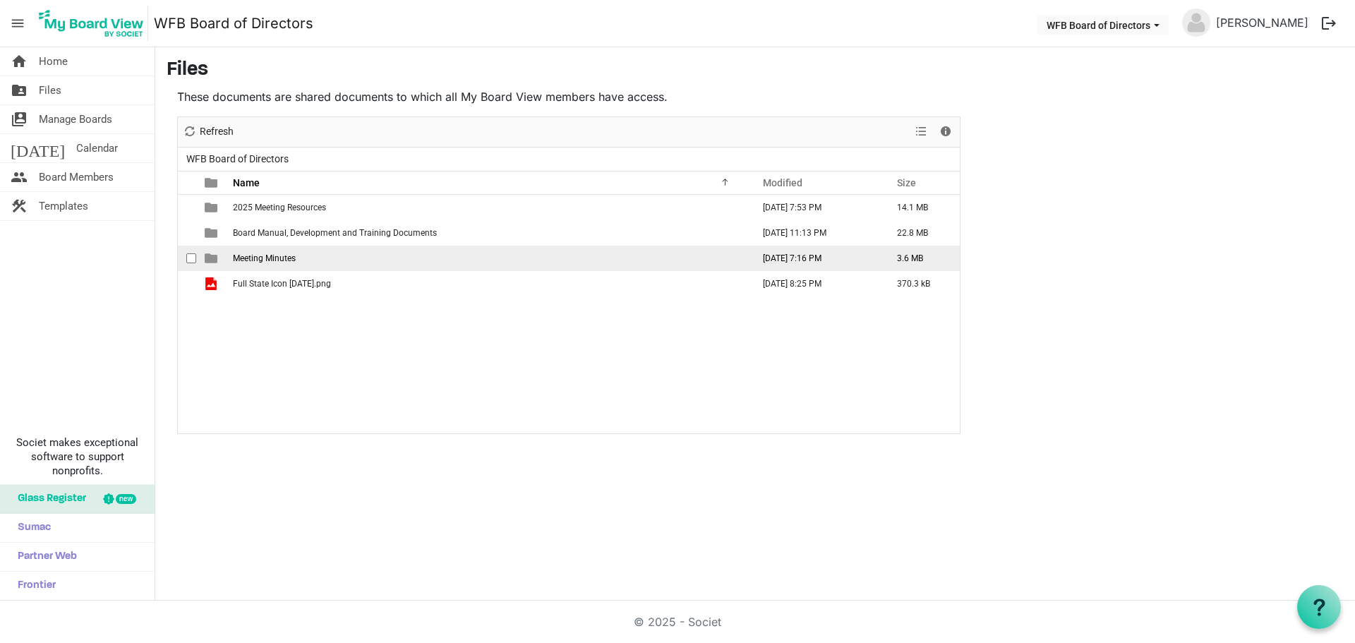
click at [258, 258] on span "Meeting Minutes" at bounding box center [264, 258] width 63 height 10
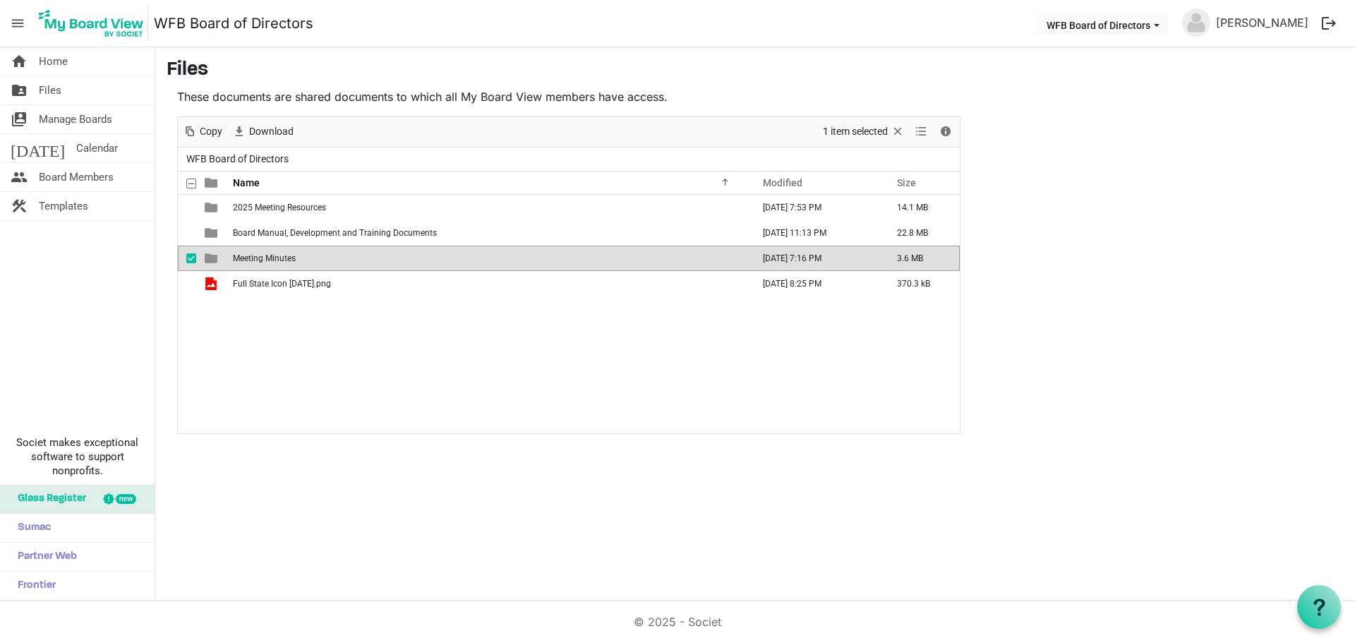
click at [258, 258] on span "Meeting Minutes" at bounding box center [264, 258] width 63 height 10
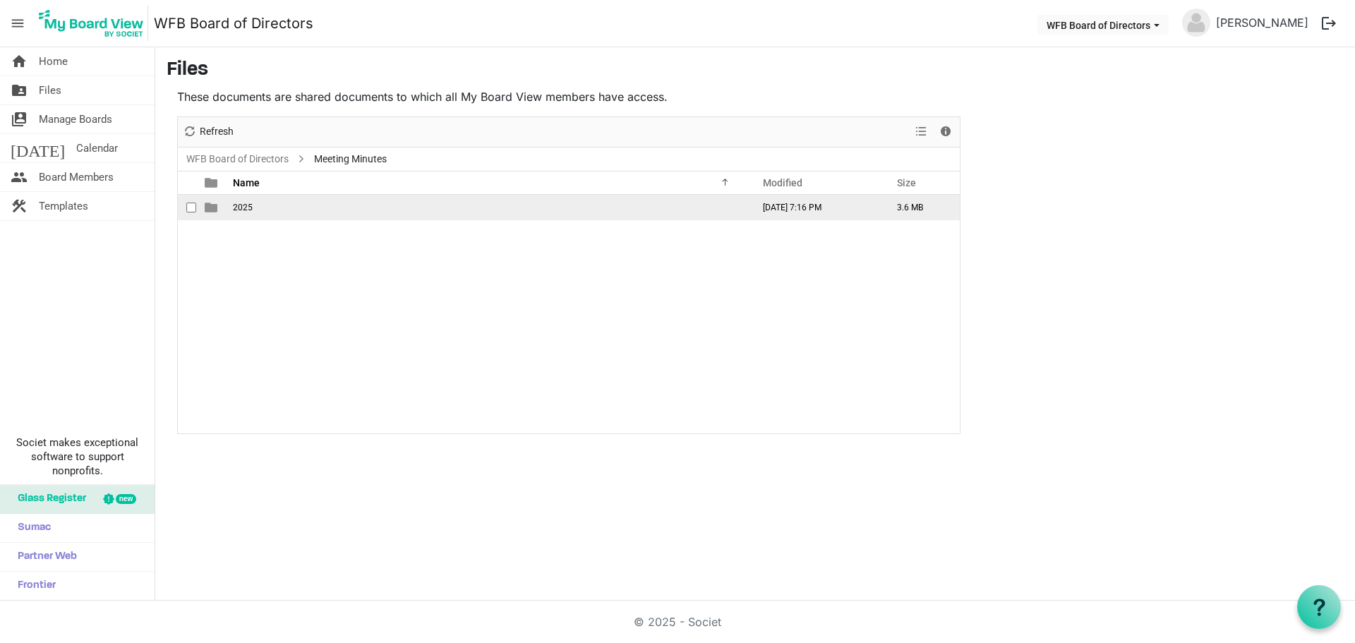
click at [241, 205] on span "2025" at bounding box center [243, 208] width 20 height 10
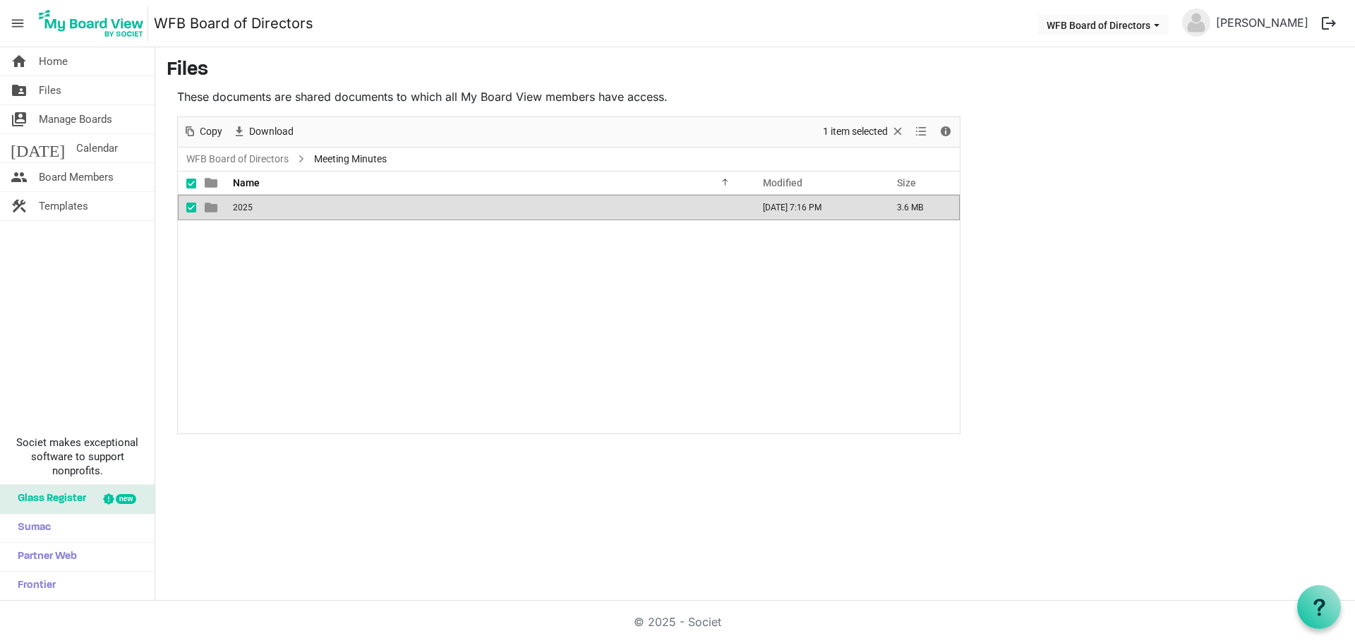
click at [241, 205] on span "2025" at bounding box center [243, 208] width 20 height 10
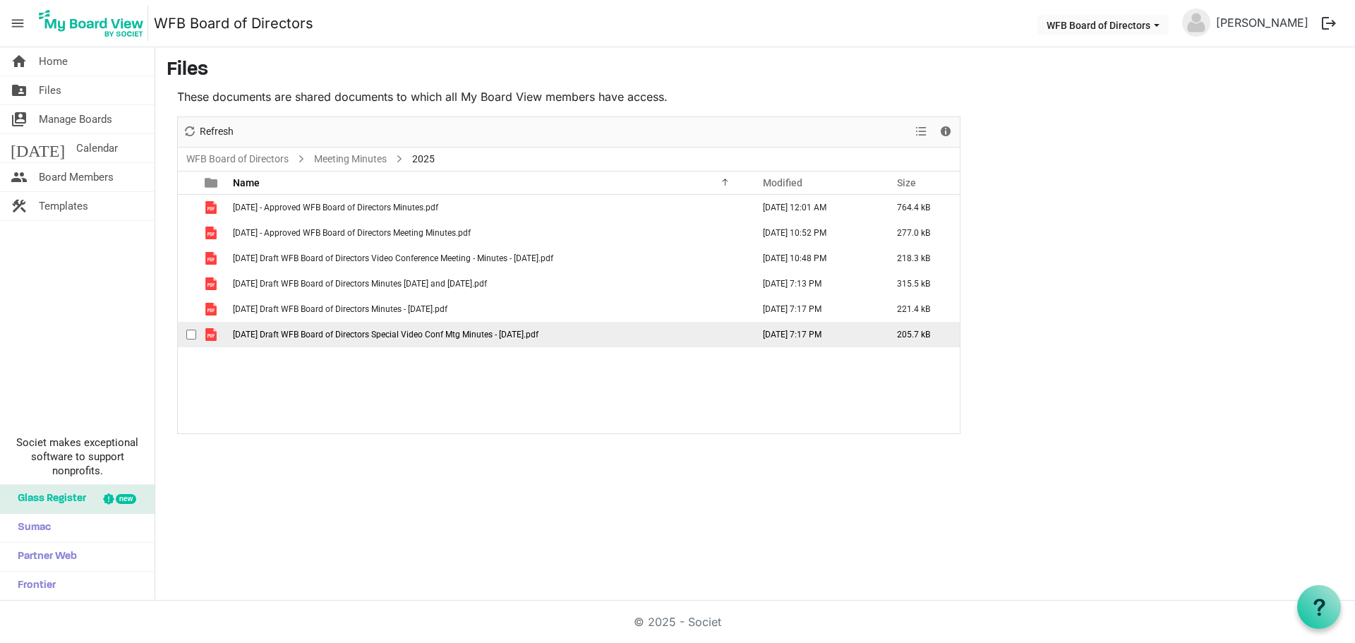
click at [193, 335] on span "checkbox" at bounding box center [191, 335] width 10 height 10
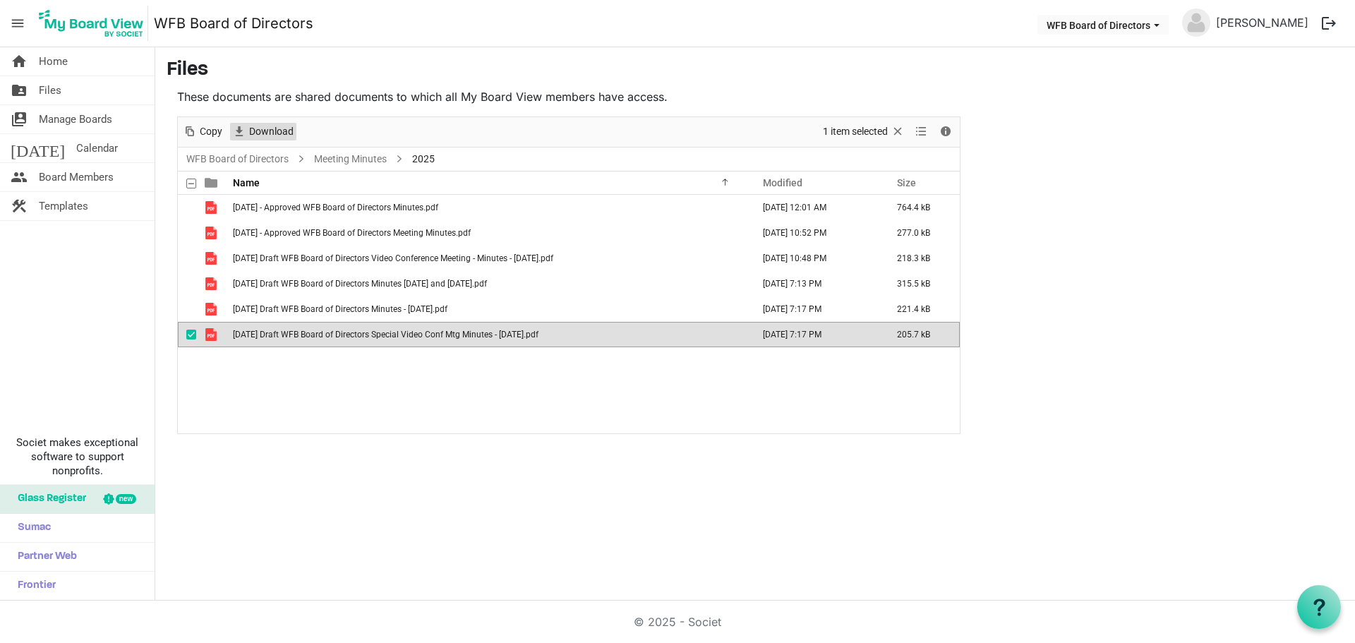
click at [257, 128] on span "Download" at bounding box center [271, 132] width 47 height 18
